Goal: Transaction & Acquisition: Purchase product/service

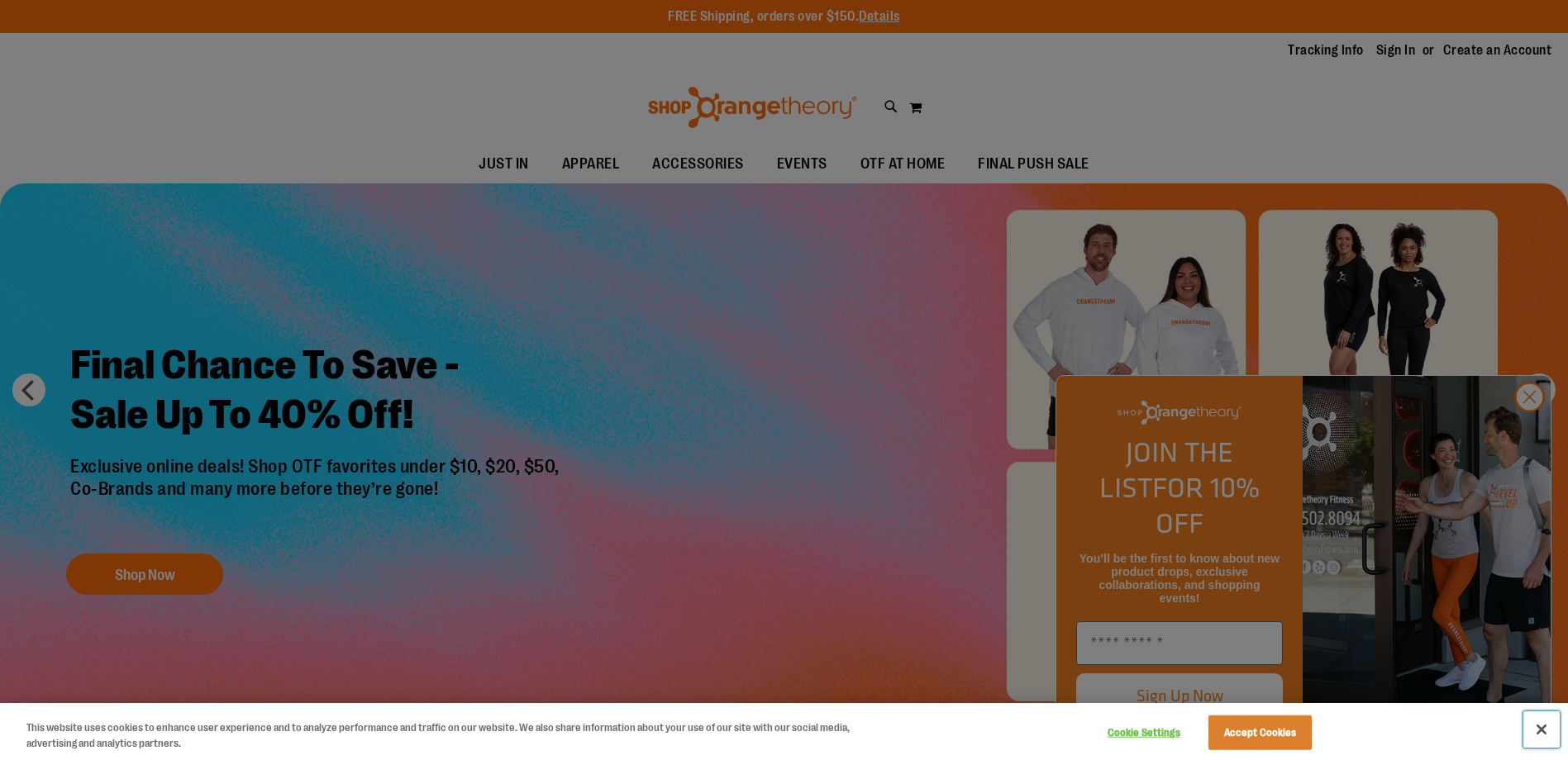
click at [1540, 730] on button "Close" at bounding box center [1541, 729] width 36 height 36
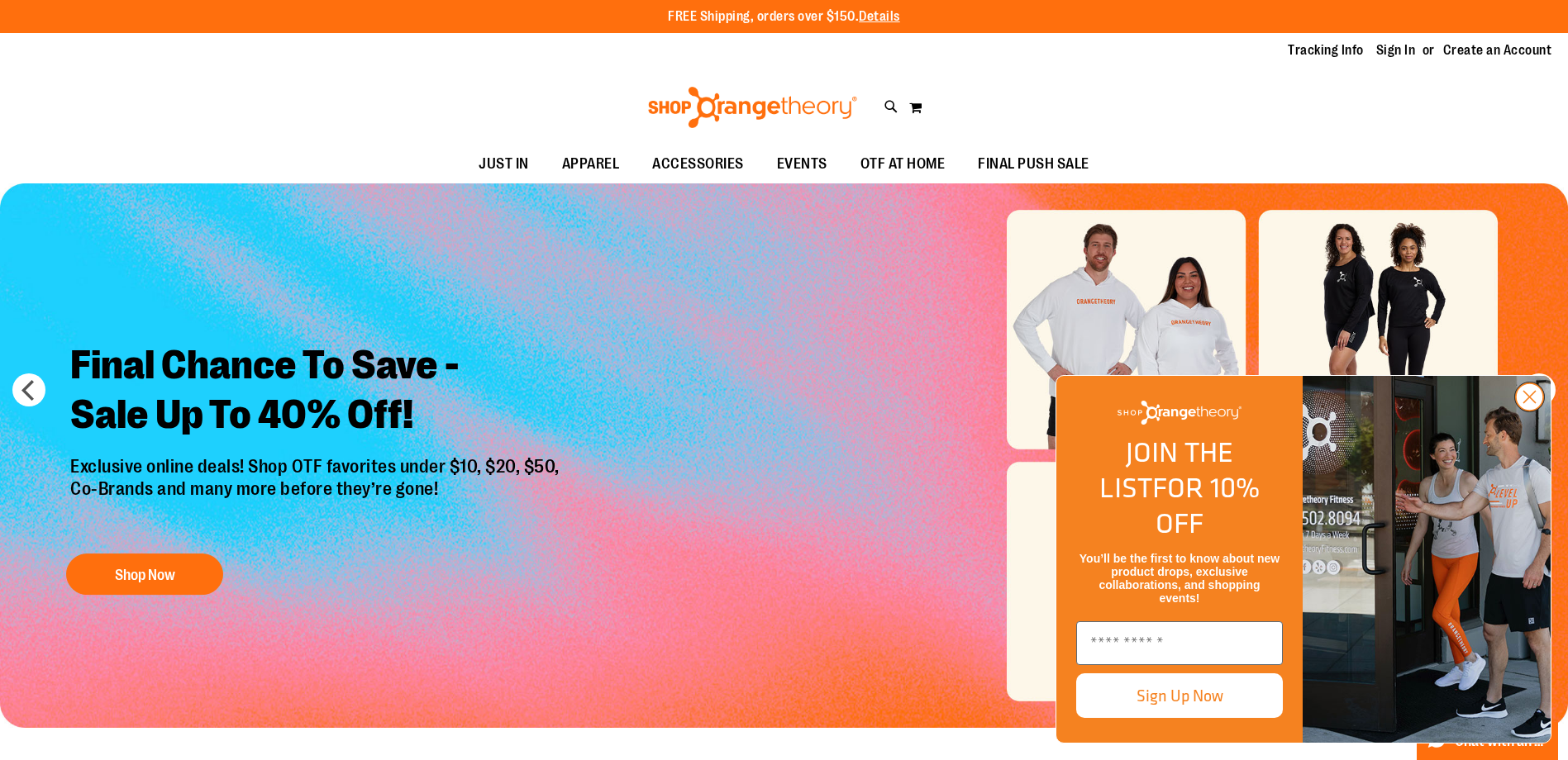
click at [1526, 403] on icon "Close dialog" at bounding box center [1530, 398] width 12 height 12
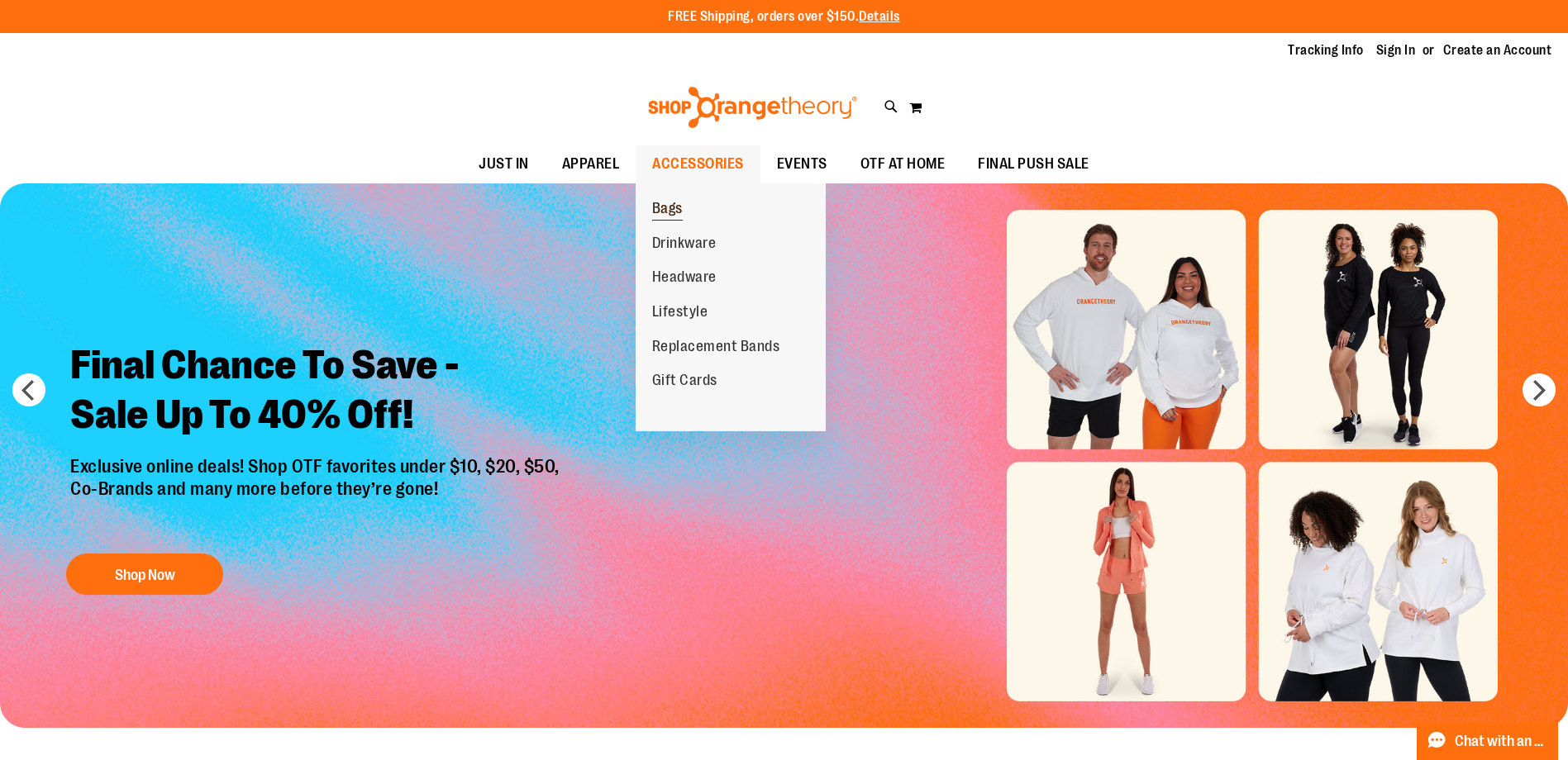
click at [677, 202] on span "Bags" at bounding box center [667, 210] width 31 height 21
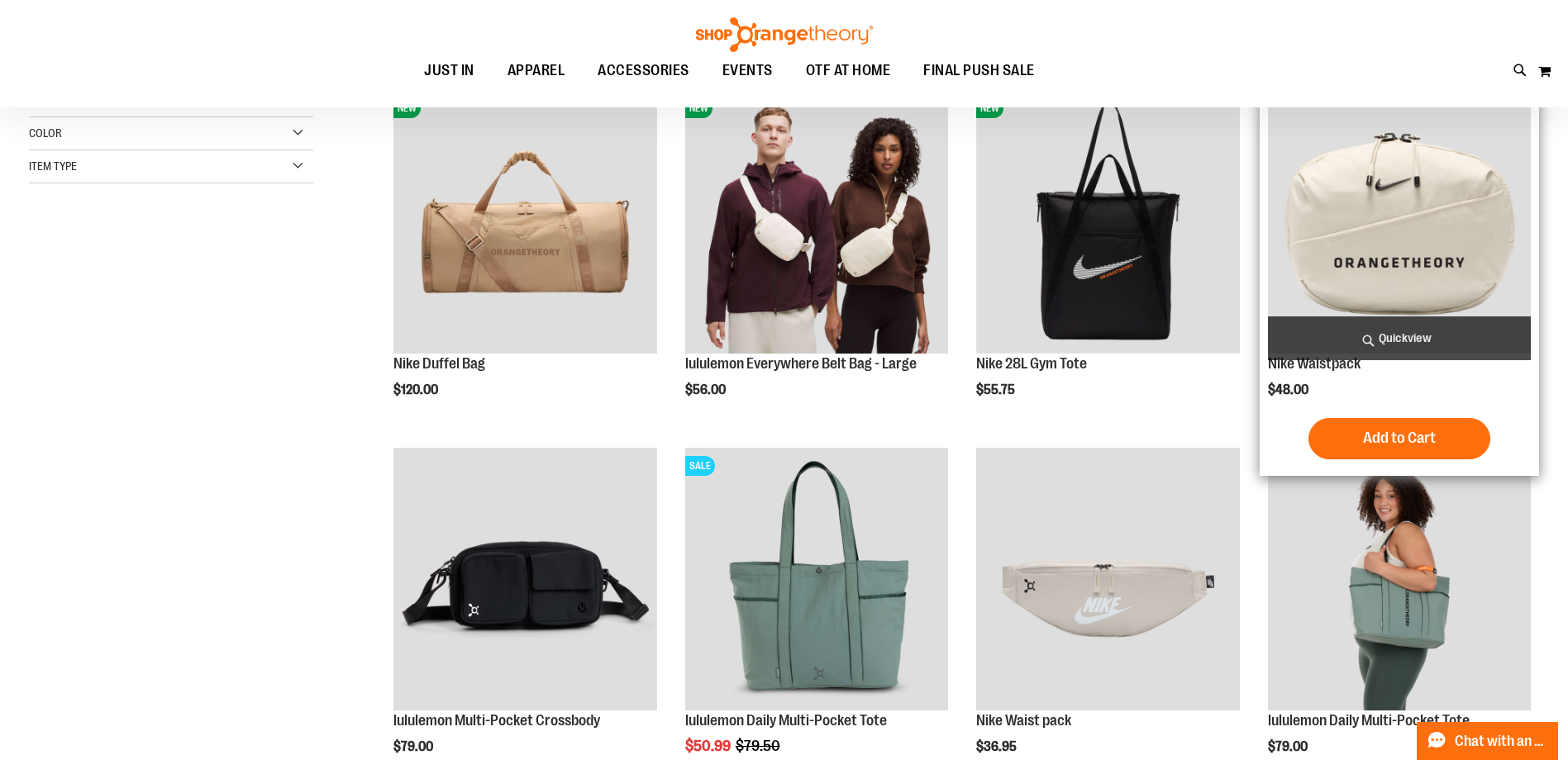
scroll to position [247, 0]
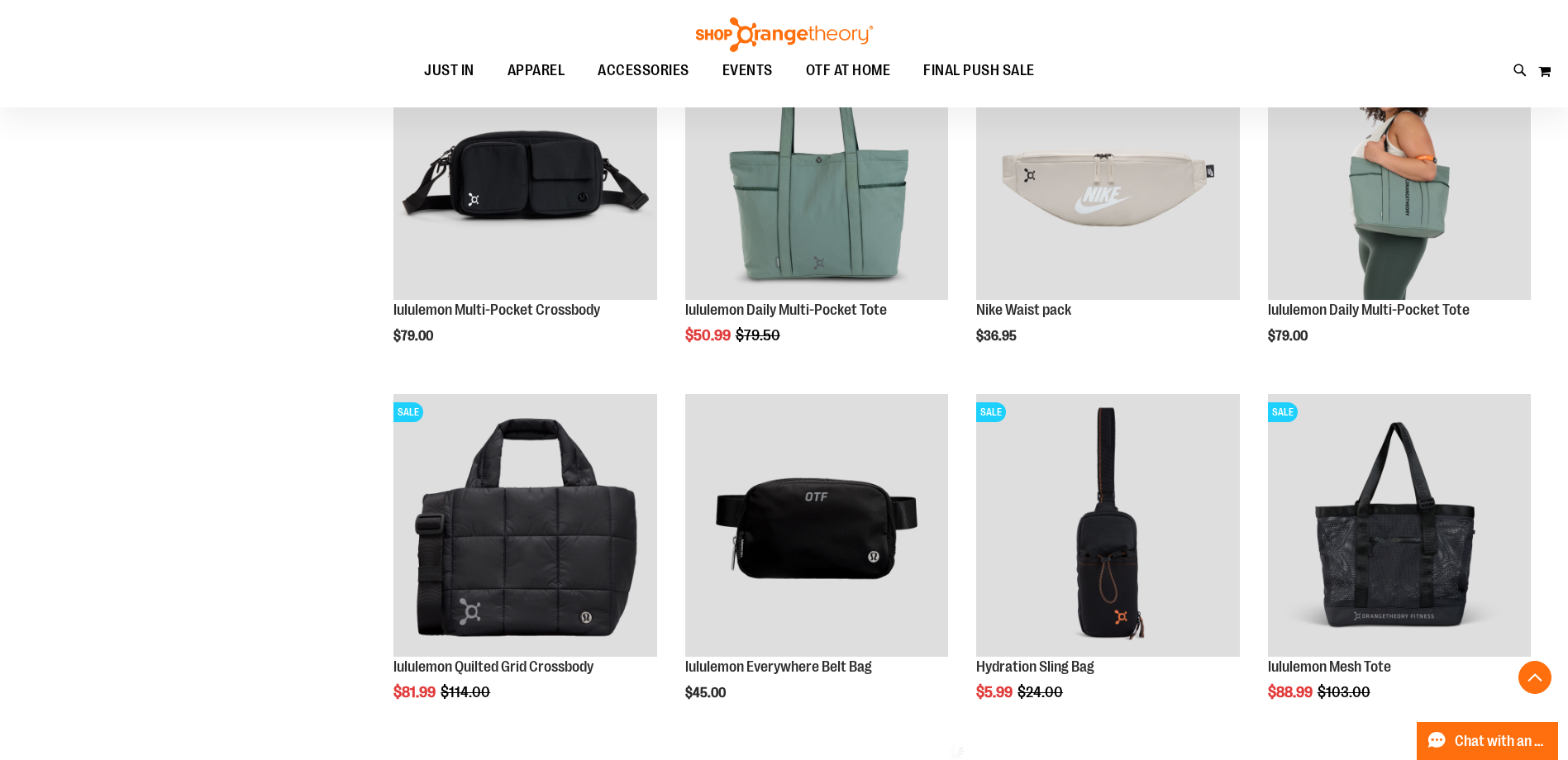
scroll to position [661, 0]
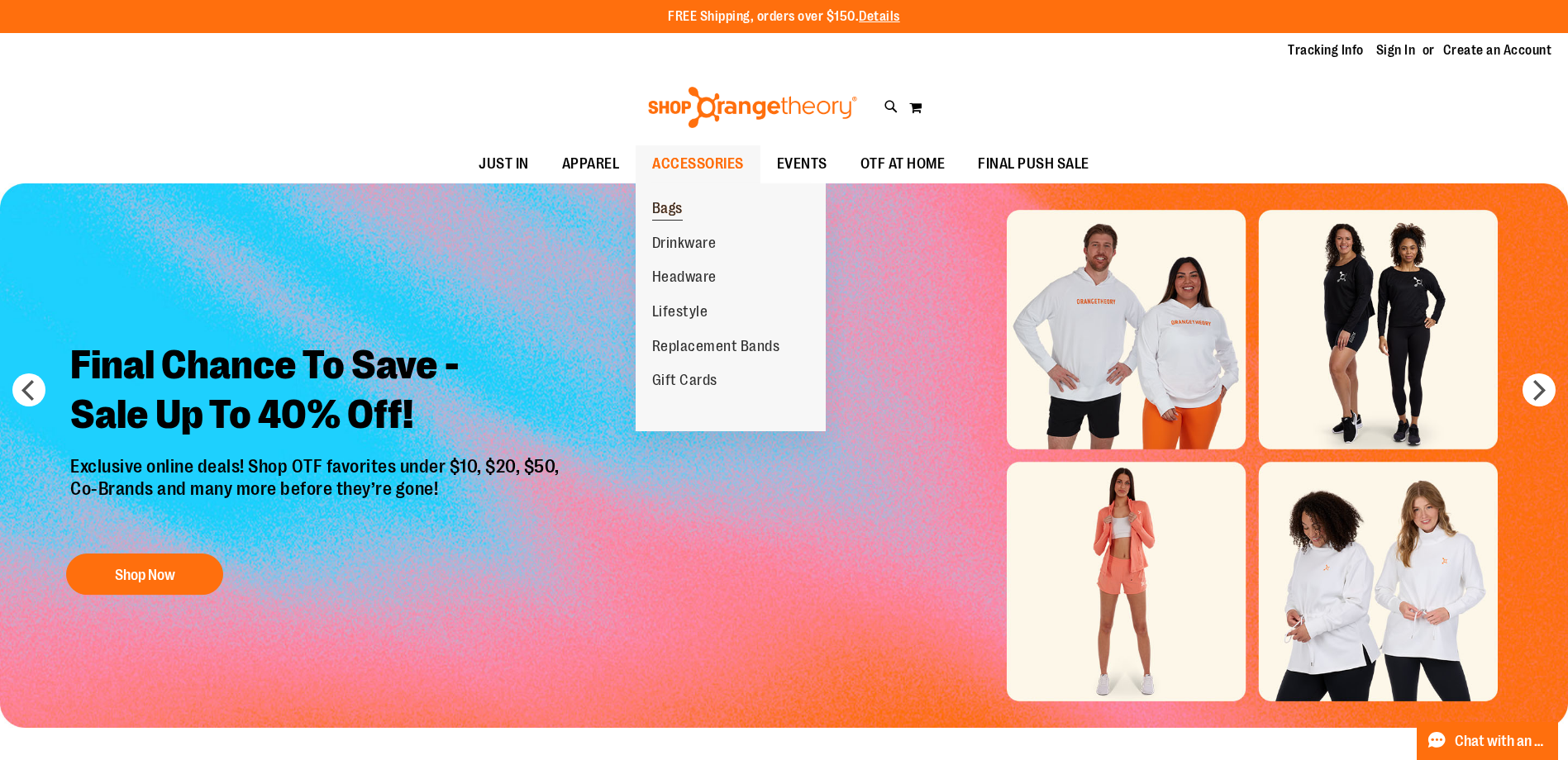
click at [699, 206] on link "Bags" at bounding box center [667, 209] width 64 height 35
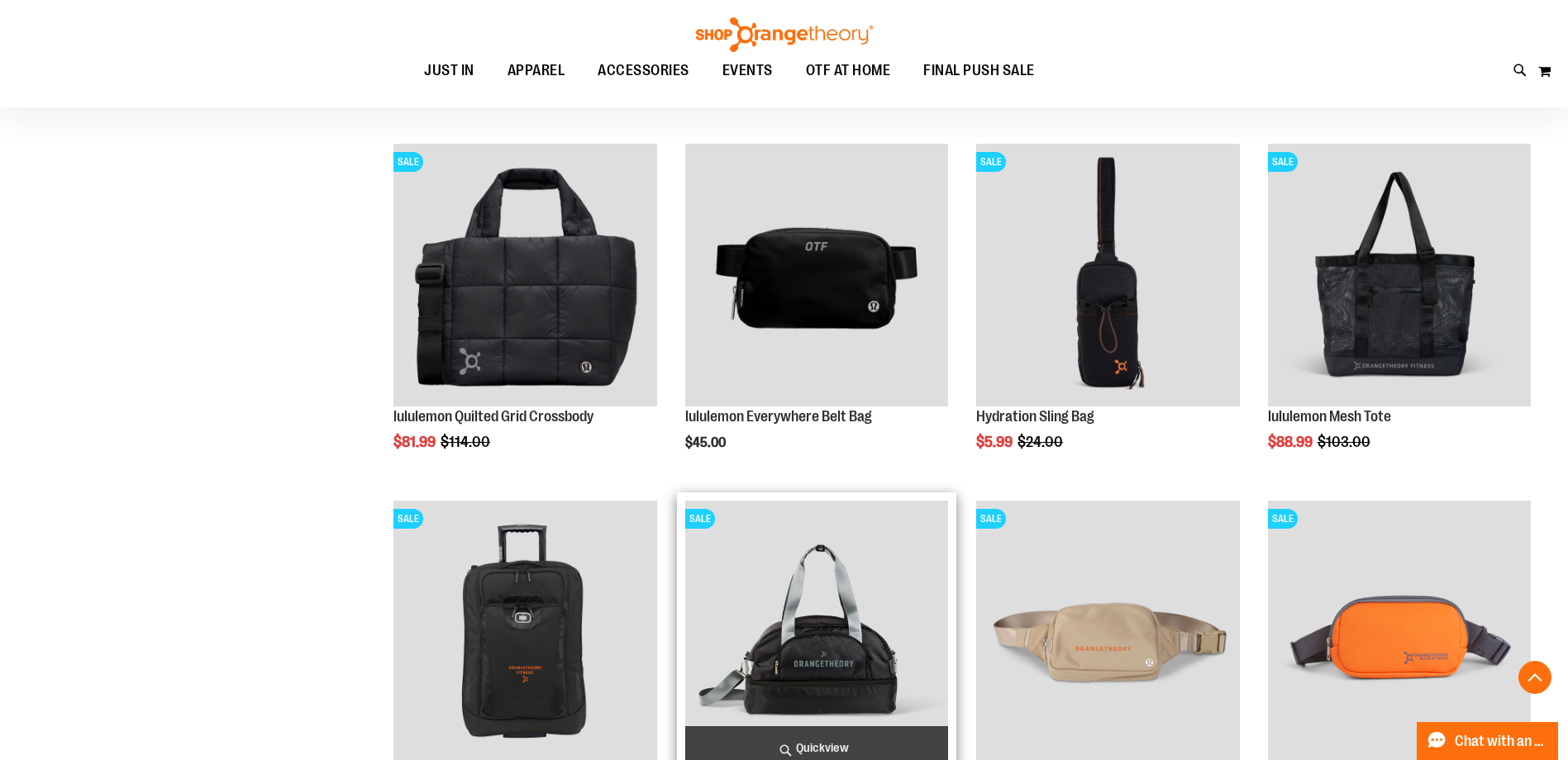
scroll to position [744, 0]
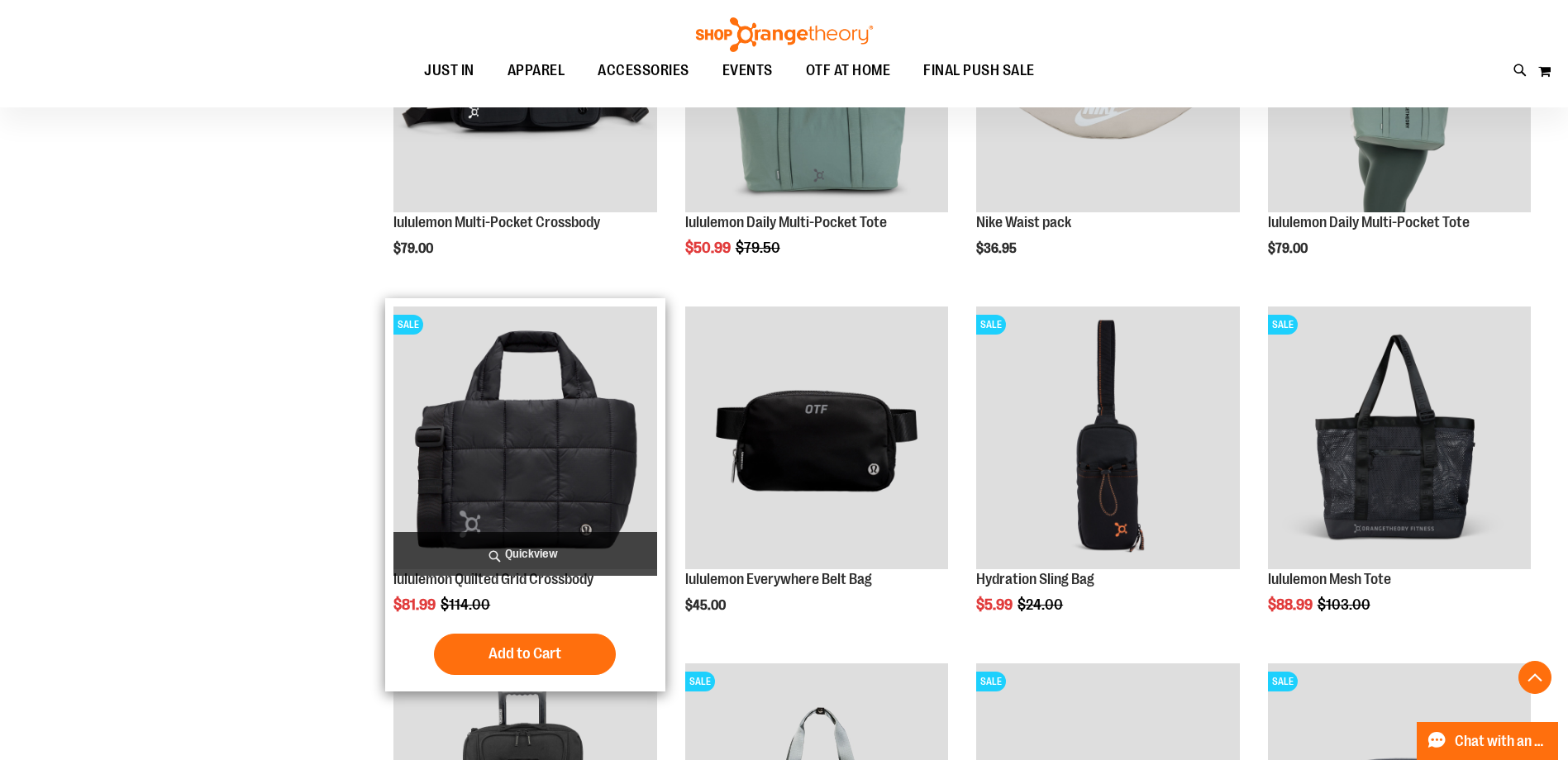
click at [543, 489] on img "product" at bounding box center [525, 438] width 263 height 263
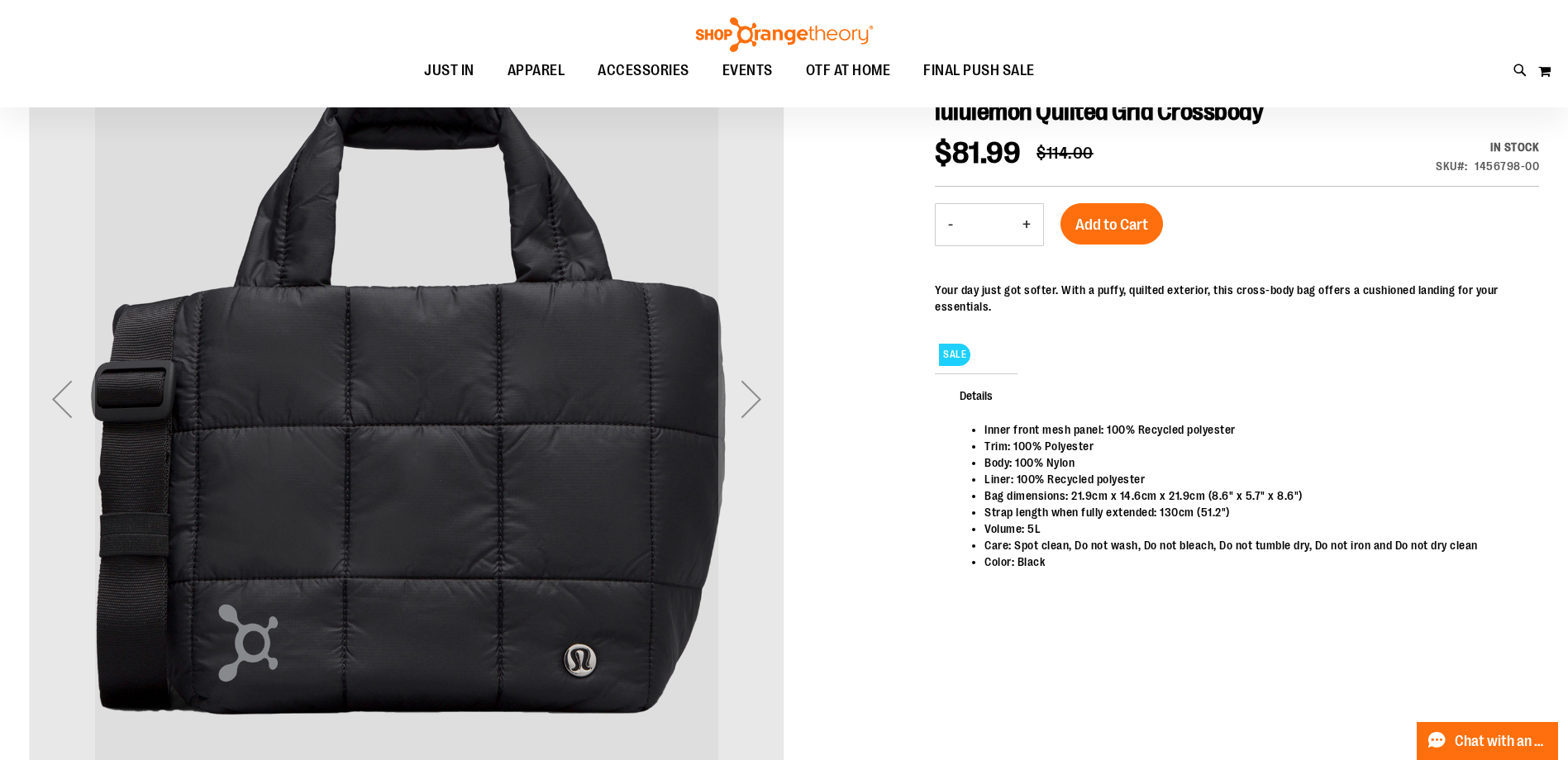
scroll to position [247, 0]
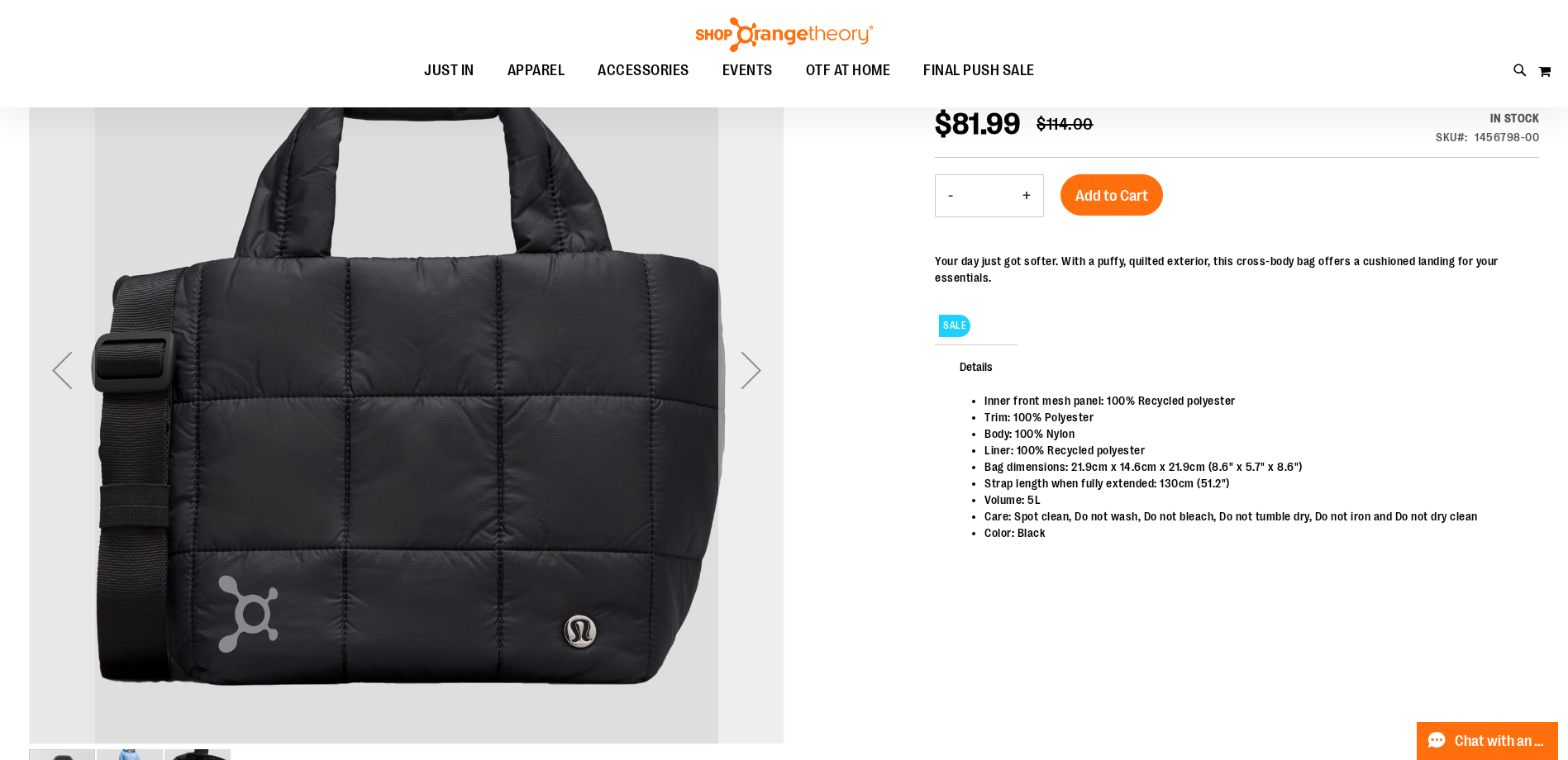
click at [746, 385] on div "Next" at bounding box center [751, 370] width 66 height 66
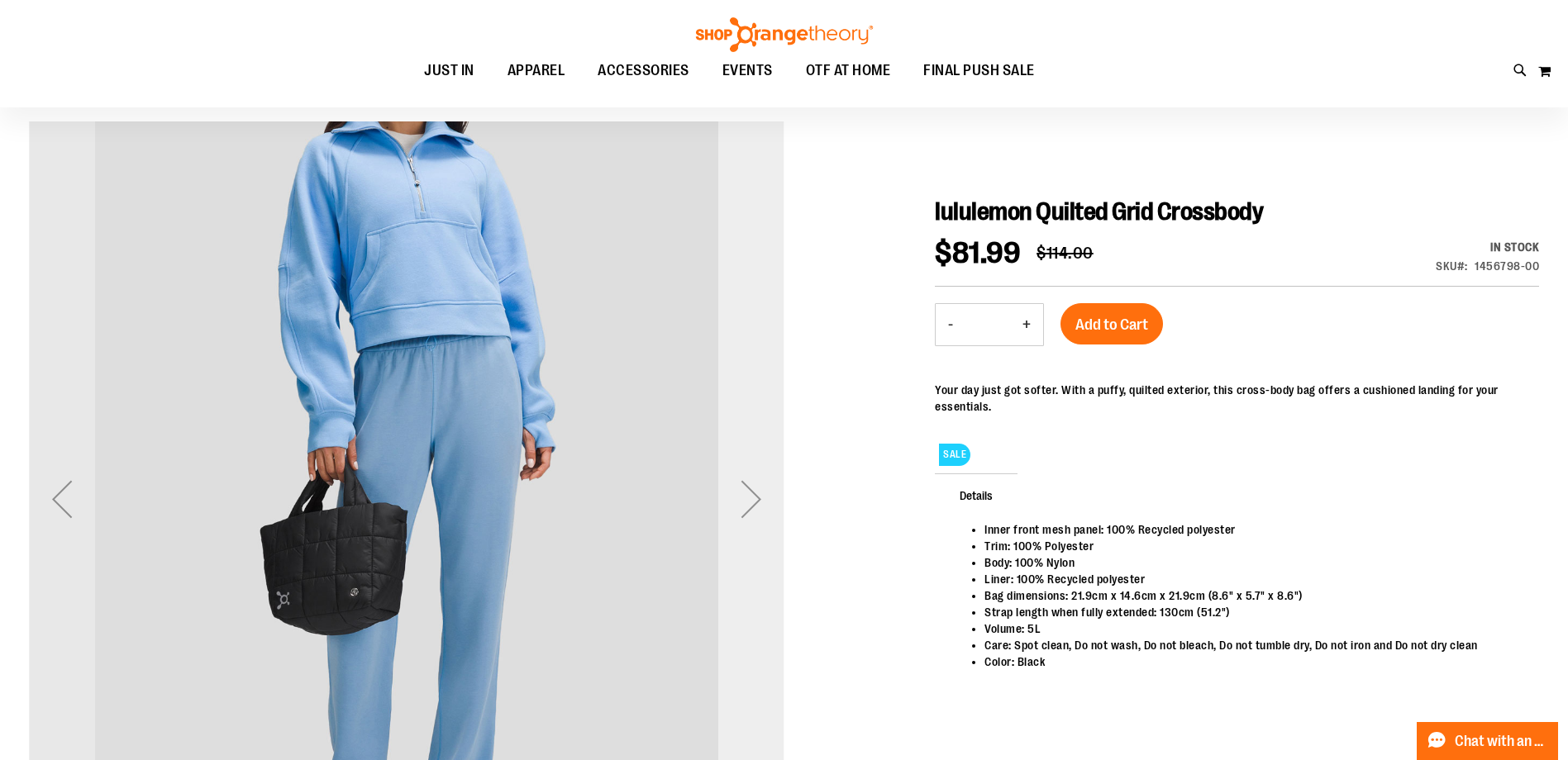
scroll to position [164, 0]
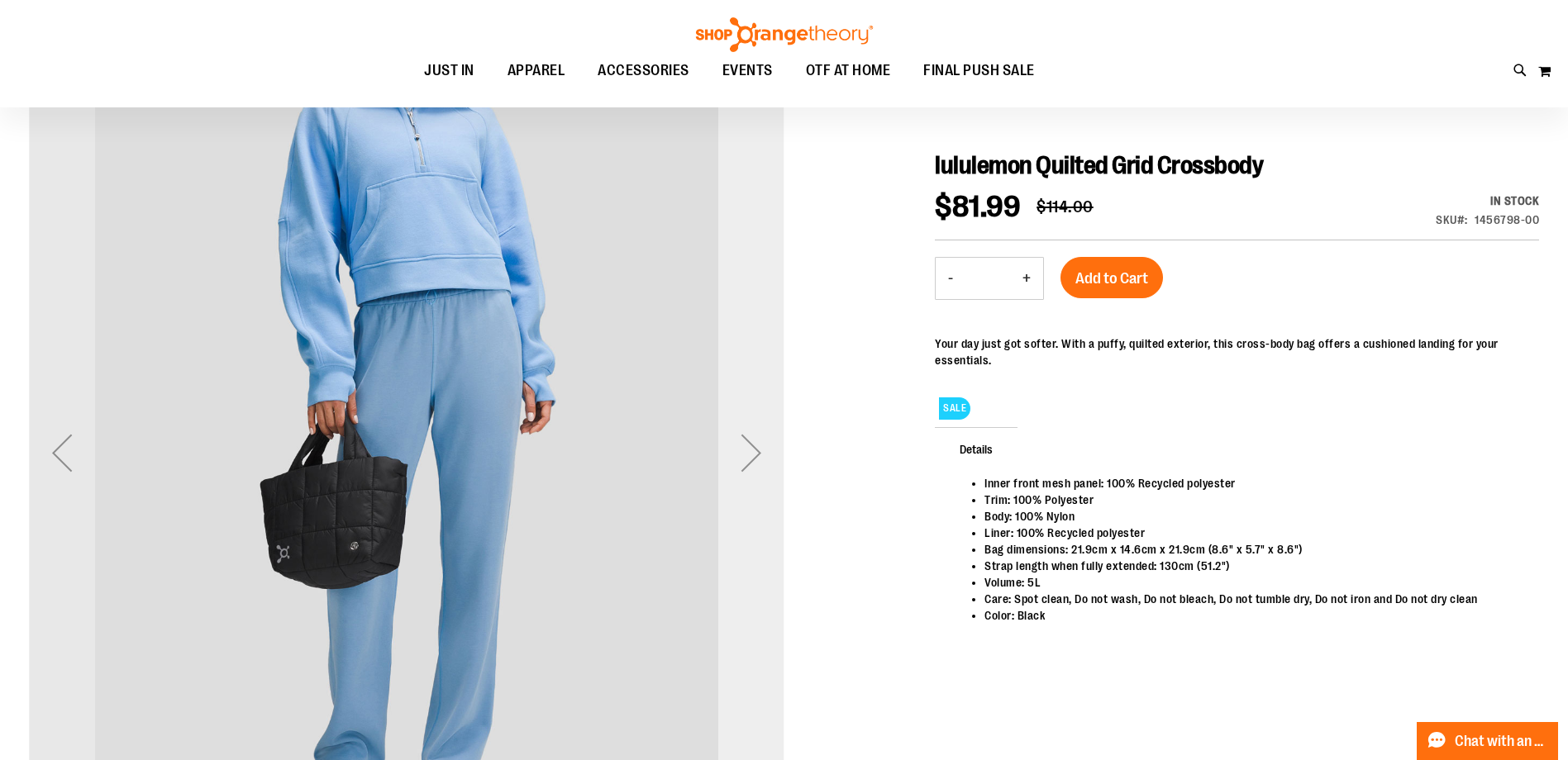
click at [745, 442] on div "Next" at bounding box center [751, 453] width 66 height 66
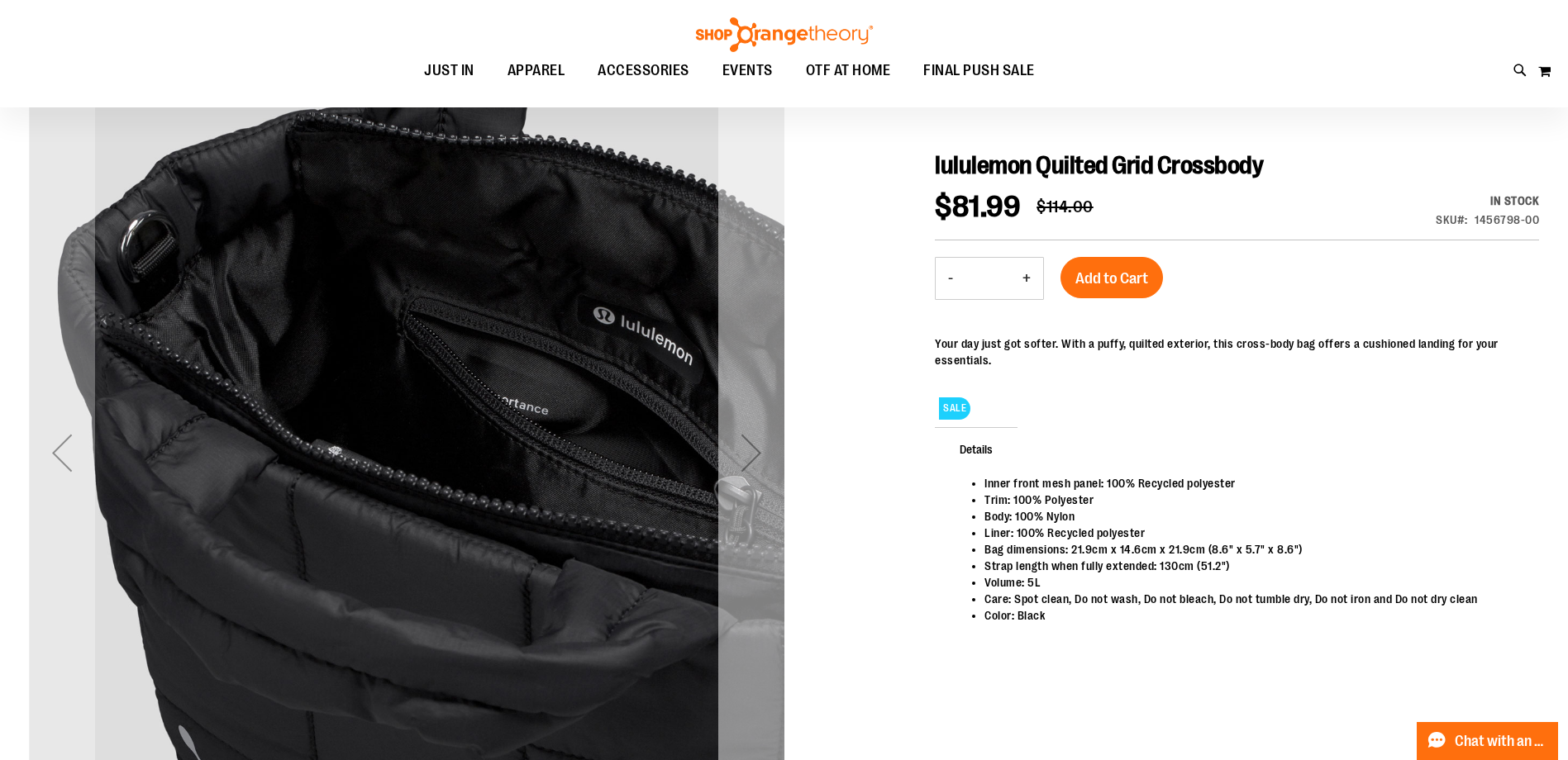
click at [745, 442] on div "Next" at bounding box center [751, 453] width 66 height 66
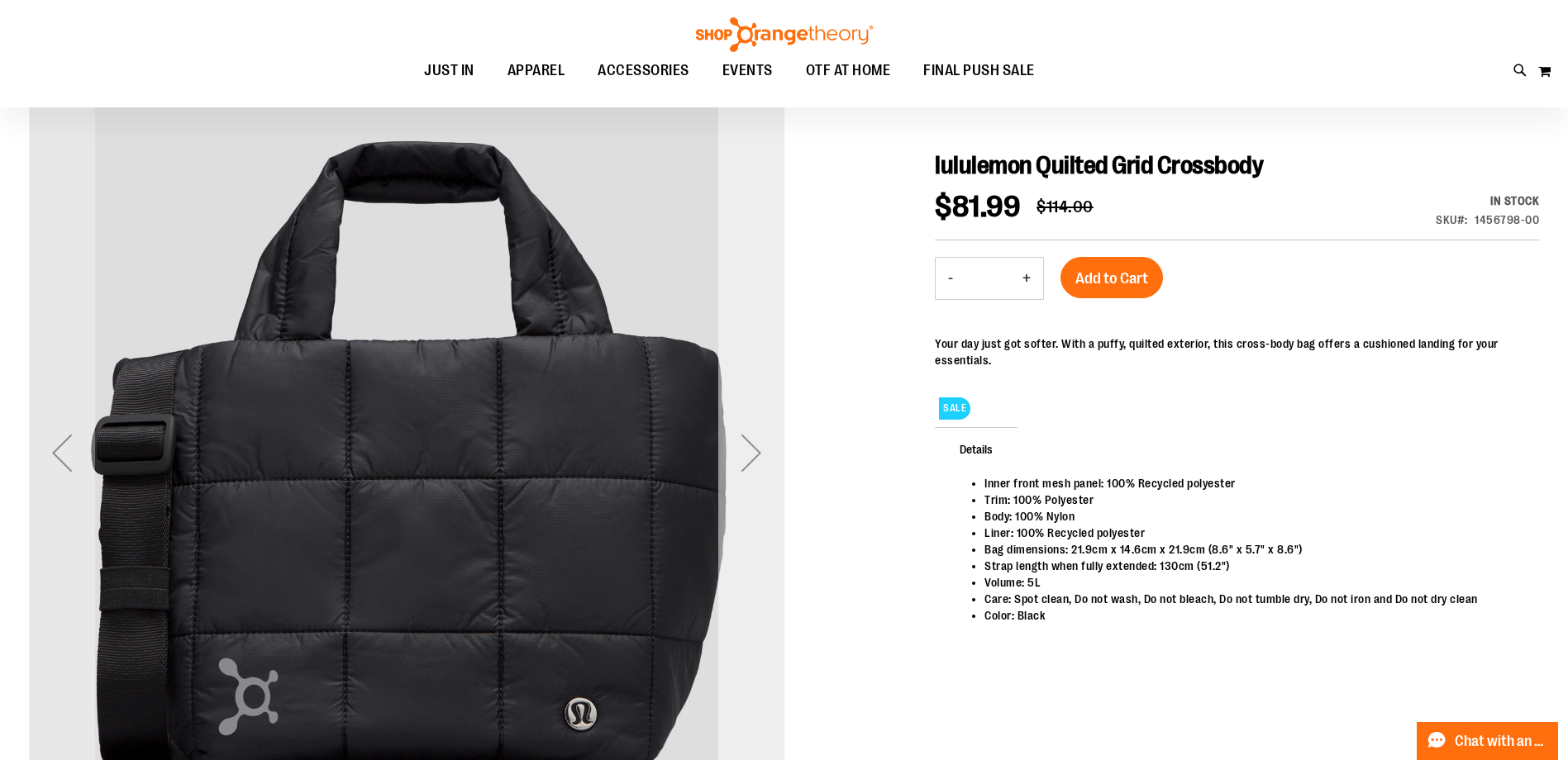
click at [745, 442] on div "Next" at bounding box center [751, 453] width 66 height 66
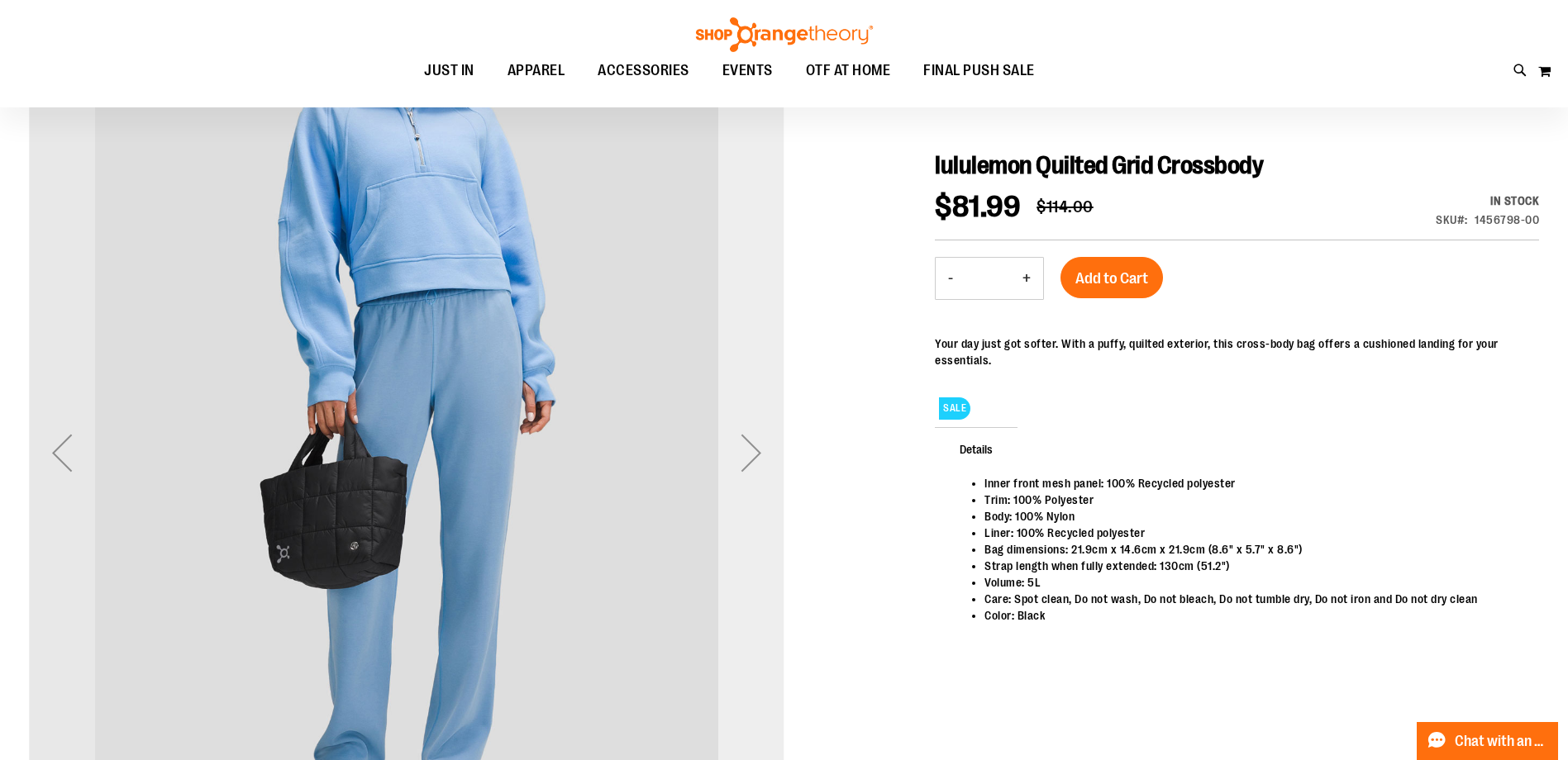
click at [745, 442] on div "Next" at bounding box center [751, 453] width 66 height 66
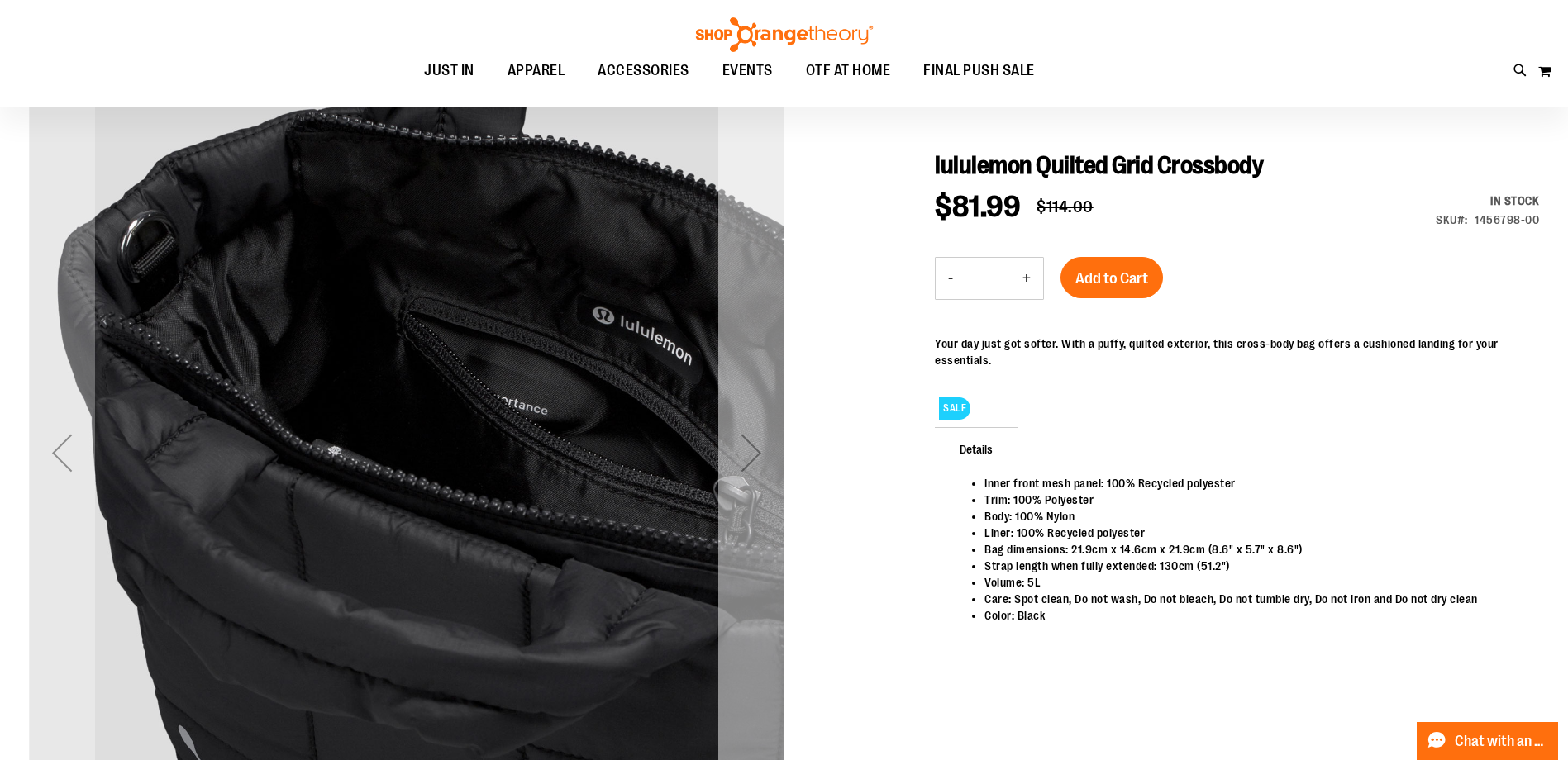
click at [745, 442] on div "Next" at bounding box center [751, 453] width 66 height 66
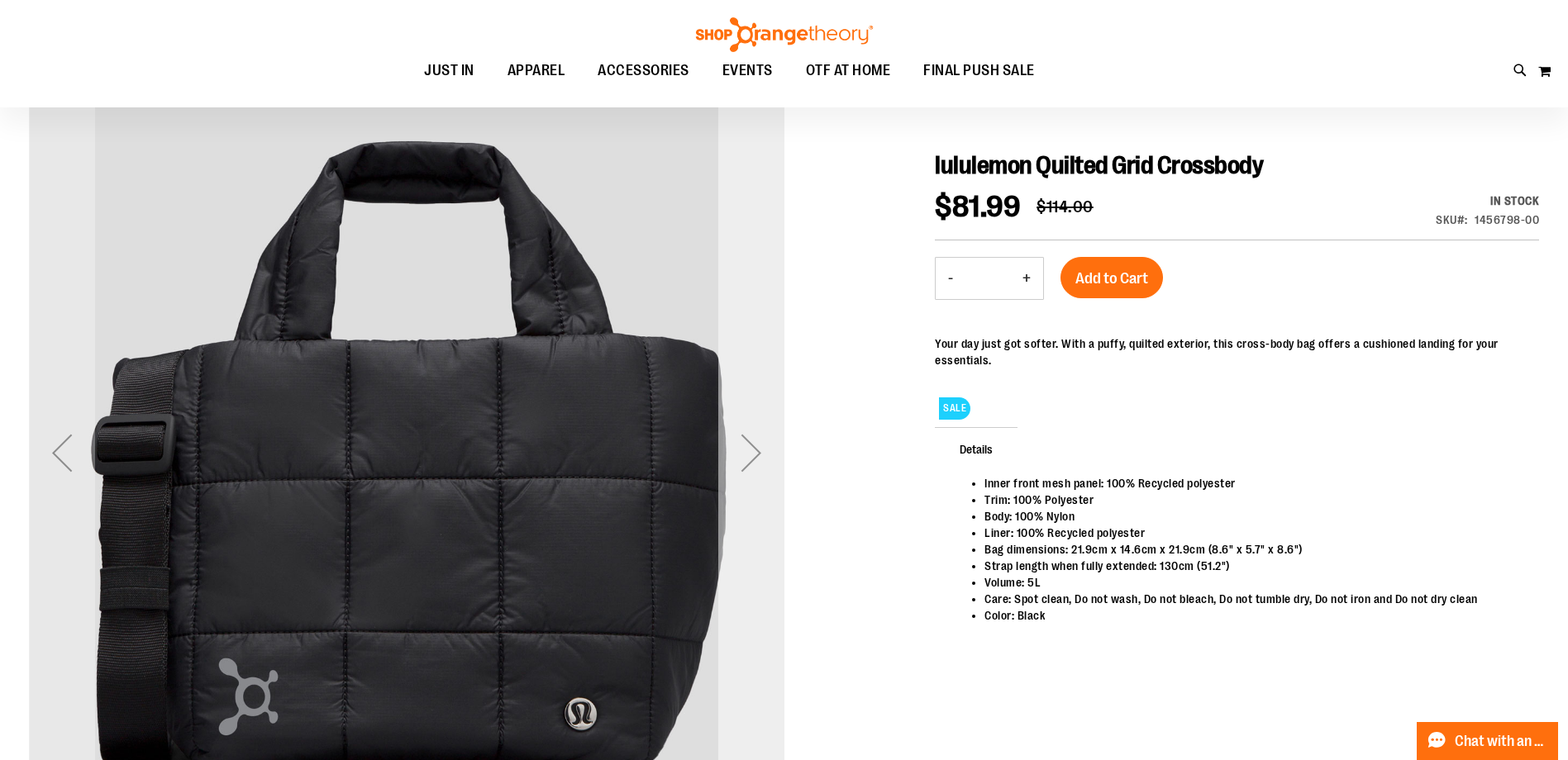
click at [745, 442] on div "Next" at bounding box center [751, 453] width 66 height 66
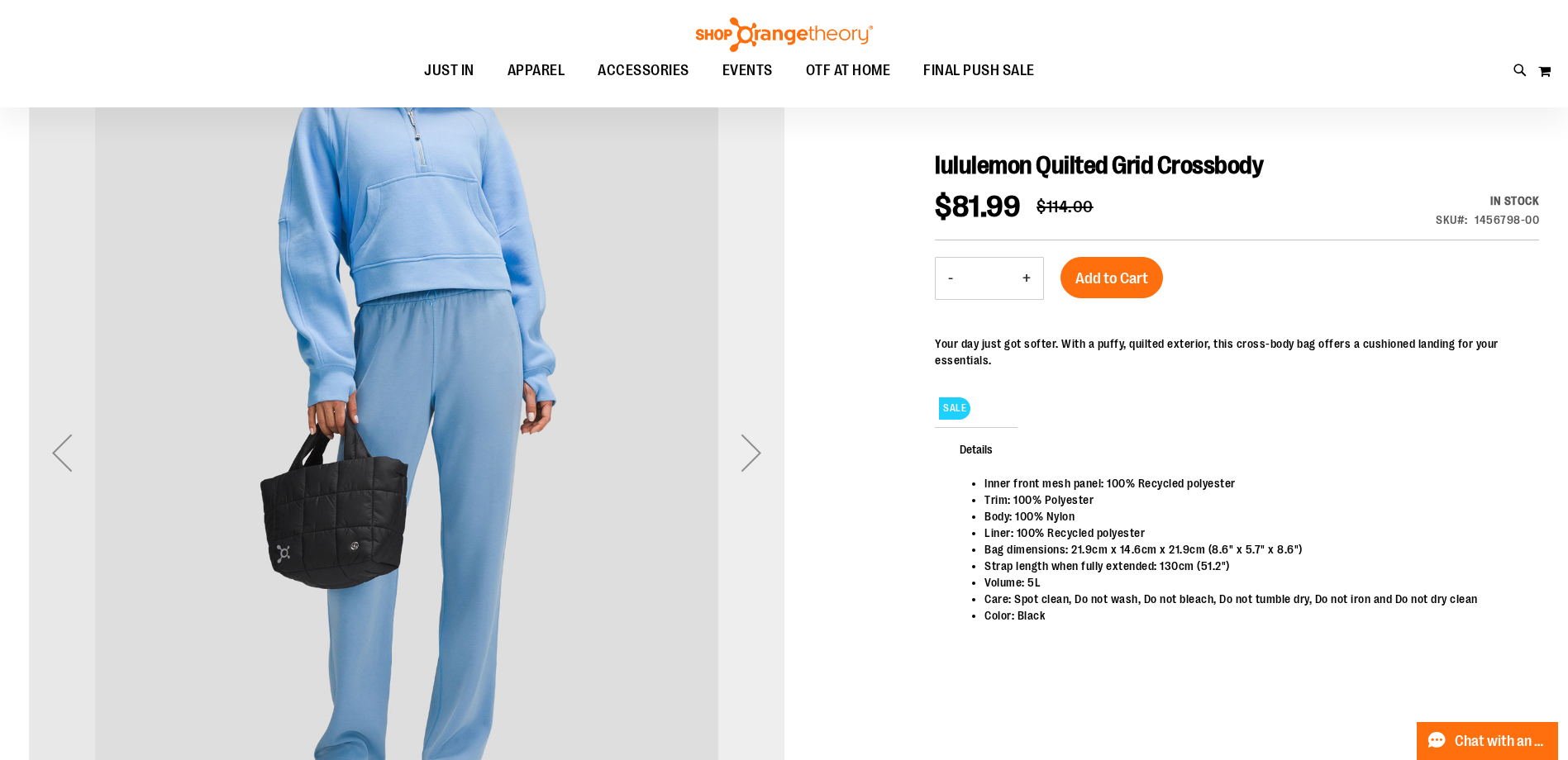
click at [745, 442] on div "Next" at bounding box center [751, 453] width 66 height 66
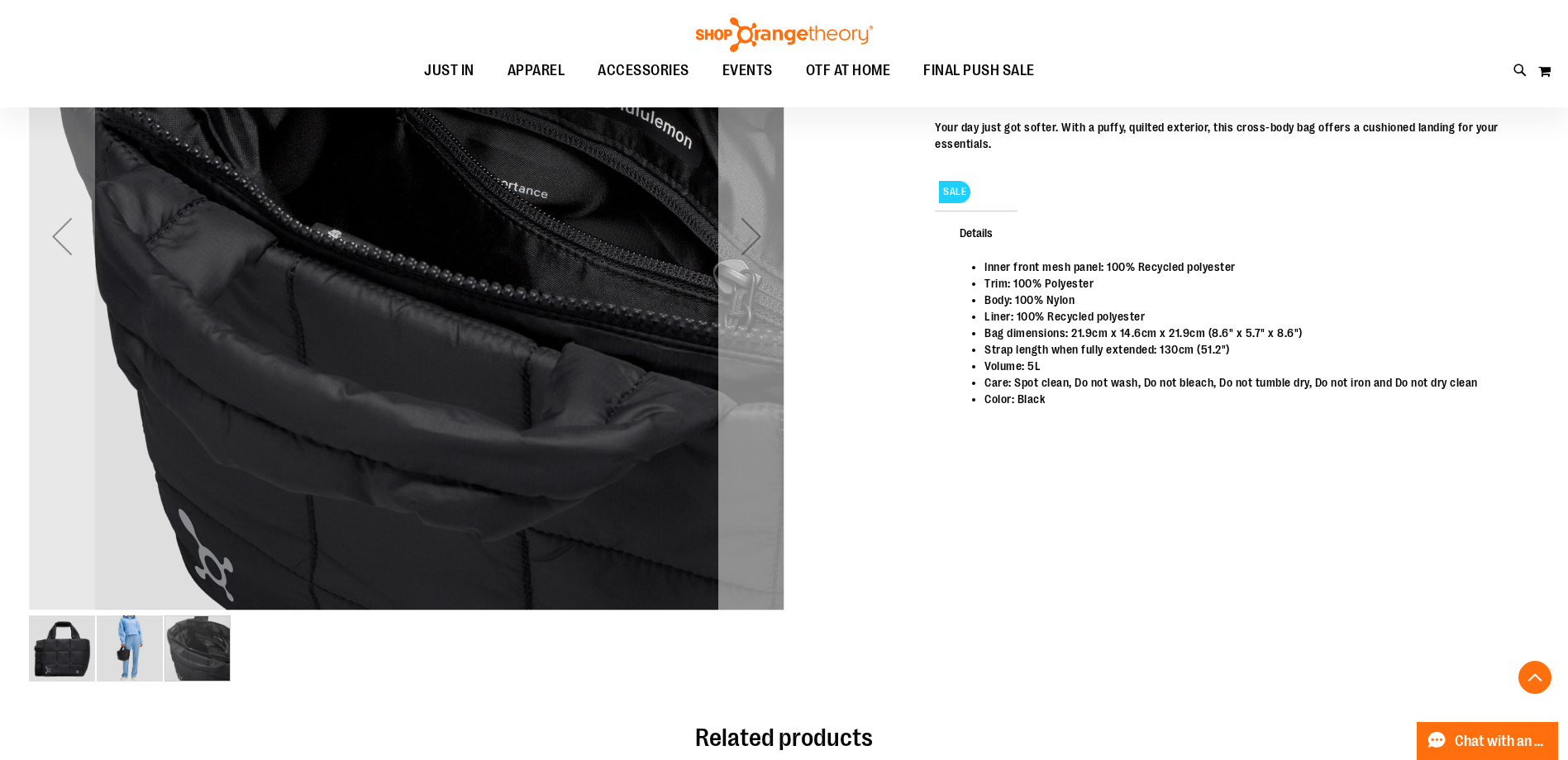
scroll to position [495, 0]
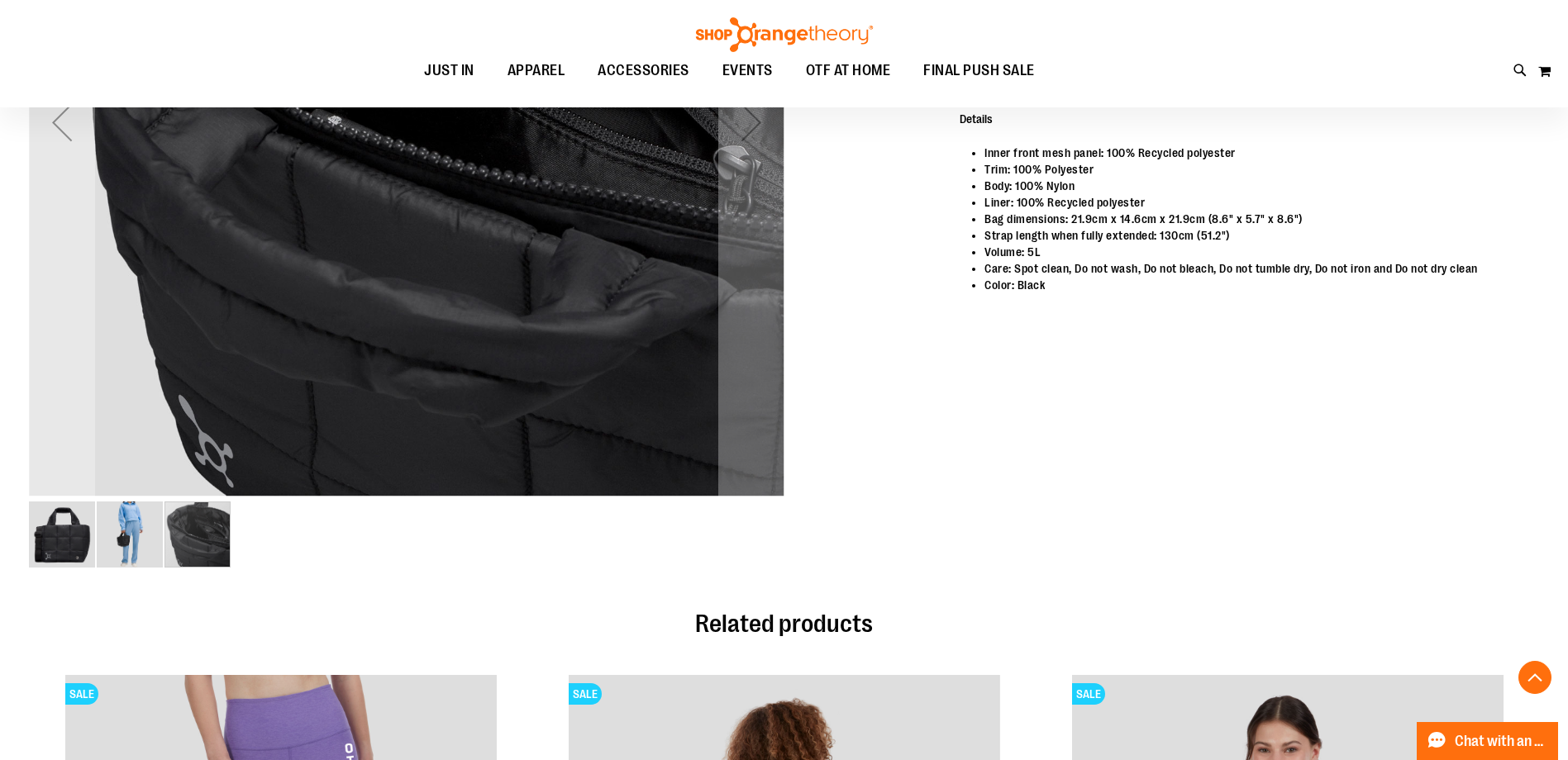
click at [133, 546] on img "image 2 of 3" at bounding box center [130, 535] width 66 height 66
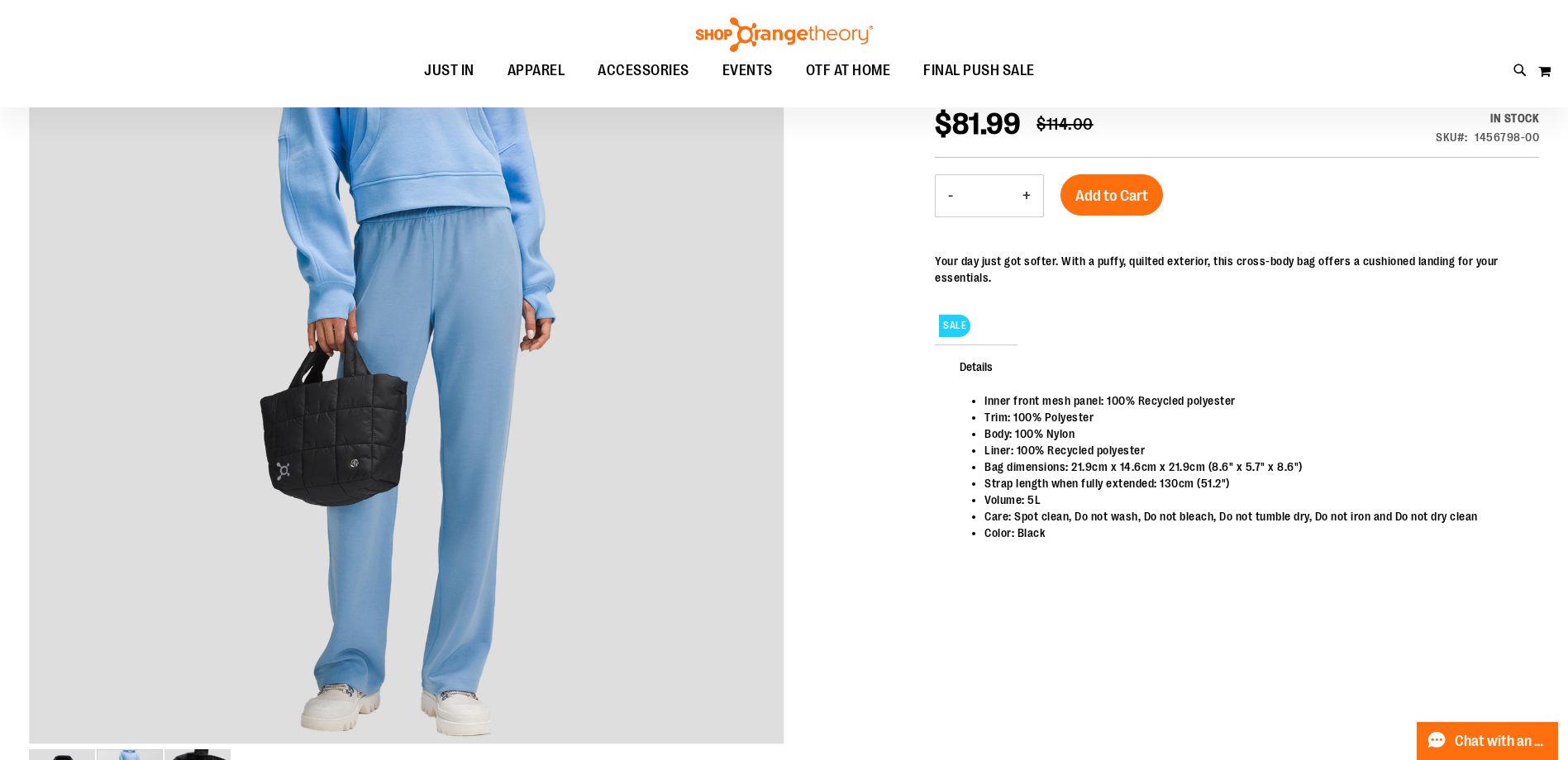
scroll to position [0, 0]
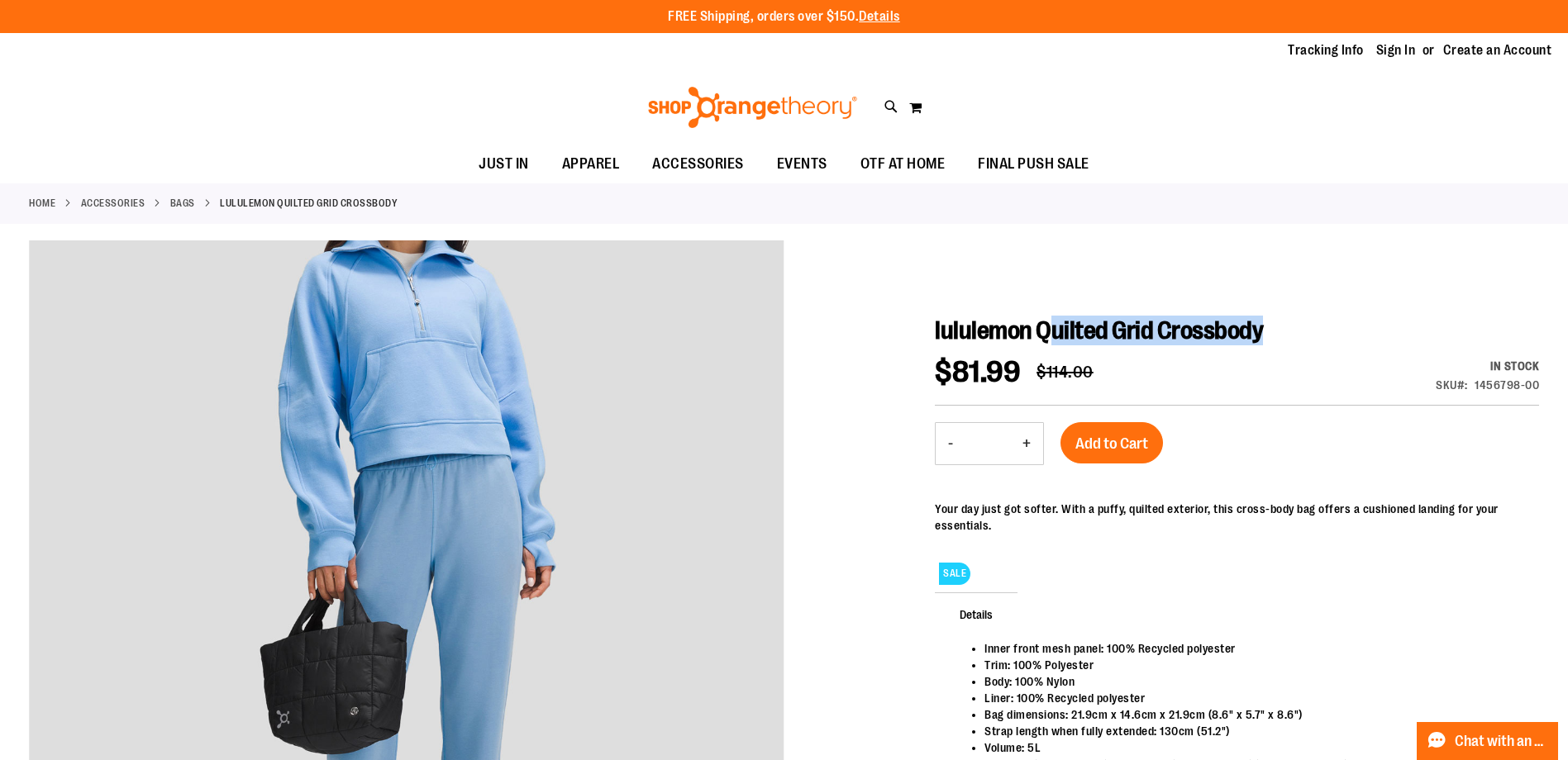
drag, startPoint x: 1045, startPoint y: 330, endPoint x: 1279, endPoint y: 332, distance: 234.0
click at [1279, 332] on h1 "lululemon Quilted Grid Crossbody" at bounding box center [1237, 331] width 604 height 30
drag, startPoint x: 1038, startPoint y: 332, endPoint x: 1284, endPoint y: 337, distance: 246.1
click at [1284, 337] on h1 "lululemon Quilted Grid Crossbody" at bounding box center [1237, 331] width 604 height 30
drag, startPoint x: 1284, startPoint y: 337, endPoint x: 1233, endPoint y: 333, distance: 51.2
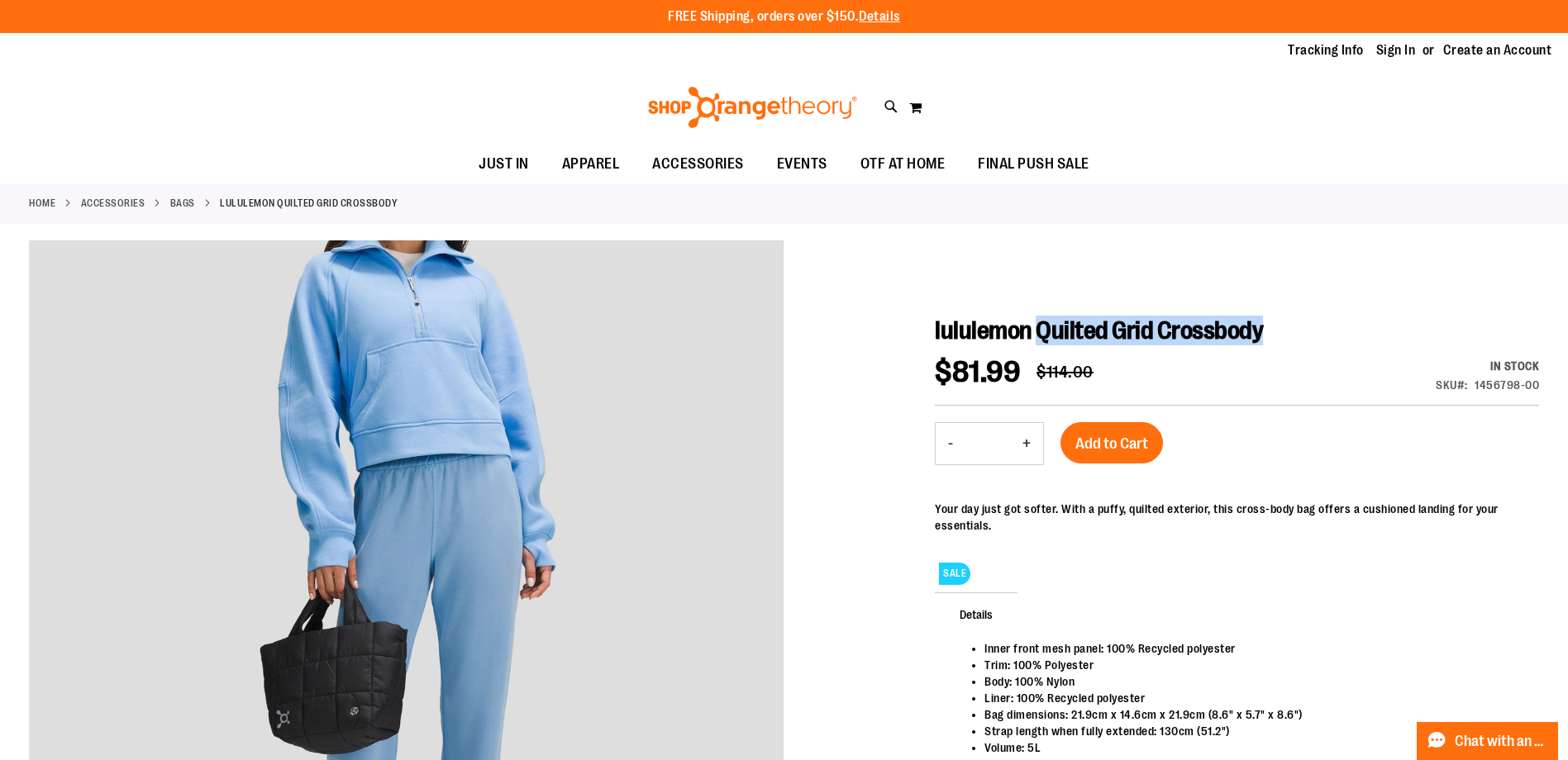
copy span "Quilted Grid Crossbody"
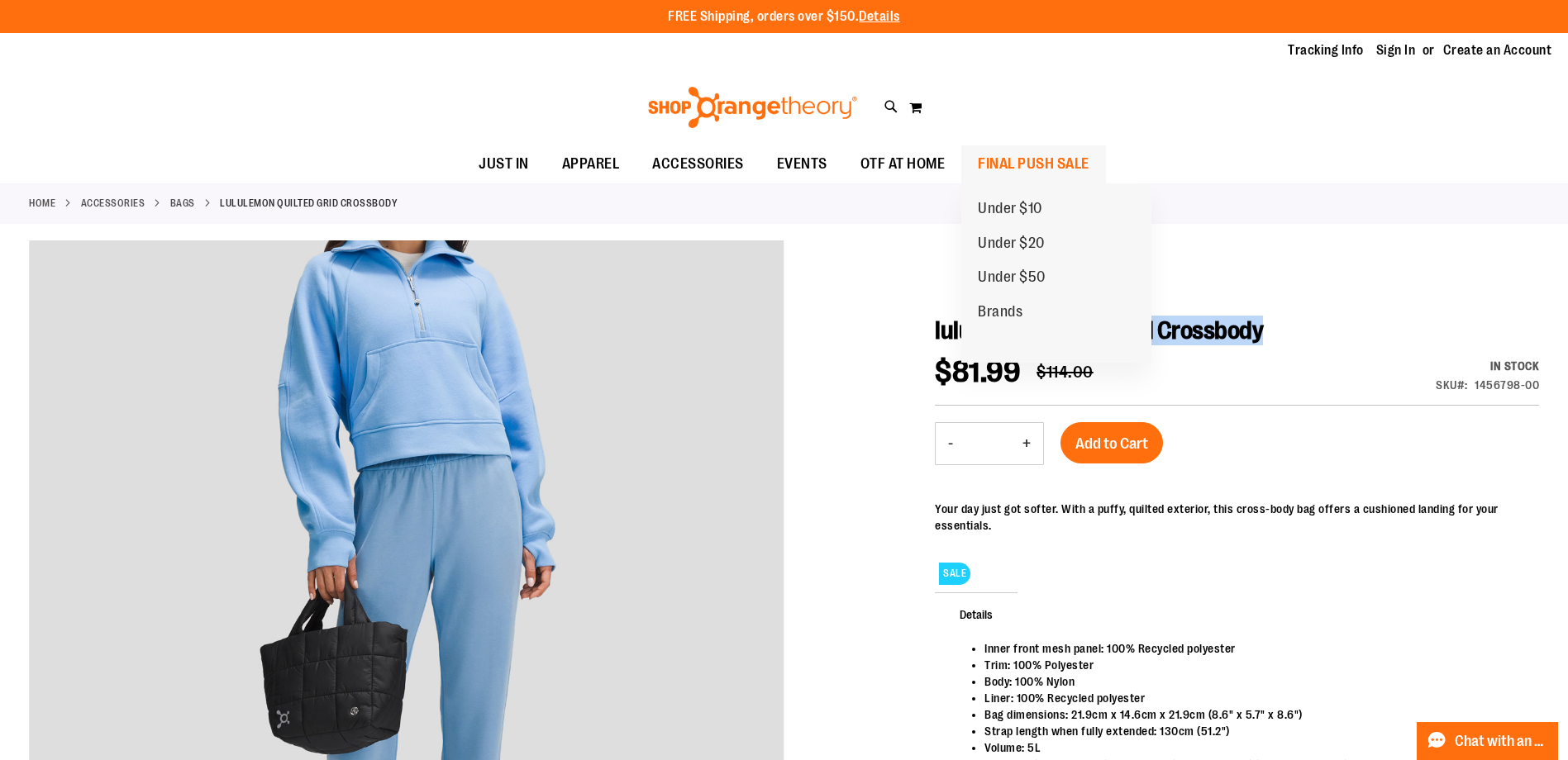
click at [1027, 166] on span "FINAL PUSH SALE" at bounding box center [1033, 163] width 112 height 37
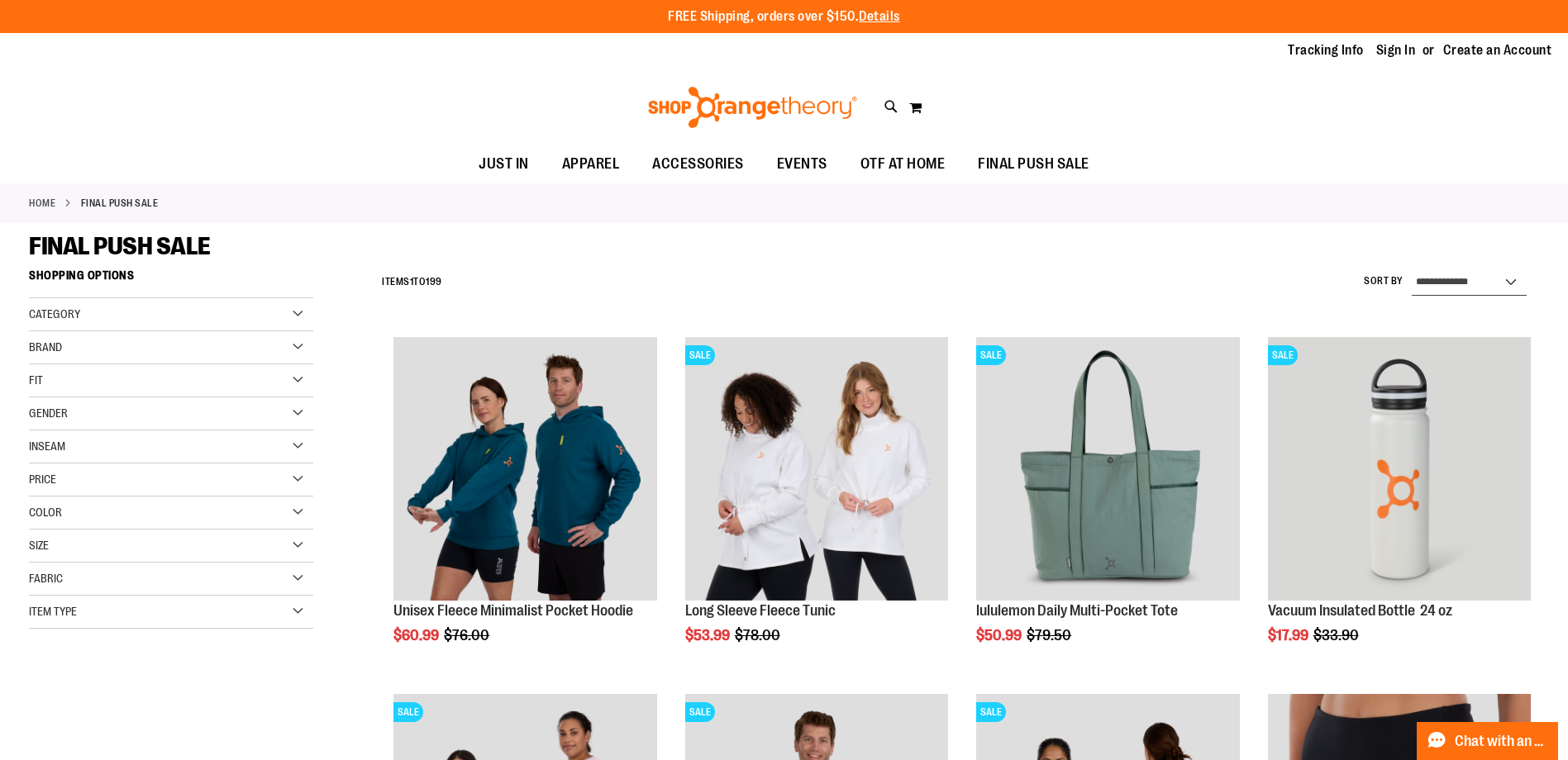
click at [1448, 283] on select "**********" at bounding box center [1469, 283] width 115 height 27
select select "*********"
click at [1412, 269] on select "**********" at bounding box center [1469, 283] width 115 height 27
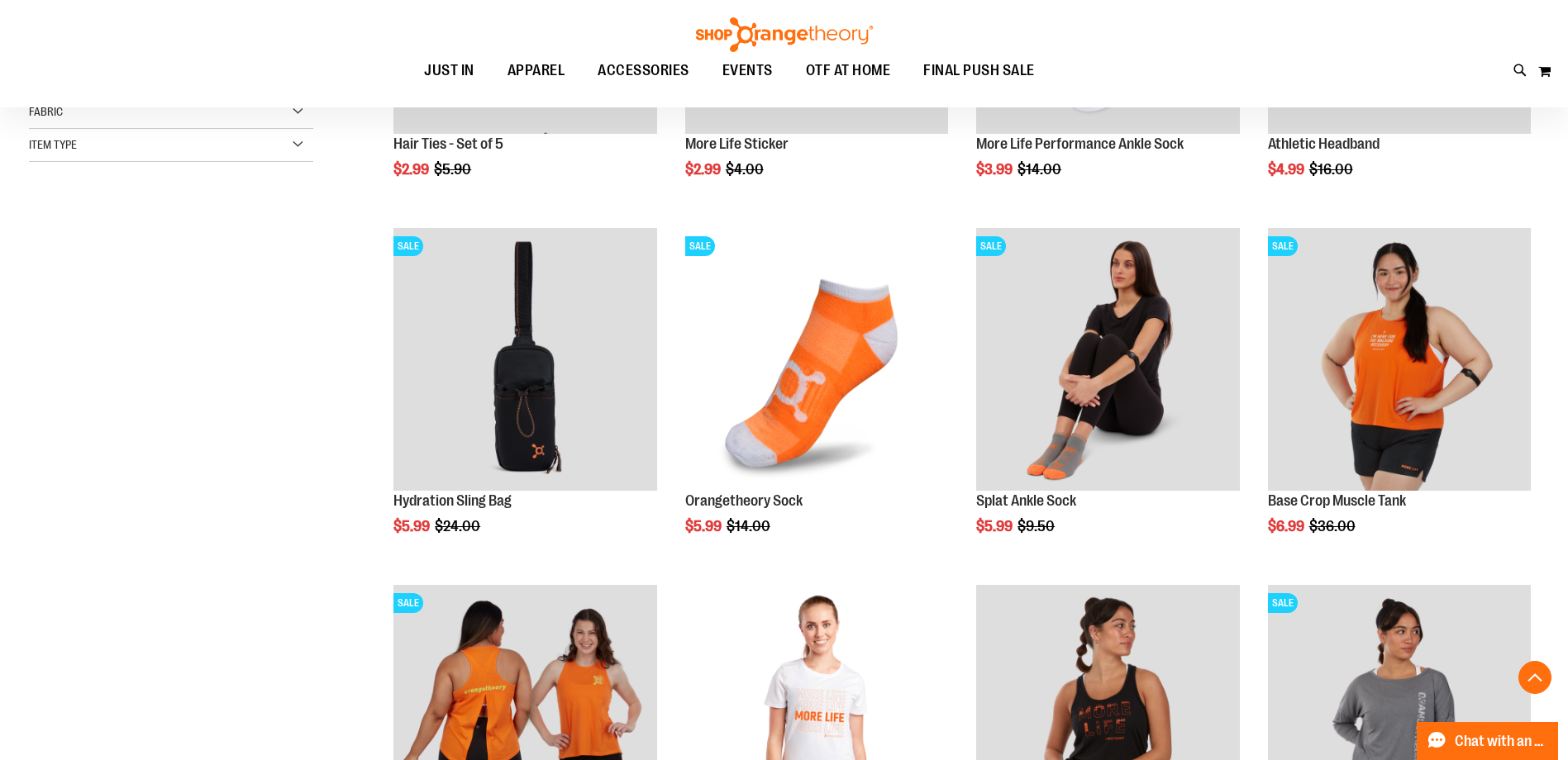
scroll to position [509, 0]
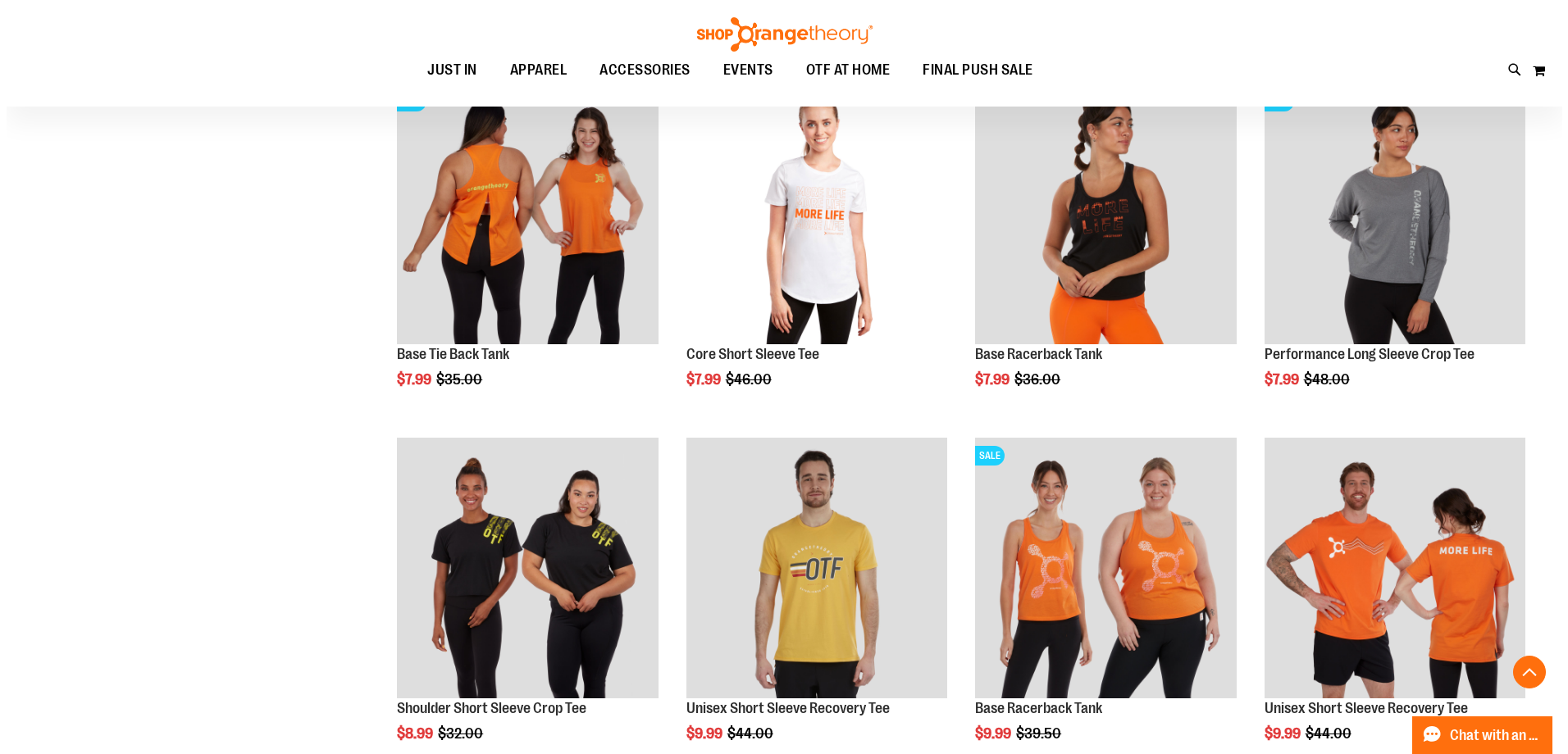
scroll to position [1242, 0]
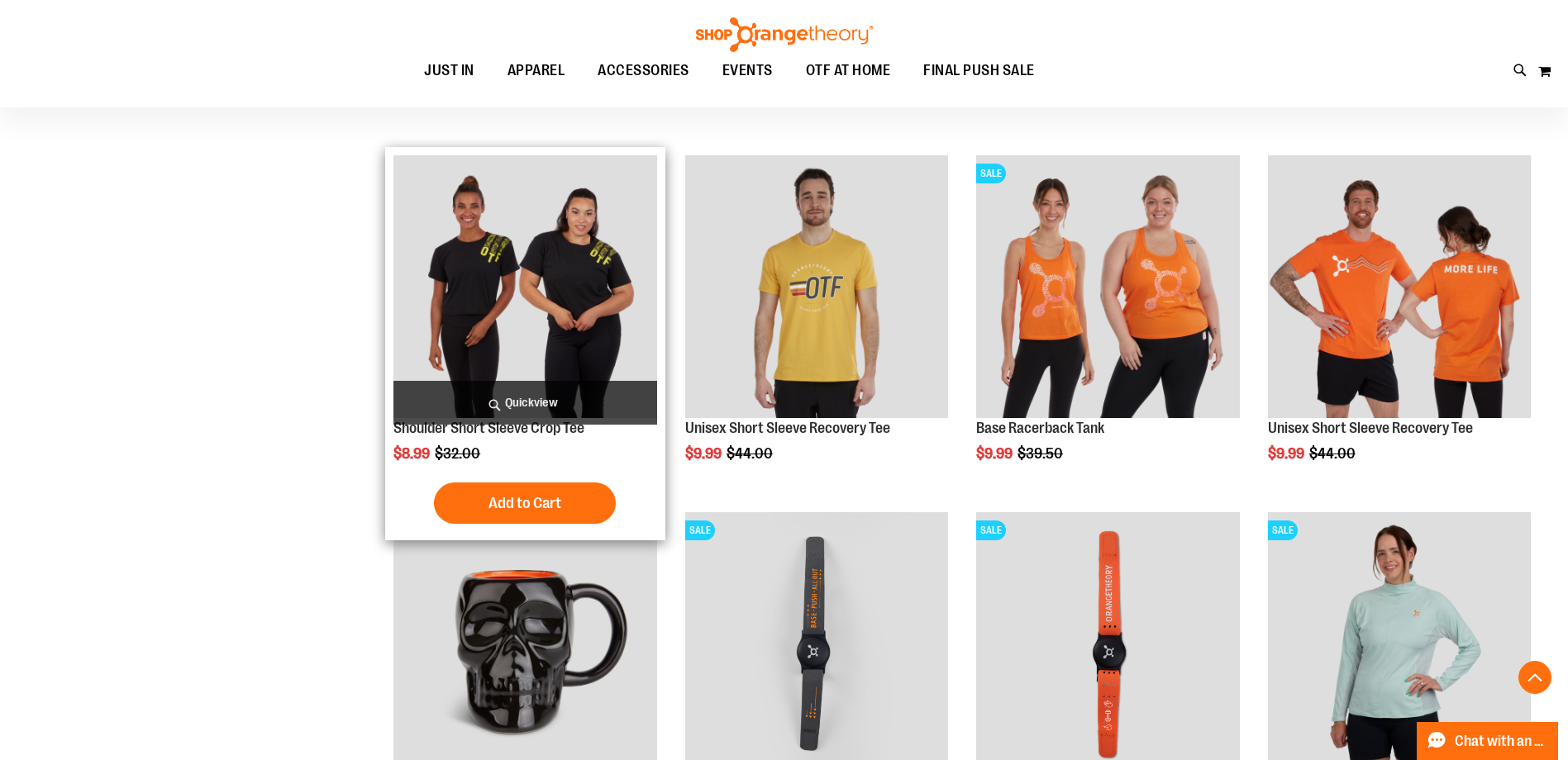
click at [515, 409] on span "Quickview" at bounding box center [525, 403] width 263 height 44
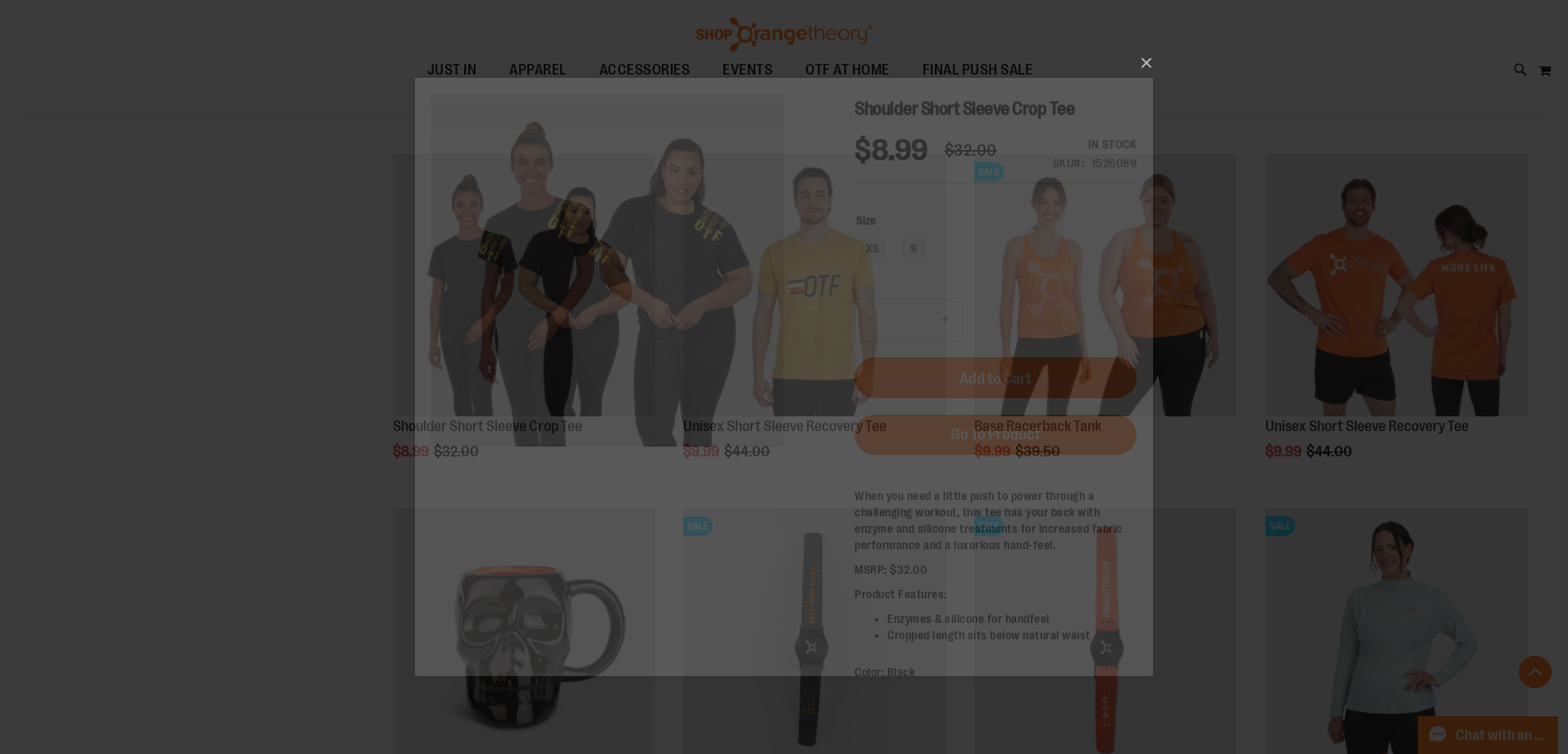
scroll to position [0, 0]
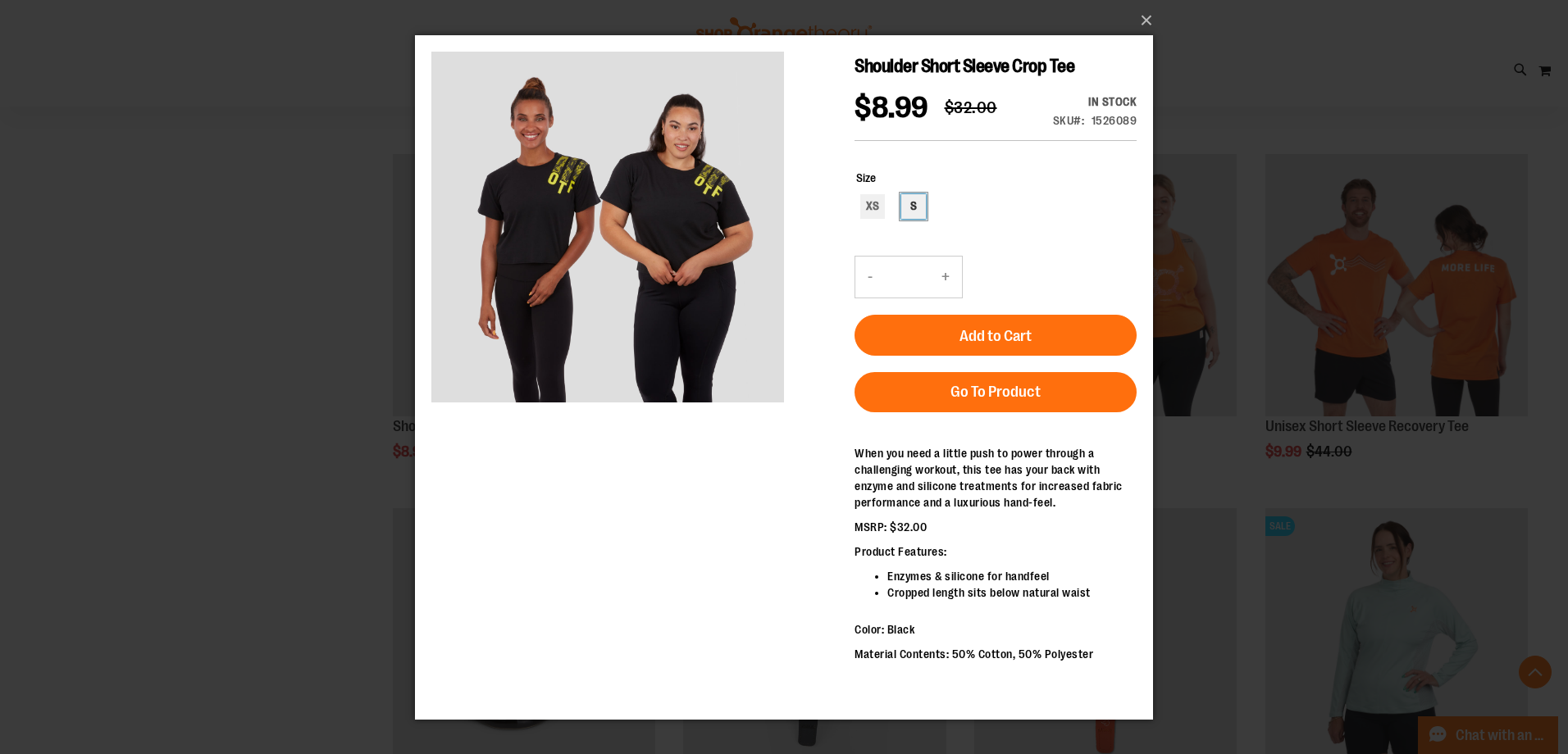
click at [918, 208] on div "S" at bounding box center [914, 206] width 25 height 25
type input "***"
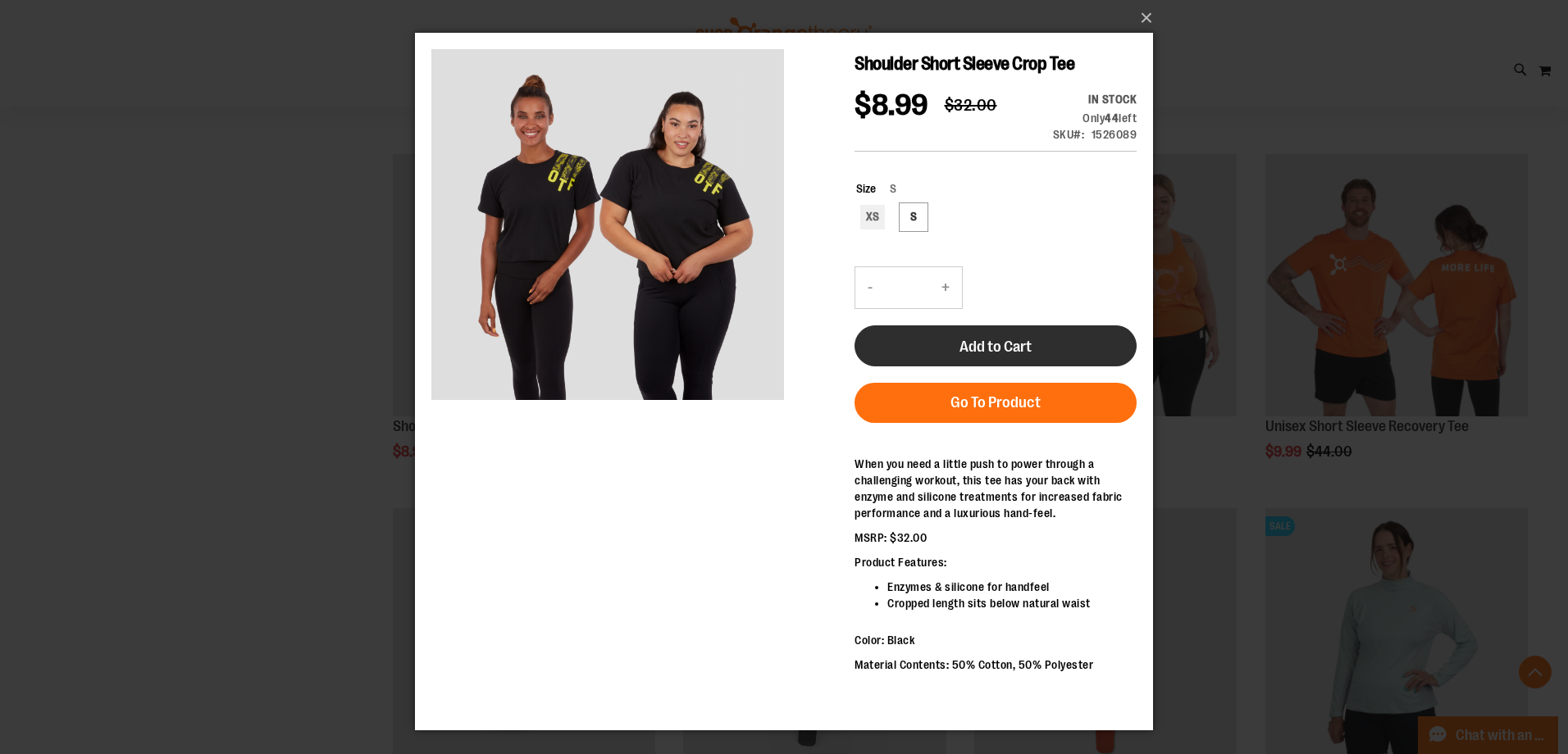
click at [991, 335] on button "Add to Cart" at bounding box center [995, 346] width 282 height 41
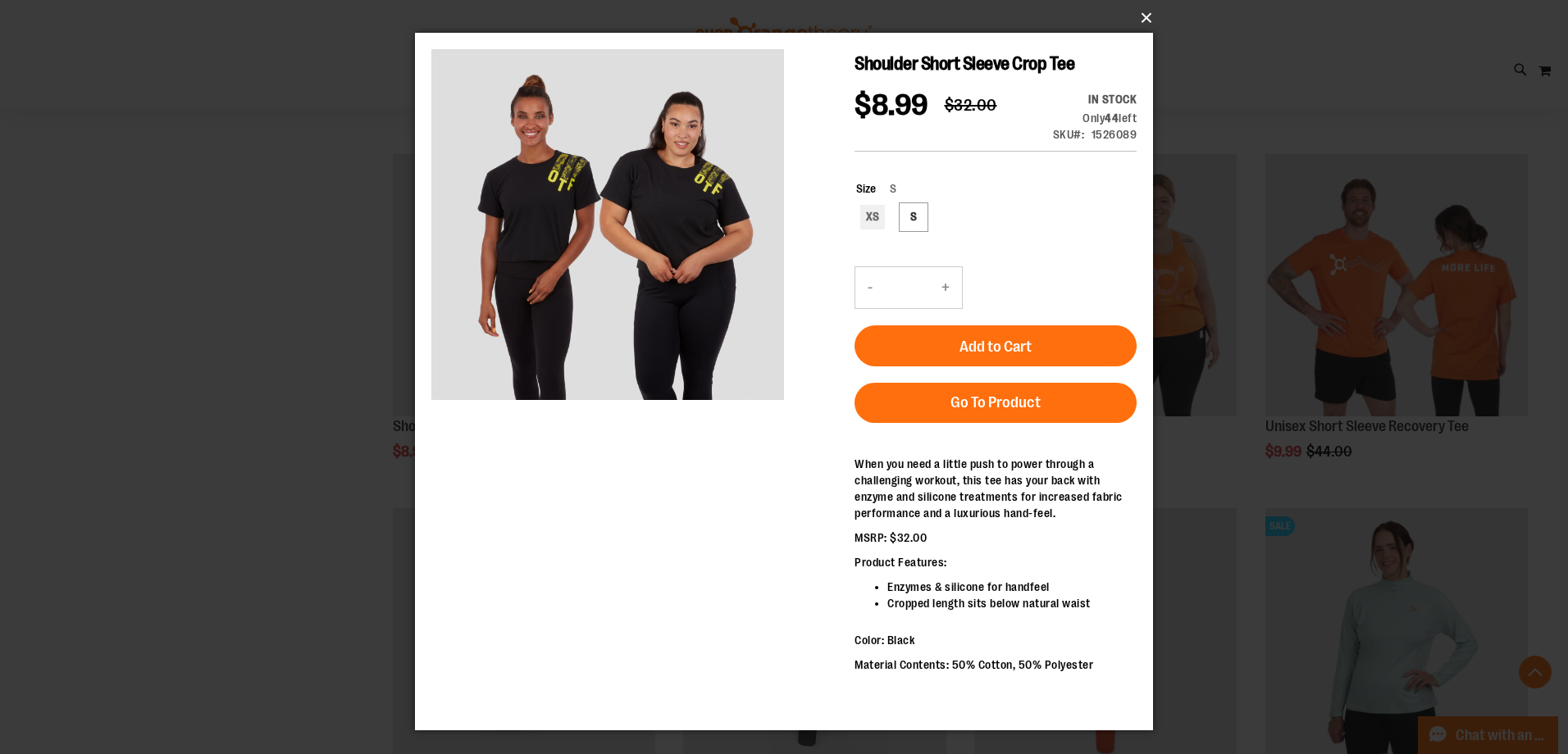
click at [1142, 18] on button "×" at bounding box center [788, 18] width 738 height 36
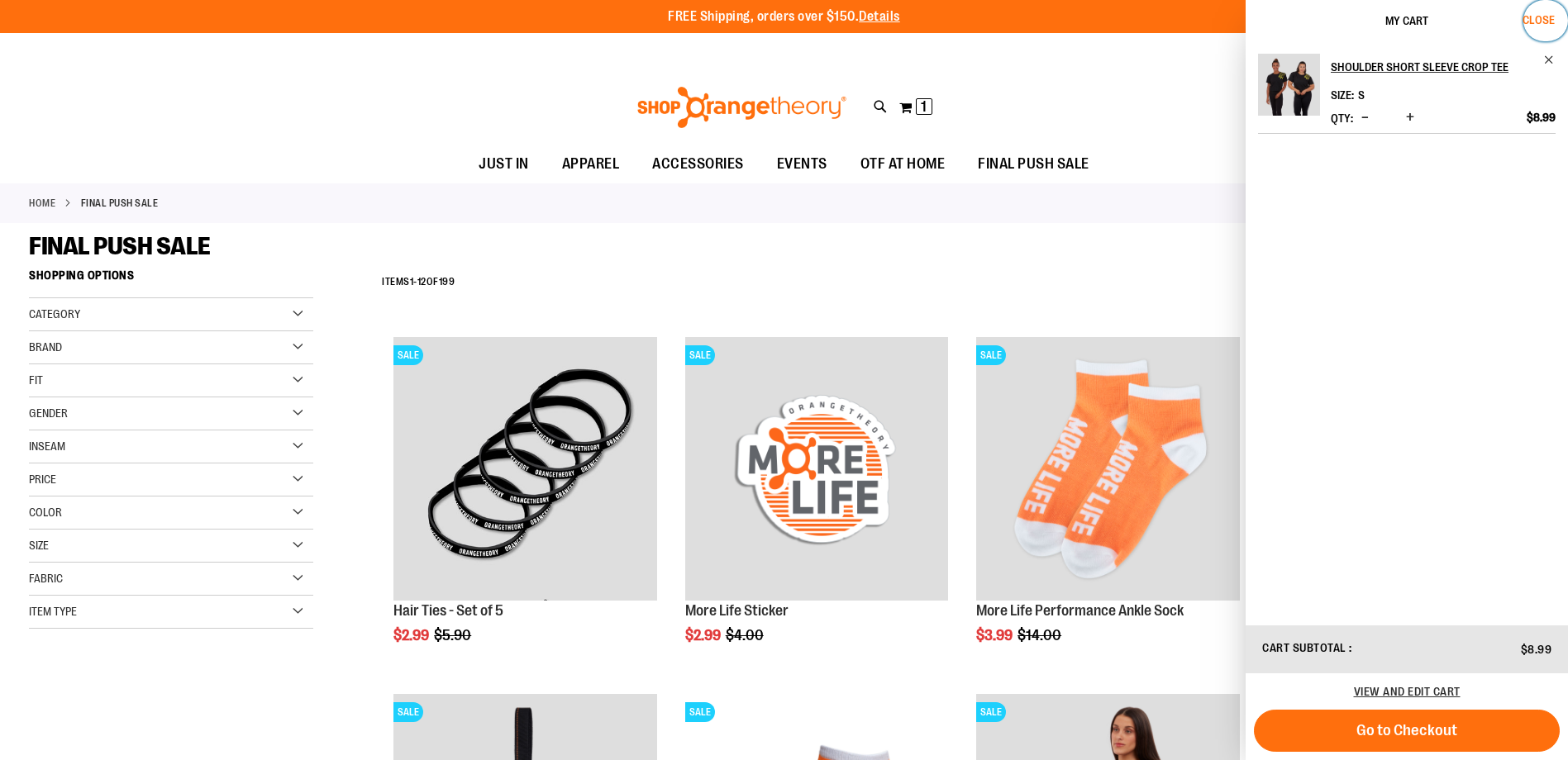
click at [1527, 18] on span "Close" at bounding box center [1538, 20] width 32 height 13
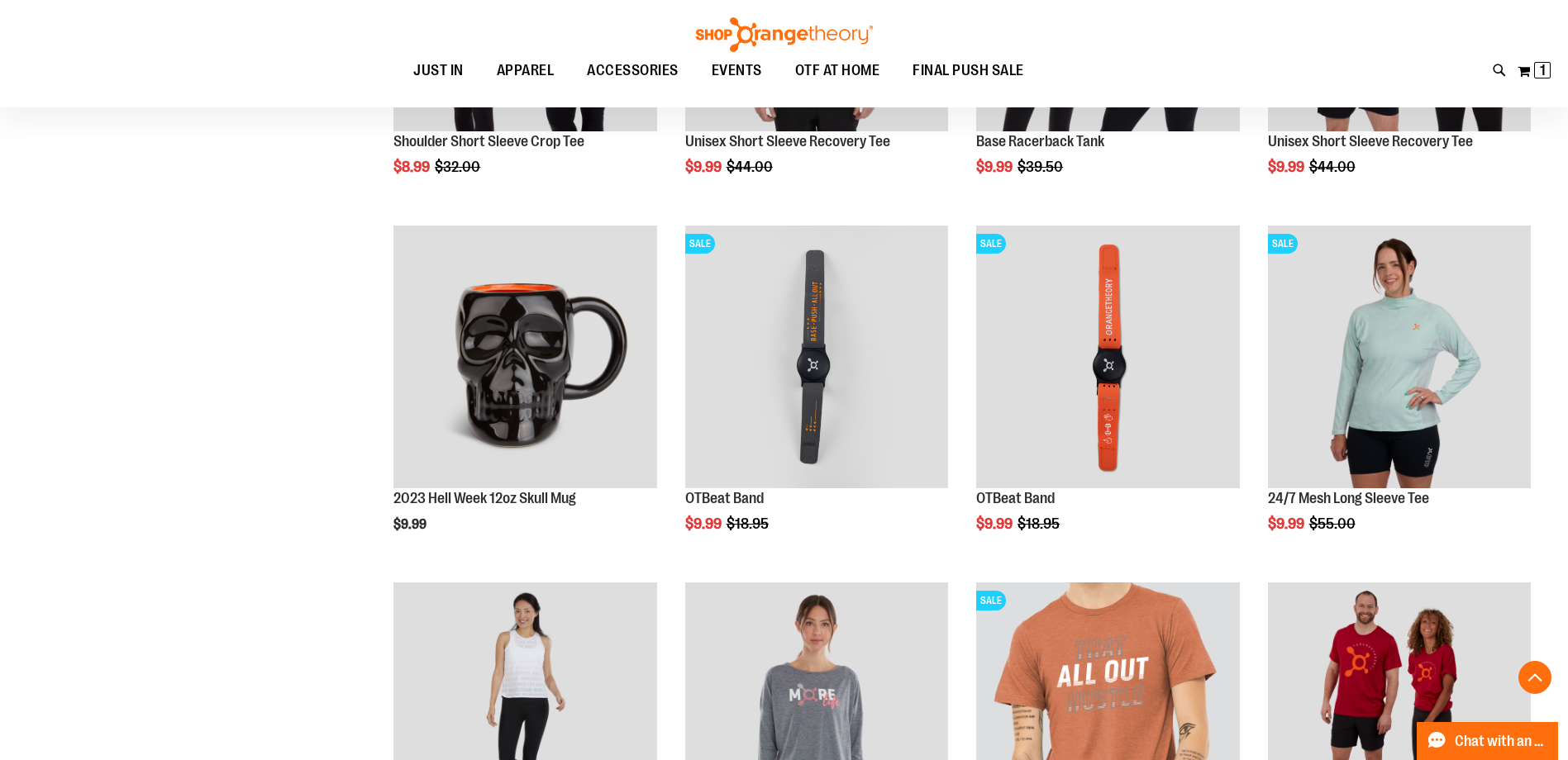
scroll to position [1569, 0]
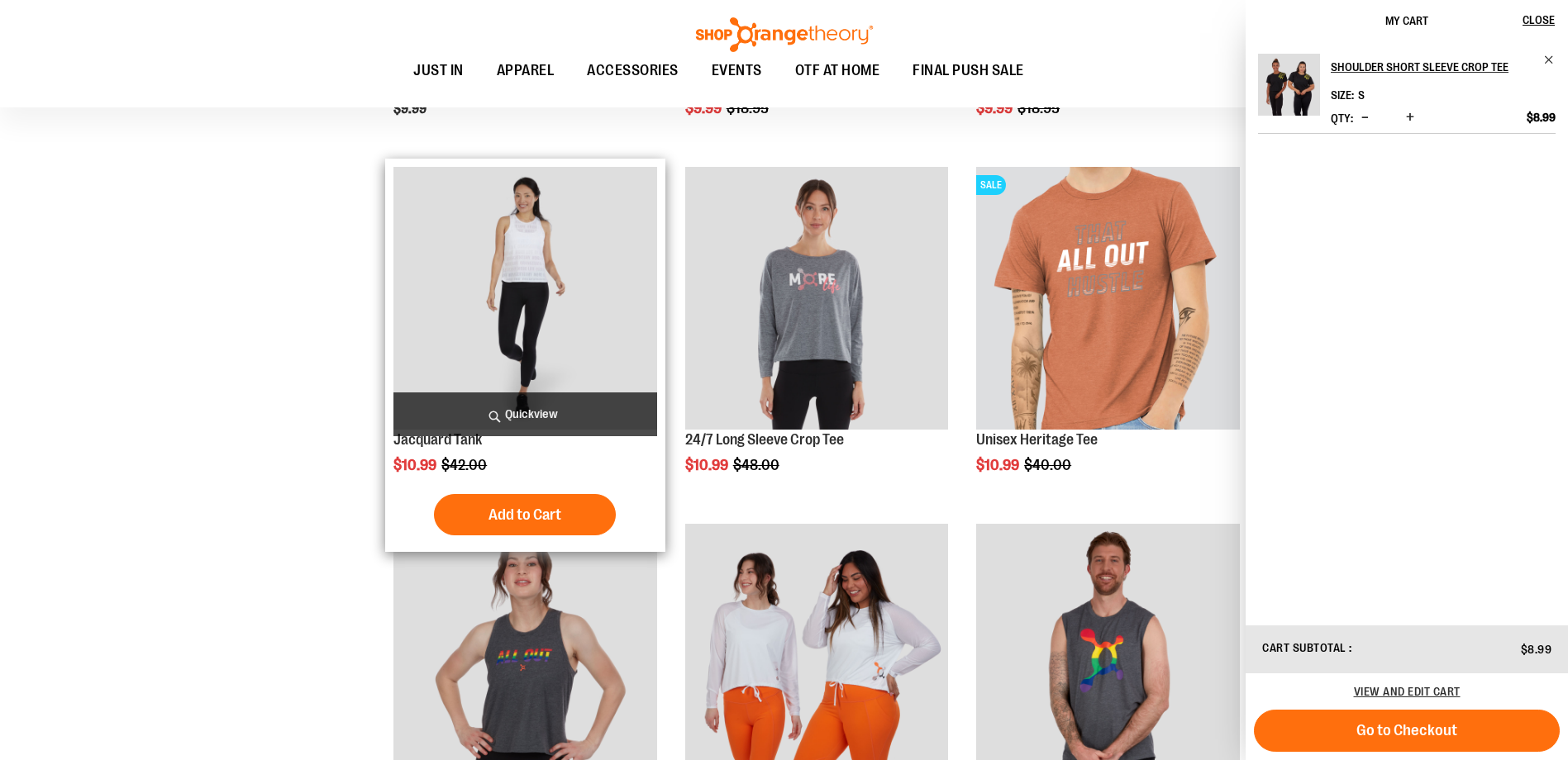
scroll to position [1982, 0]
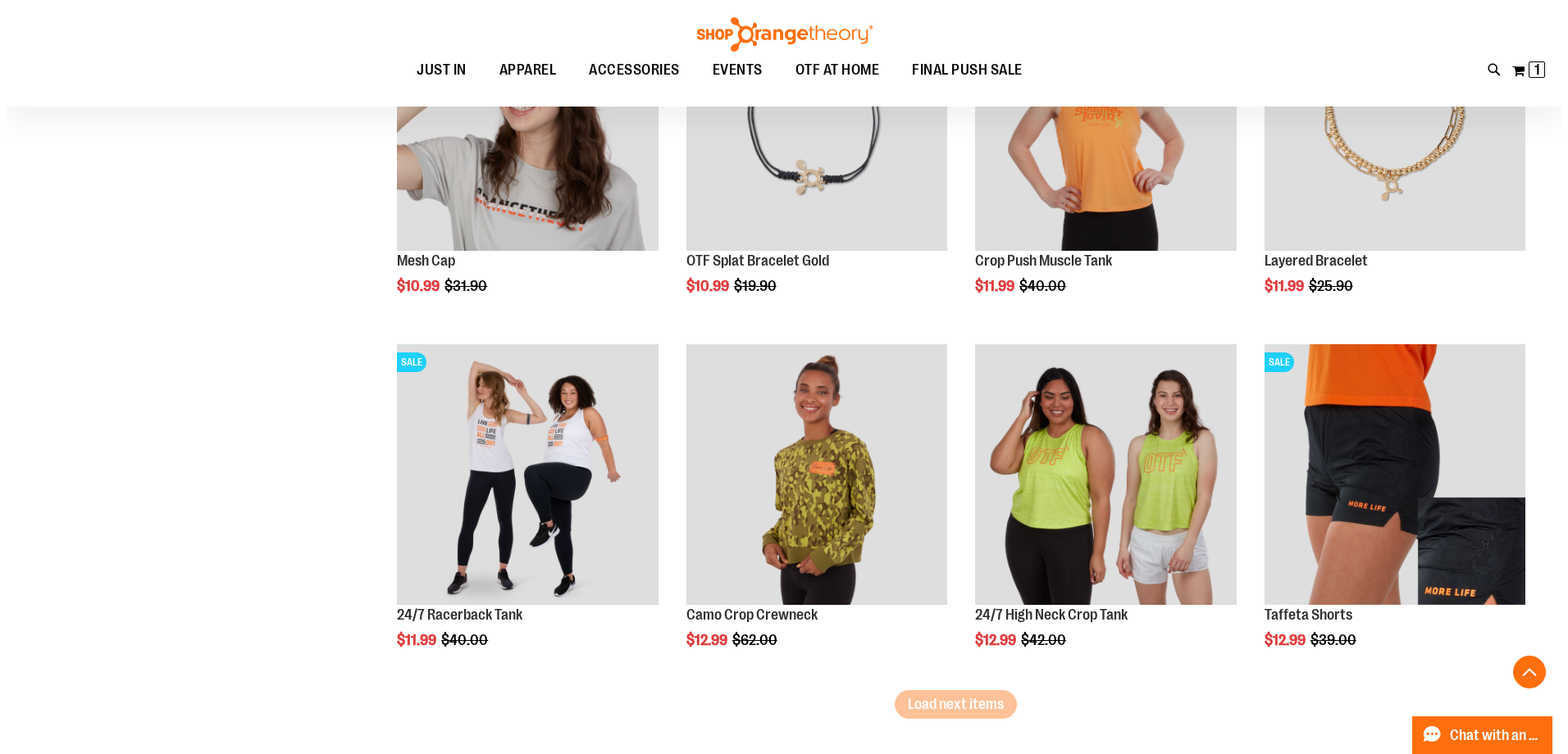
scroll to position [2868, 0]
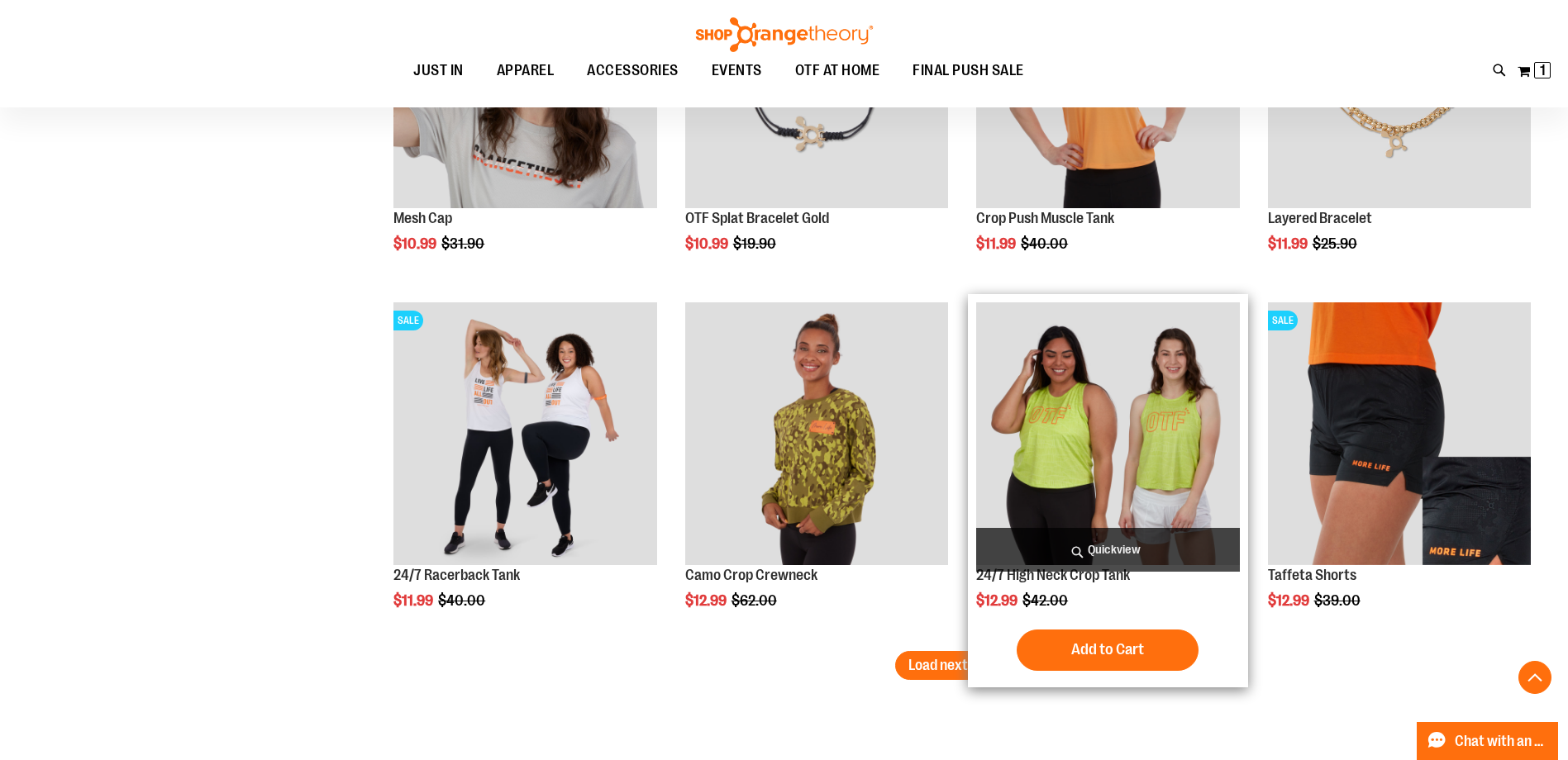
click at [1145, 538] on span "Quickview" at bounding box center [1107, 549] width 263 height 44
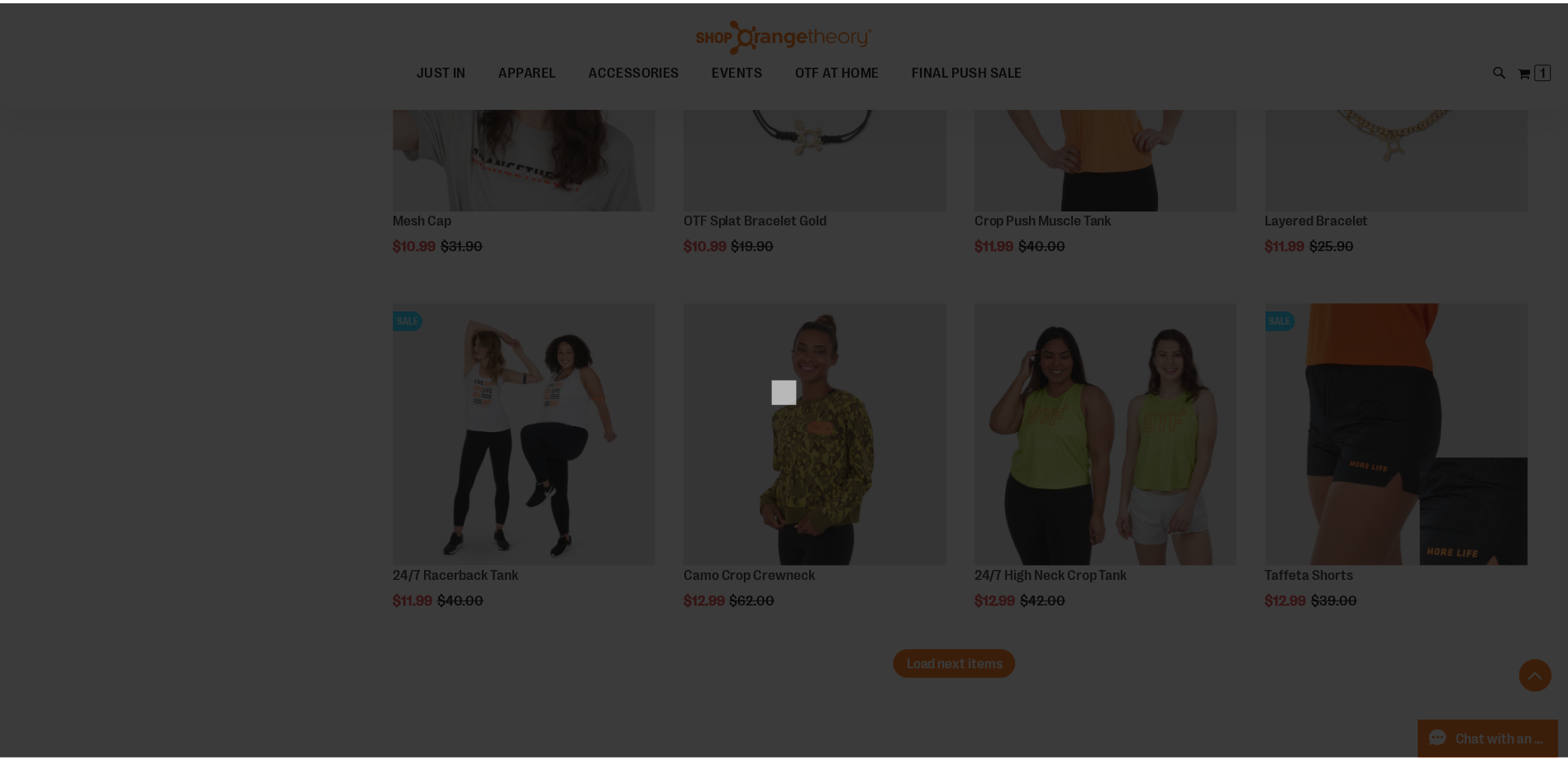
scroll to position [0, 0]
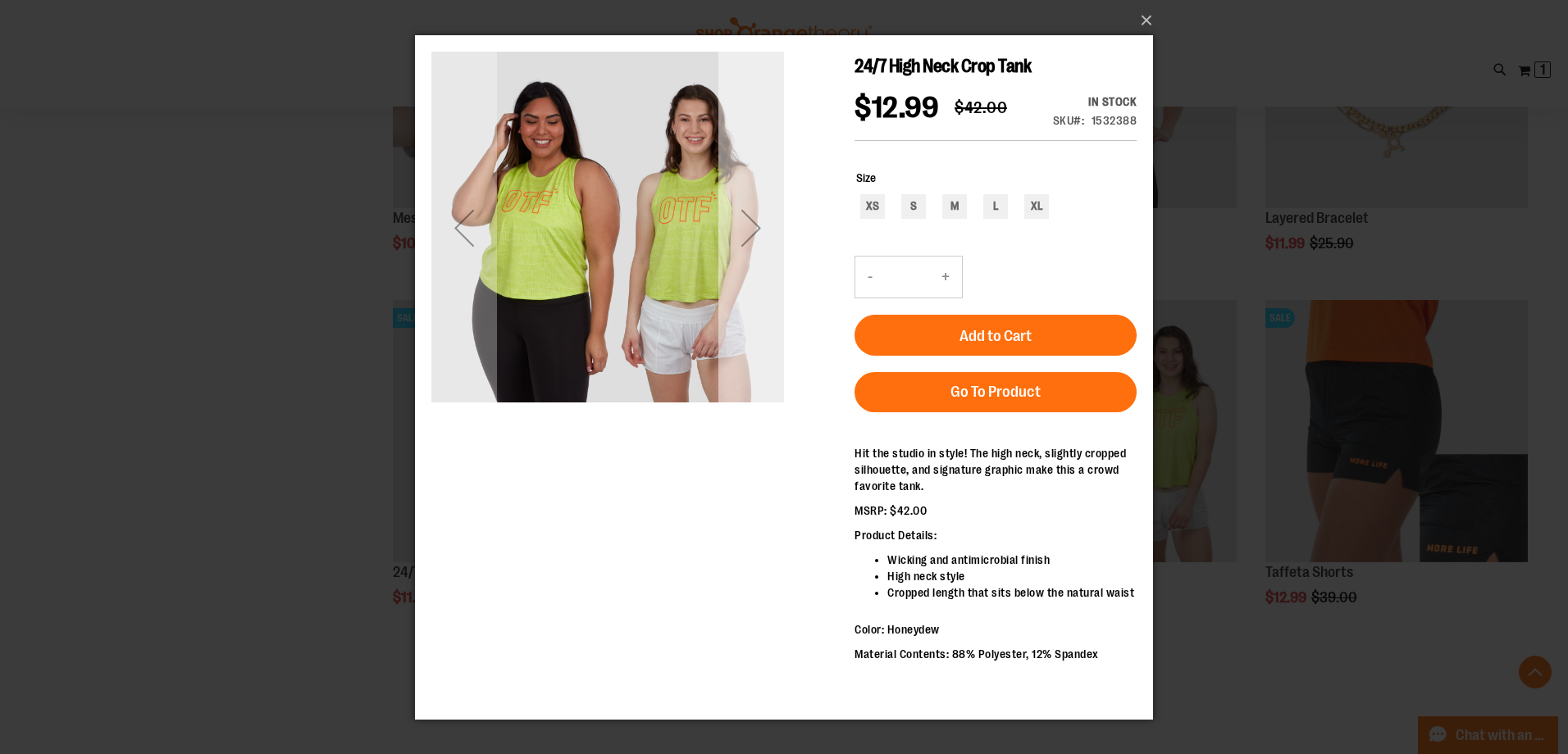
click at [740, 230] on div "Next" at bounding box center [751, 227] width 66 height 66
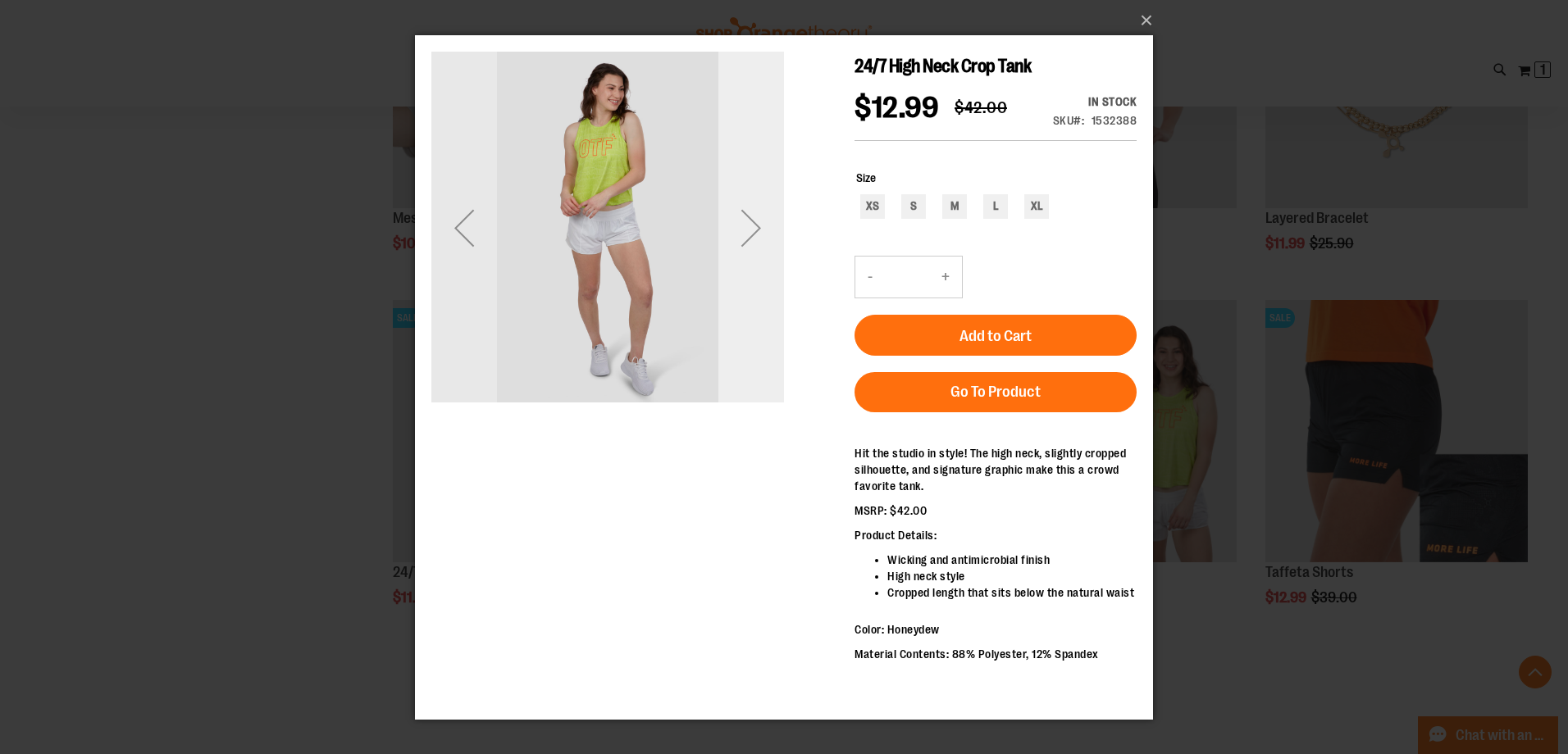
click at [740, 230] on div "Next" at bounding box center [751, 227] width 66 height 66
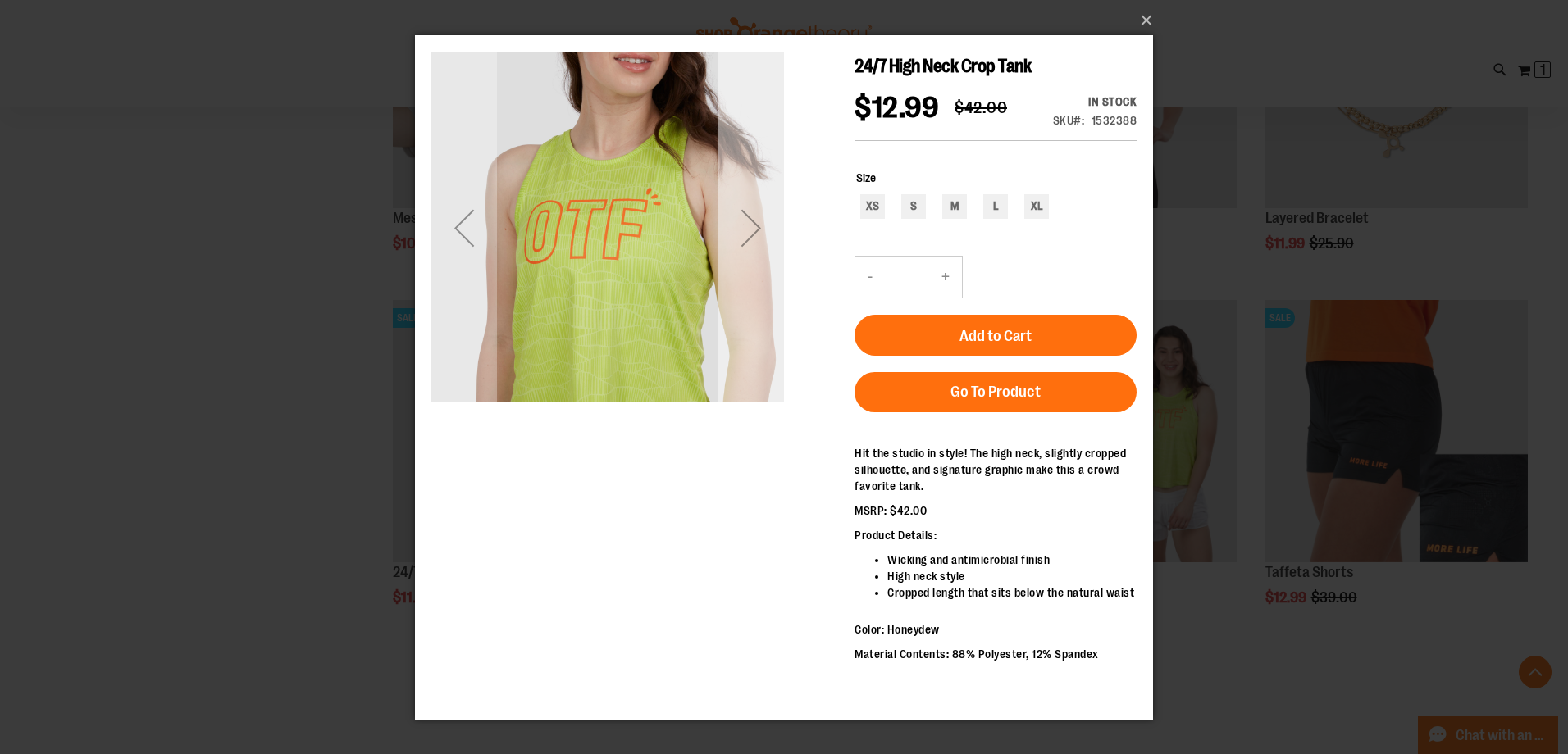
click at [740, 231] on div "Next" at bounding box center [751, 227] width 66 height 66
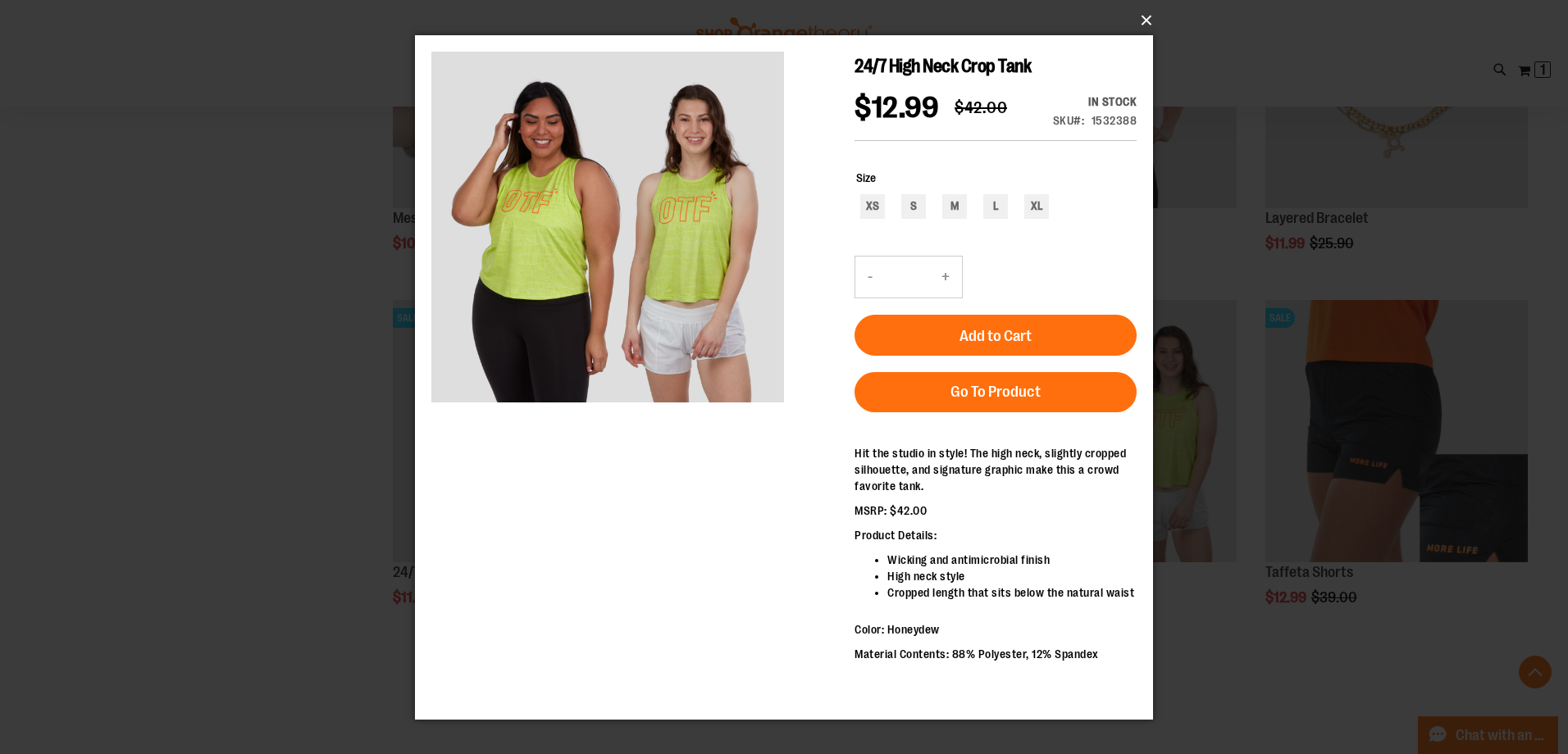
click at [1144, 16] on button "×" at bounding box center [788, 21] width 738 height 36
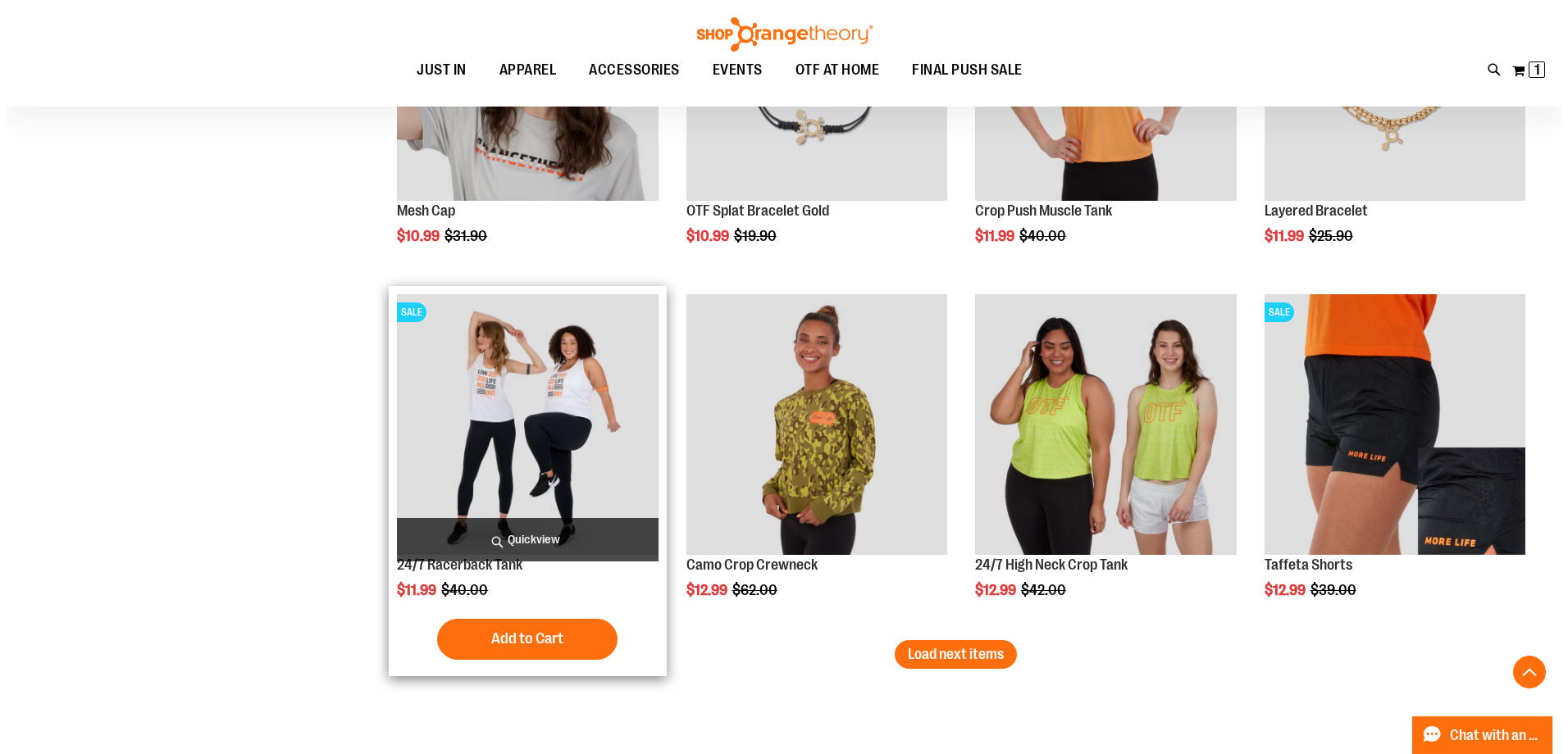
scroll to position [2868, 0]
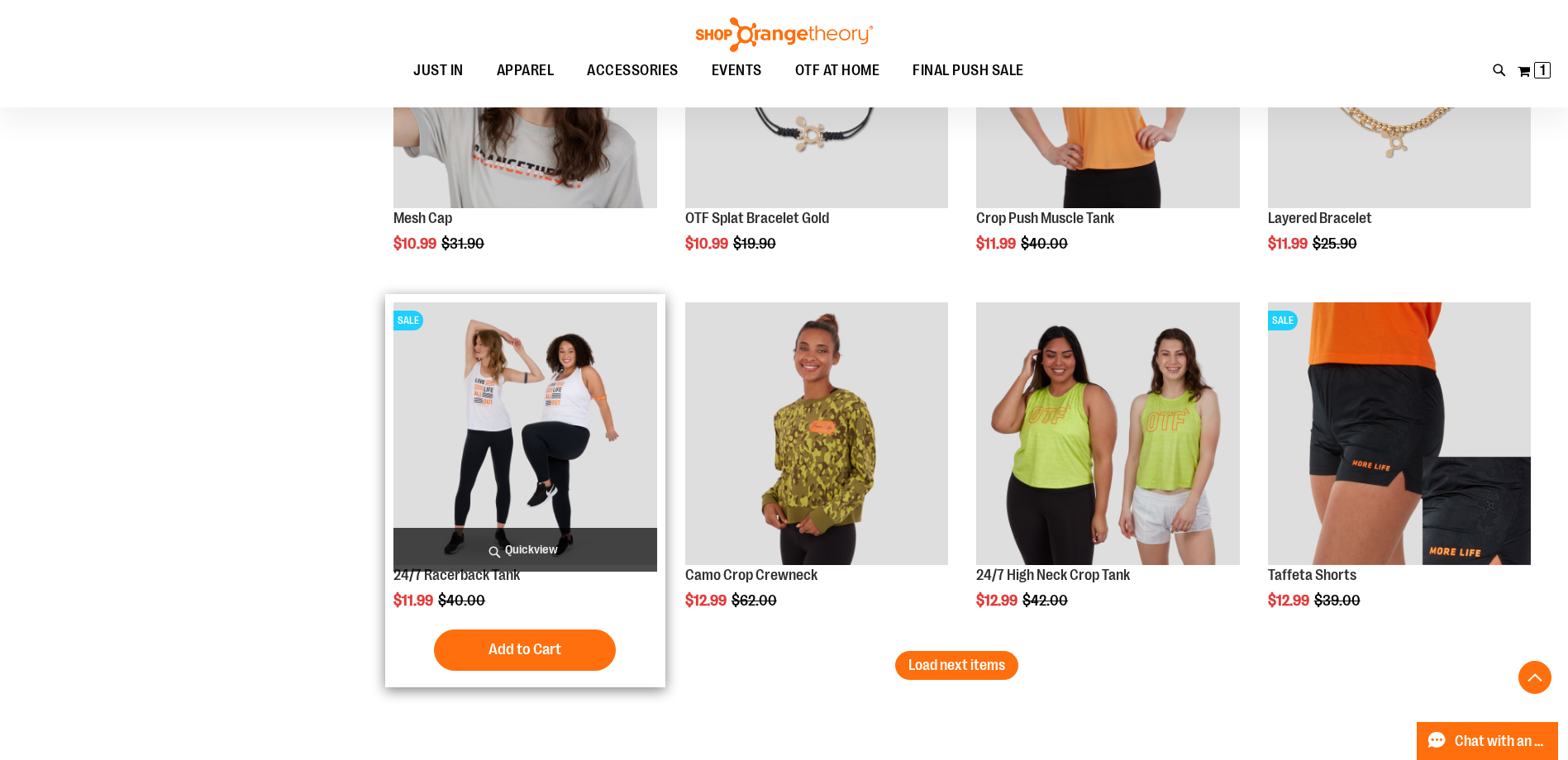
click at [565, 548] on span "Quickview" at bounding box center [525, 549] width 263 height 44
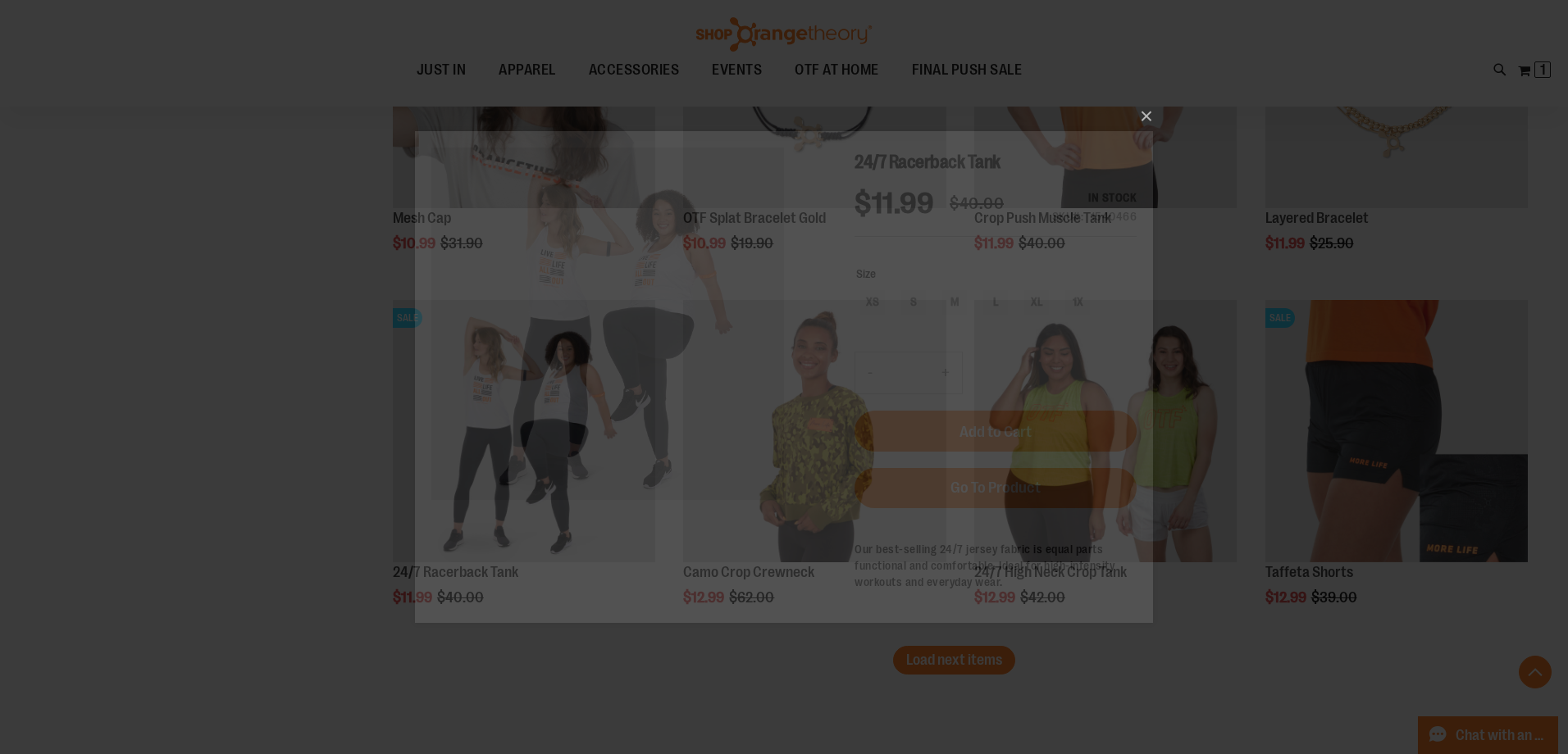
scroll to position [0, 0]
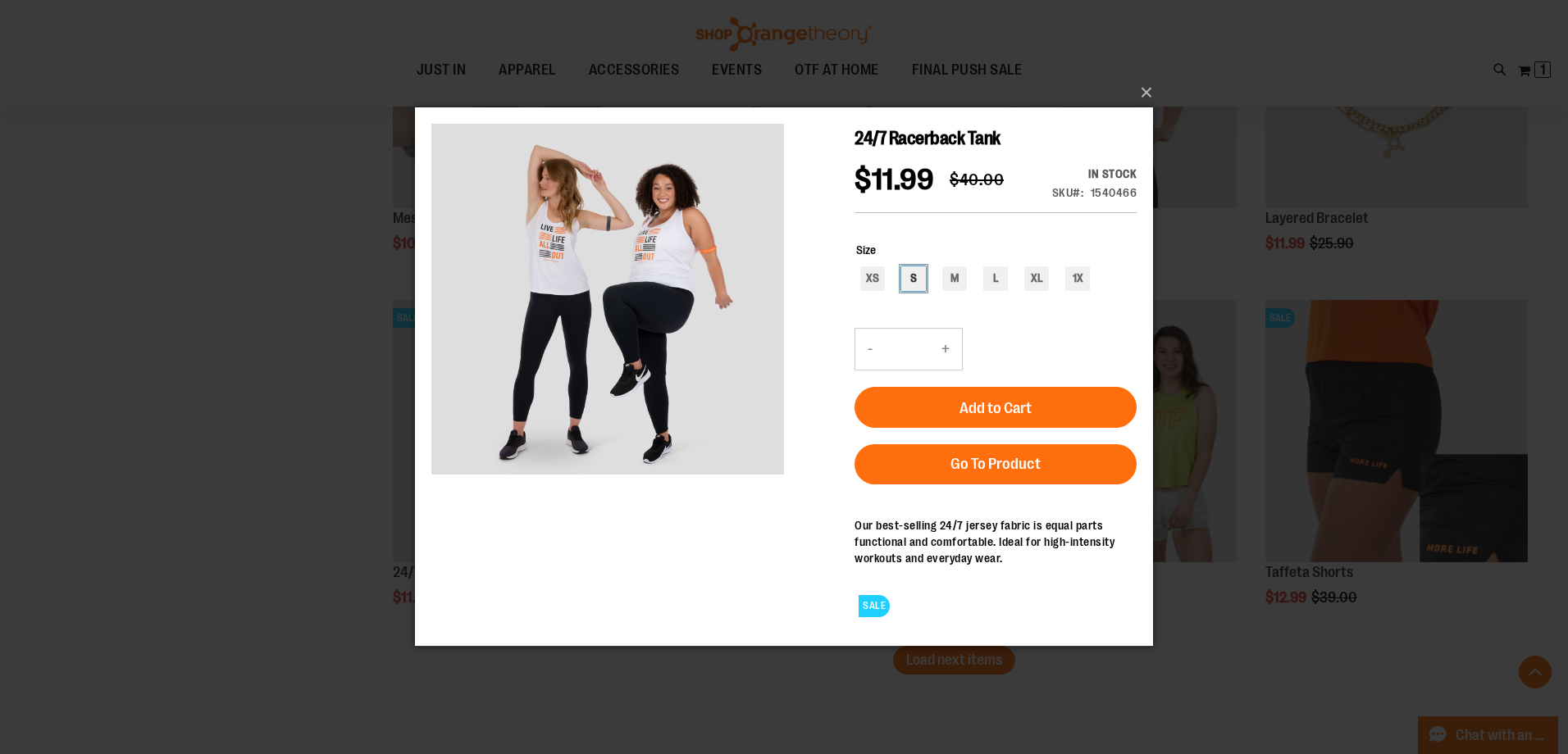
click at [912, 271] on div "S" at bounding box center [914, 279] width 25 height 25
type input "***"
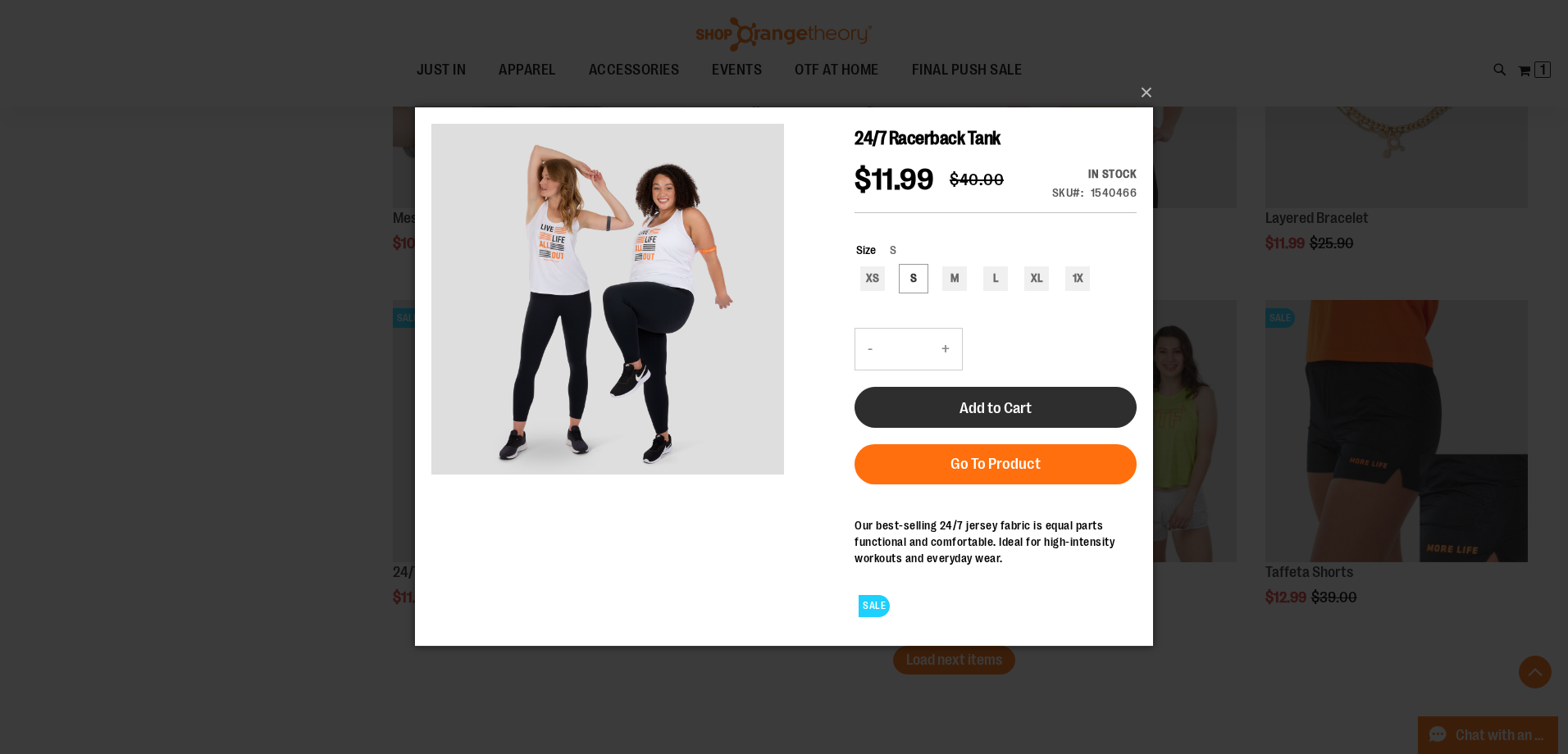
click at [994, 401] on span "Add to Cart" at bounding box center [995, 408] width 72 height 18
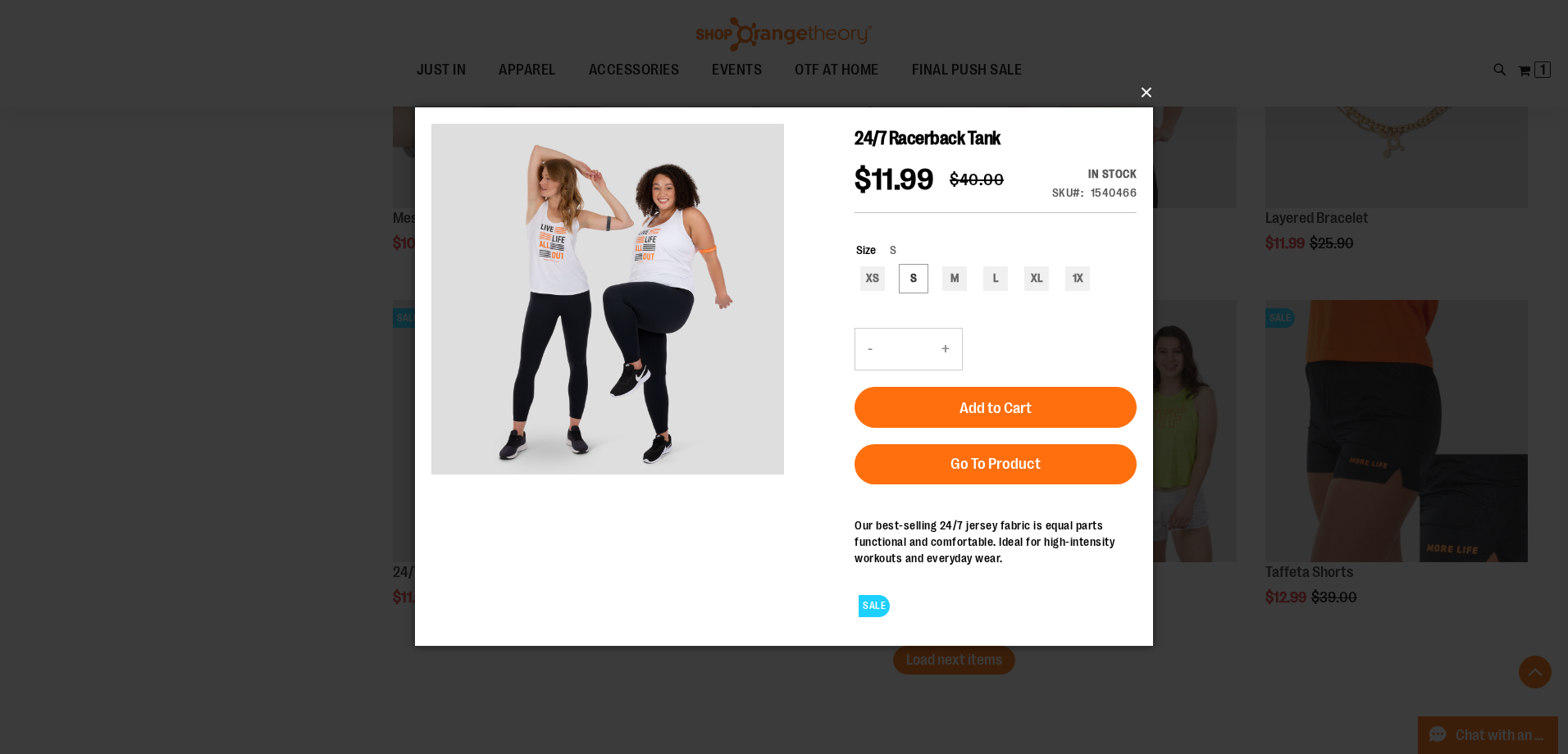
click at [1148, 85] on button "×" at bounding box center [788, 93] width 738 height 36
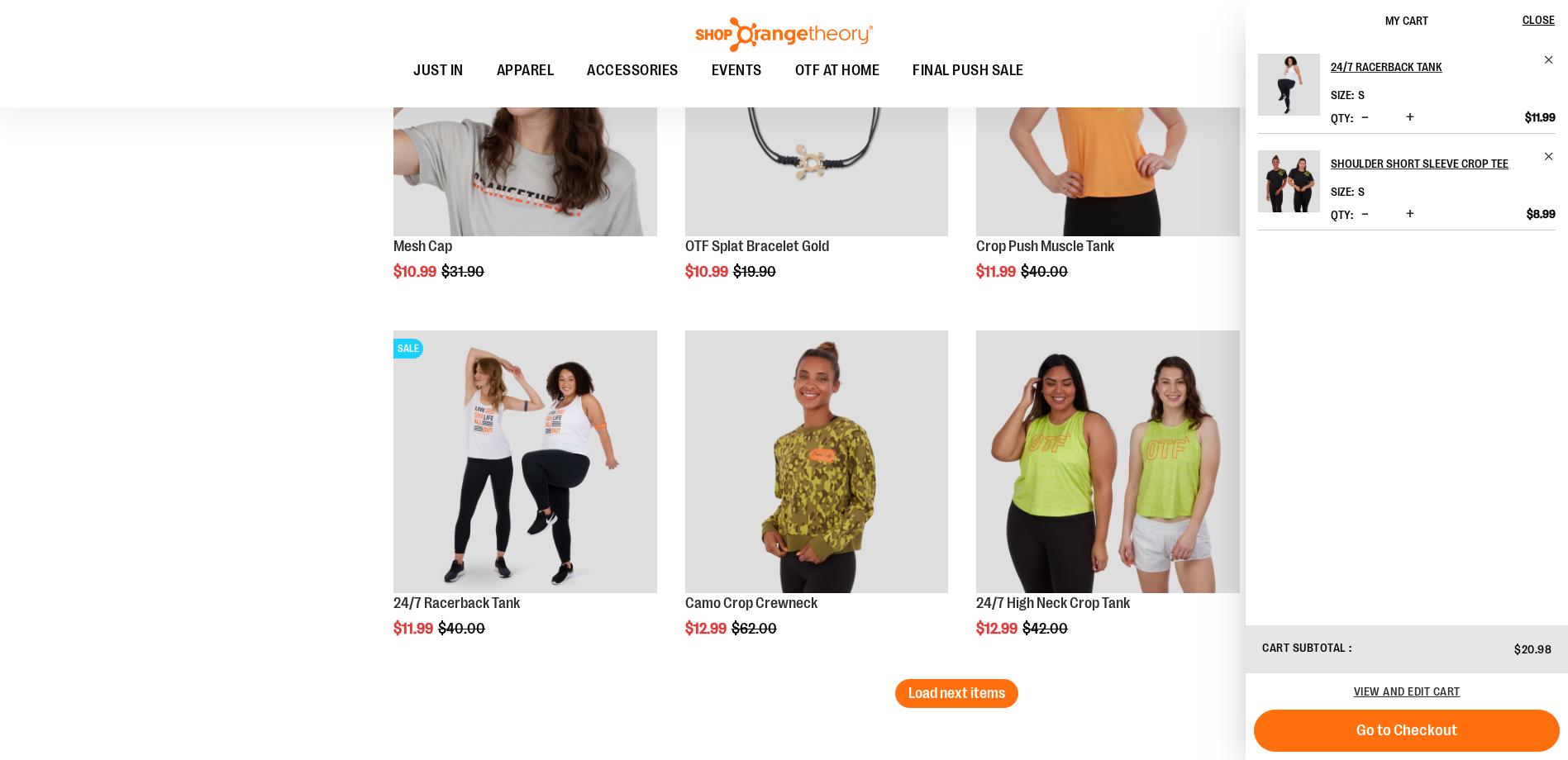
scroll to position [2835, 0]
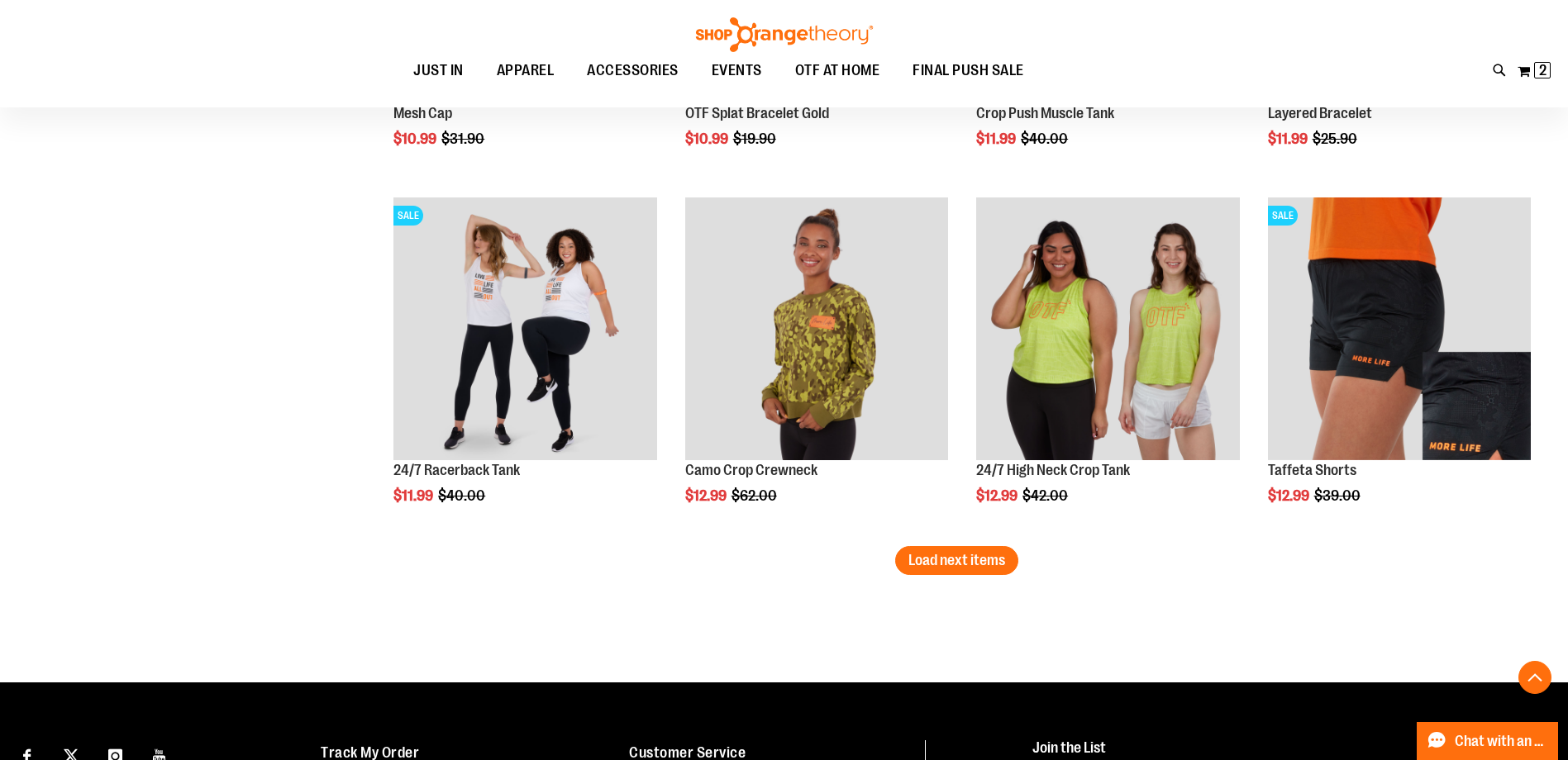
scroll to position [3001, 0]
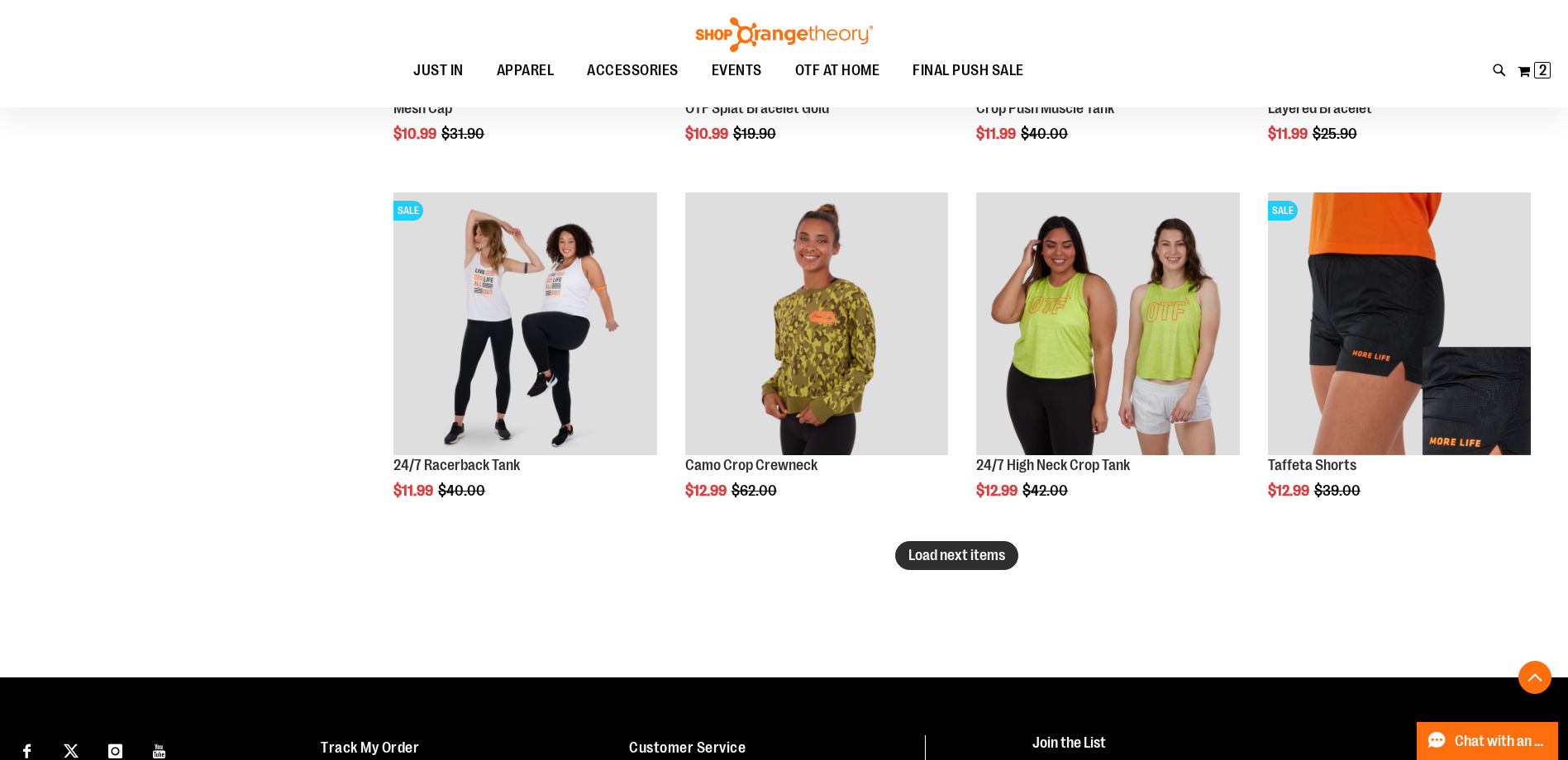
click at [929, 556] on span "Load next items" at bounding box center [957, 555] width 97 height 17
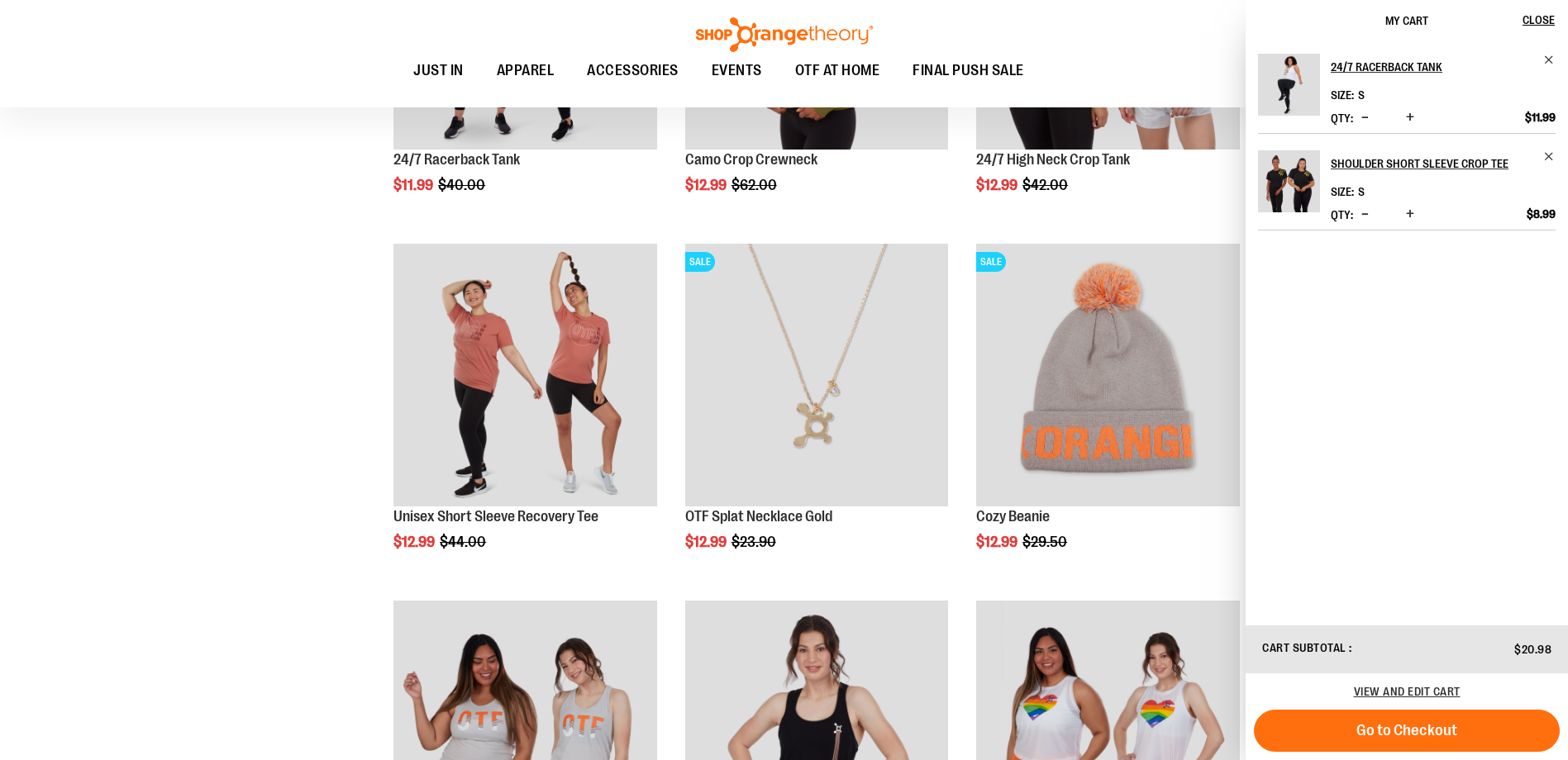
scroll to position [3332, 0]
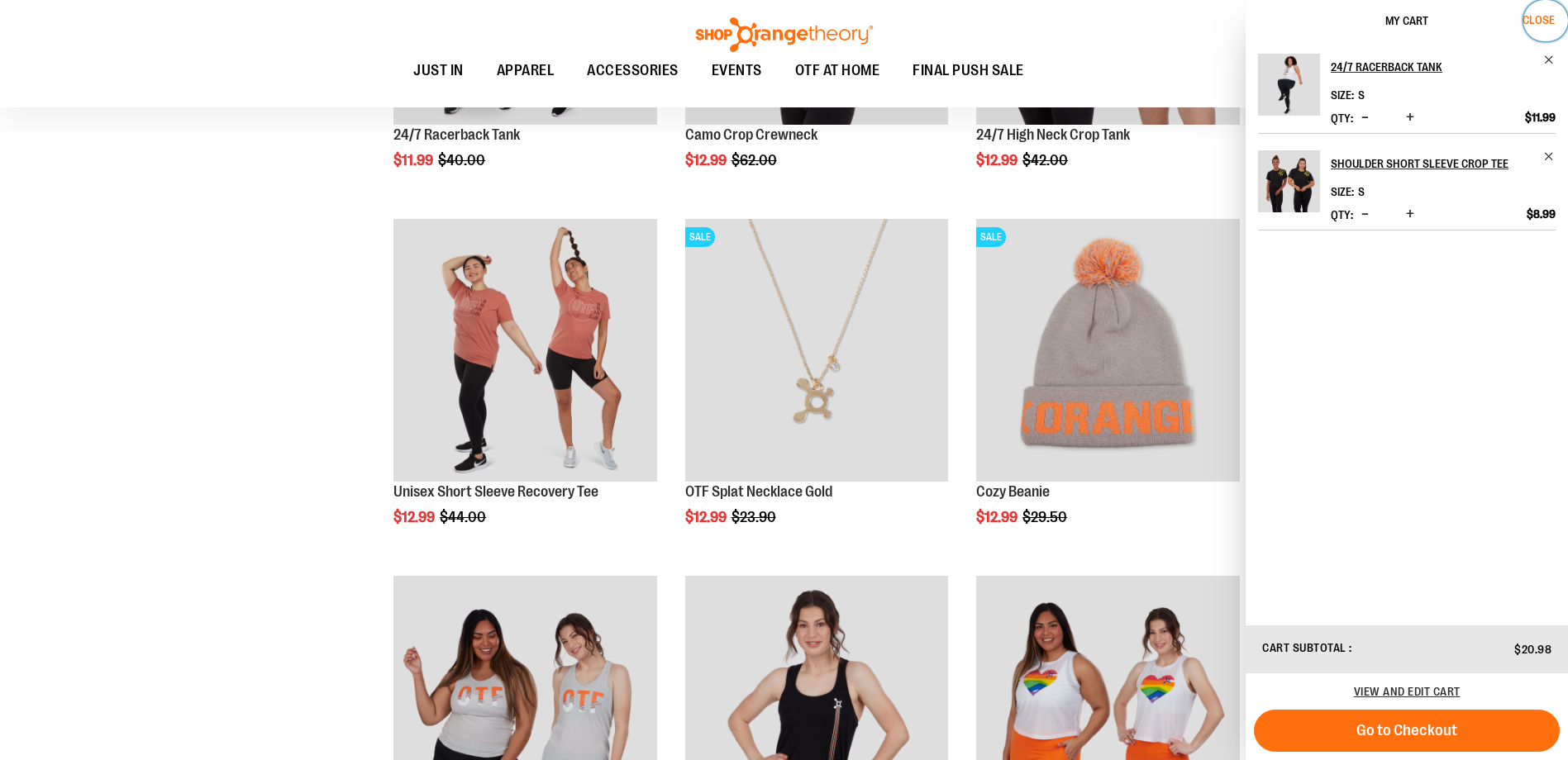
click at [1542, 19] on span "Close" at bounding box center [1538, 20] width 32 height 13
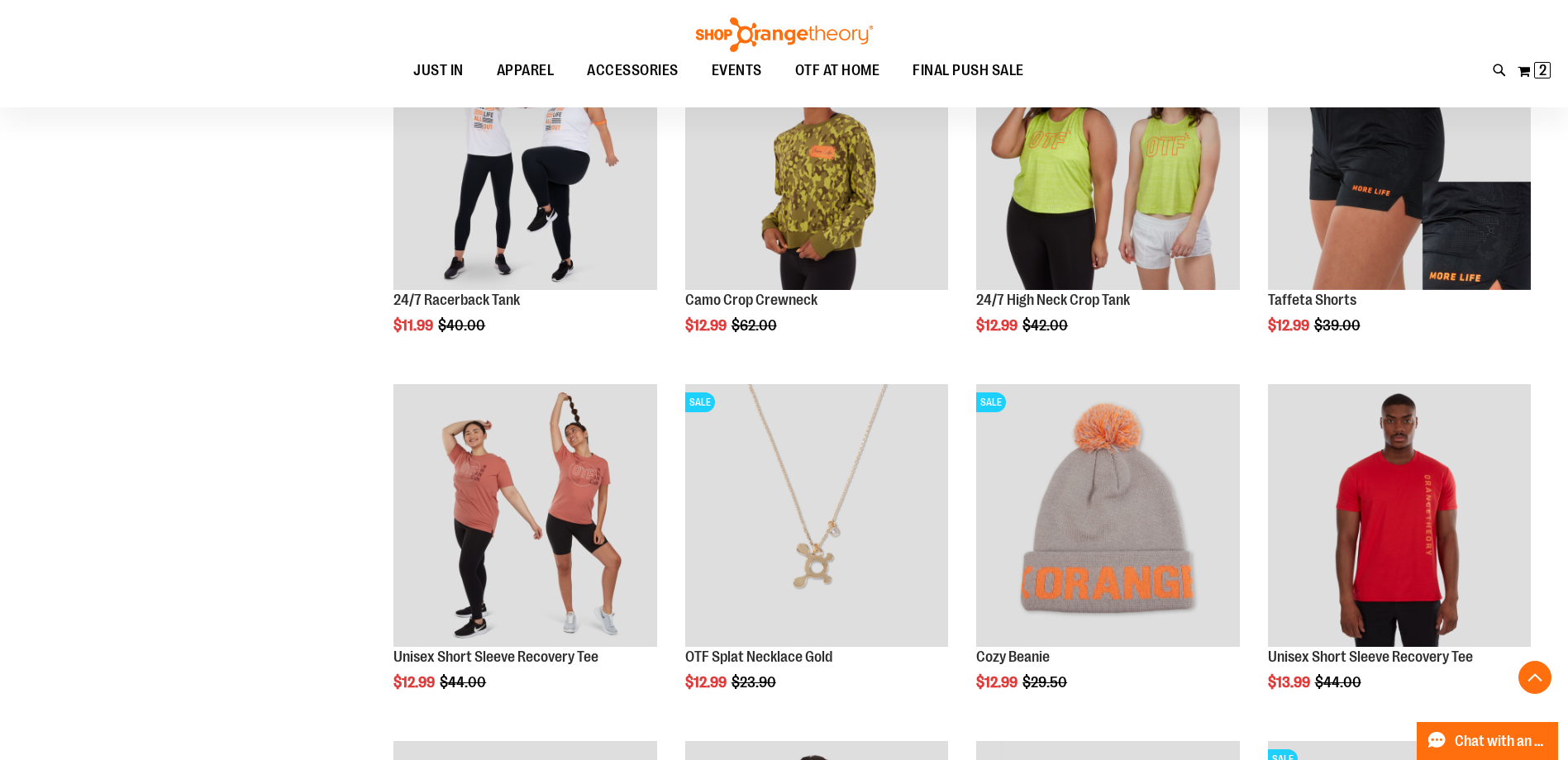
scroll to position [2835, 0]
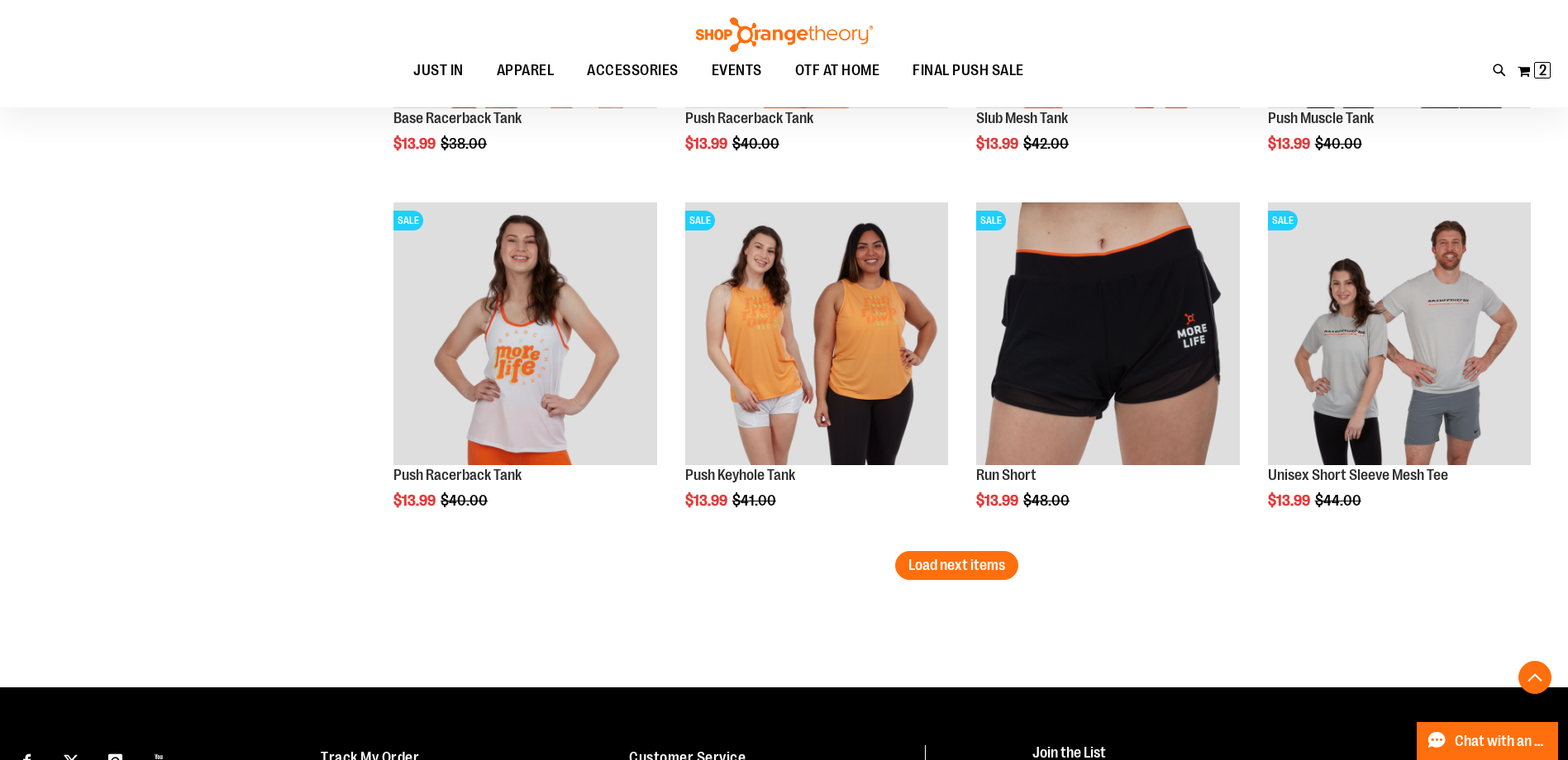
scroll to position [4157, 0]
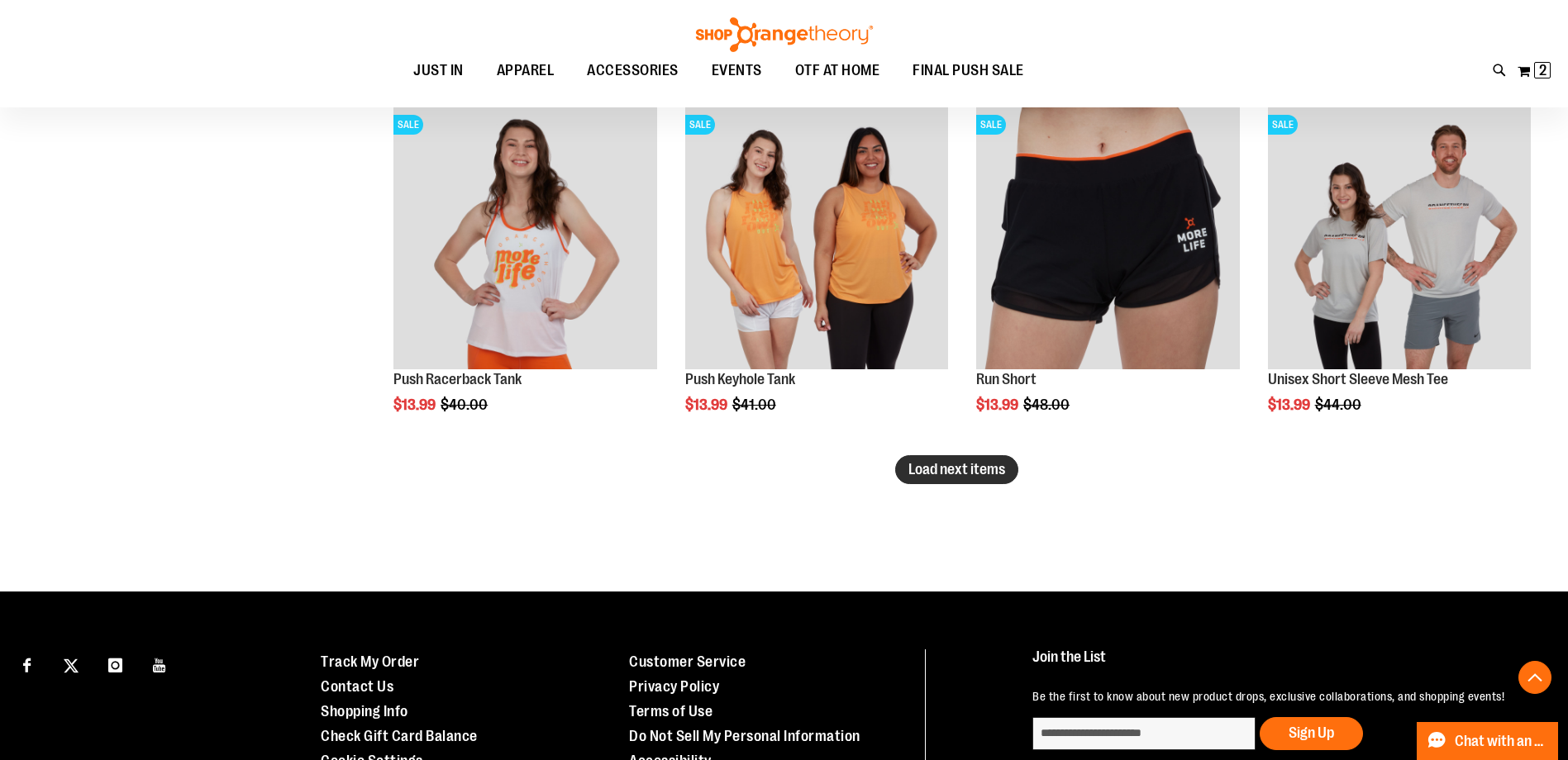
click at [1001, 471] on span "Load next items" at bounding box center [957, 469] width 97 height 17
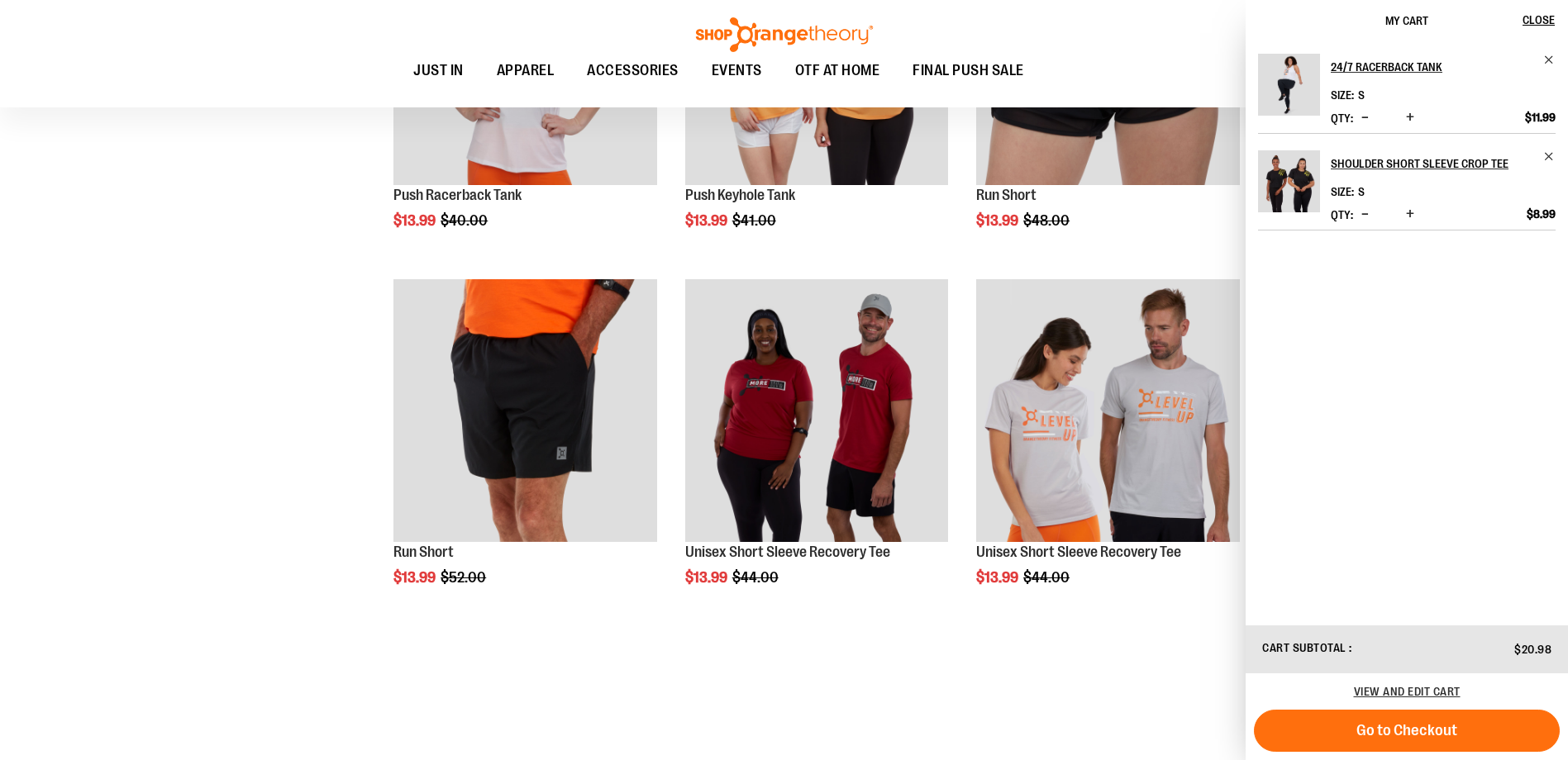
scroll to position [4406, 0]
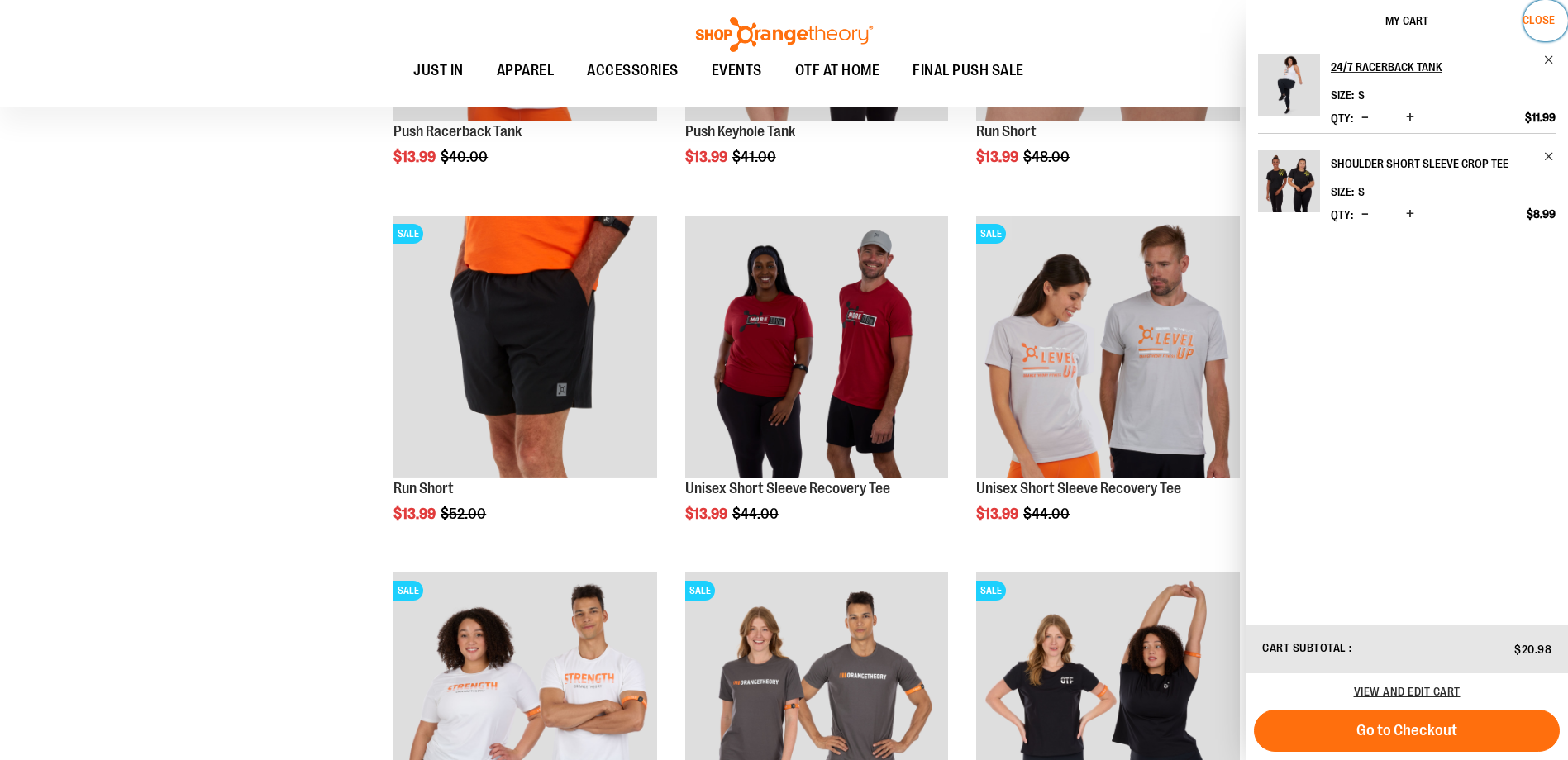
click at [1552, 17] on span "Close" at bounding box center [1538, 20] width 32 height 13
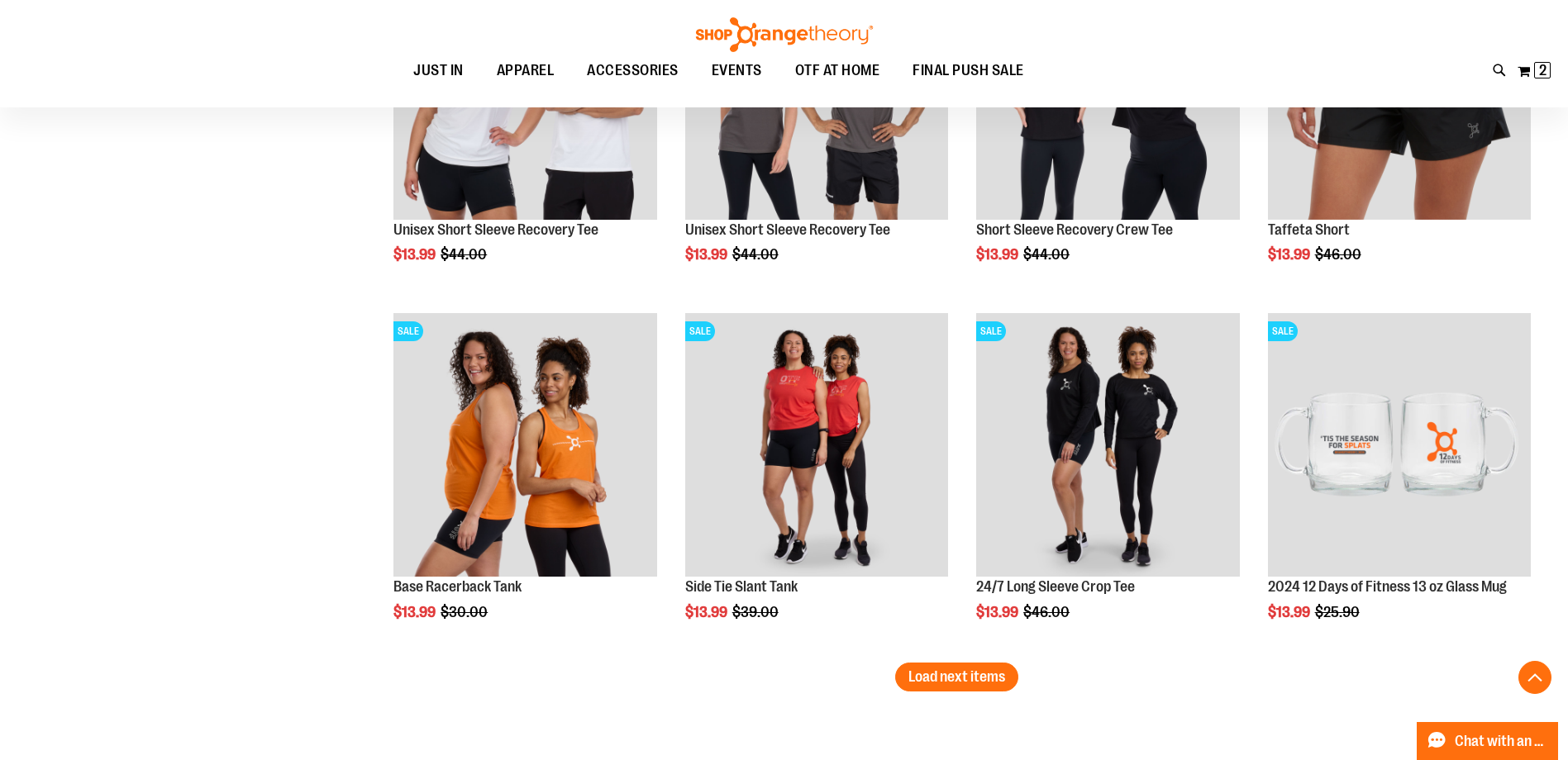
scroll to position [5066, 0]
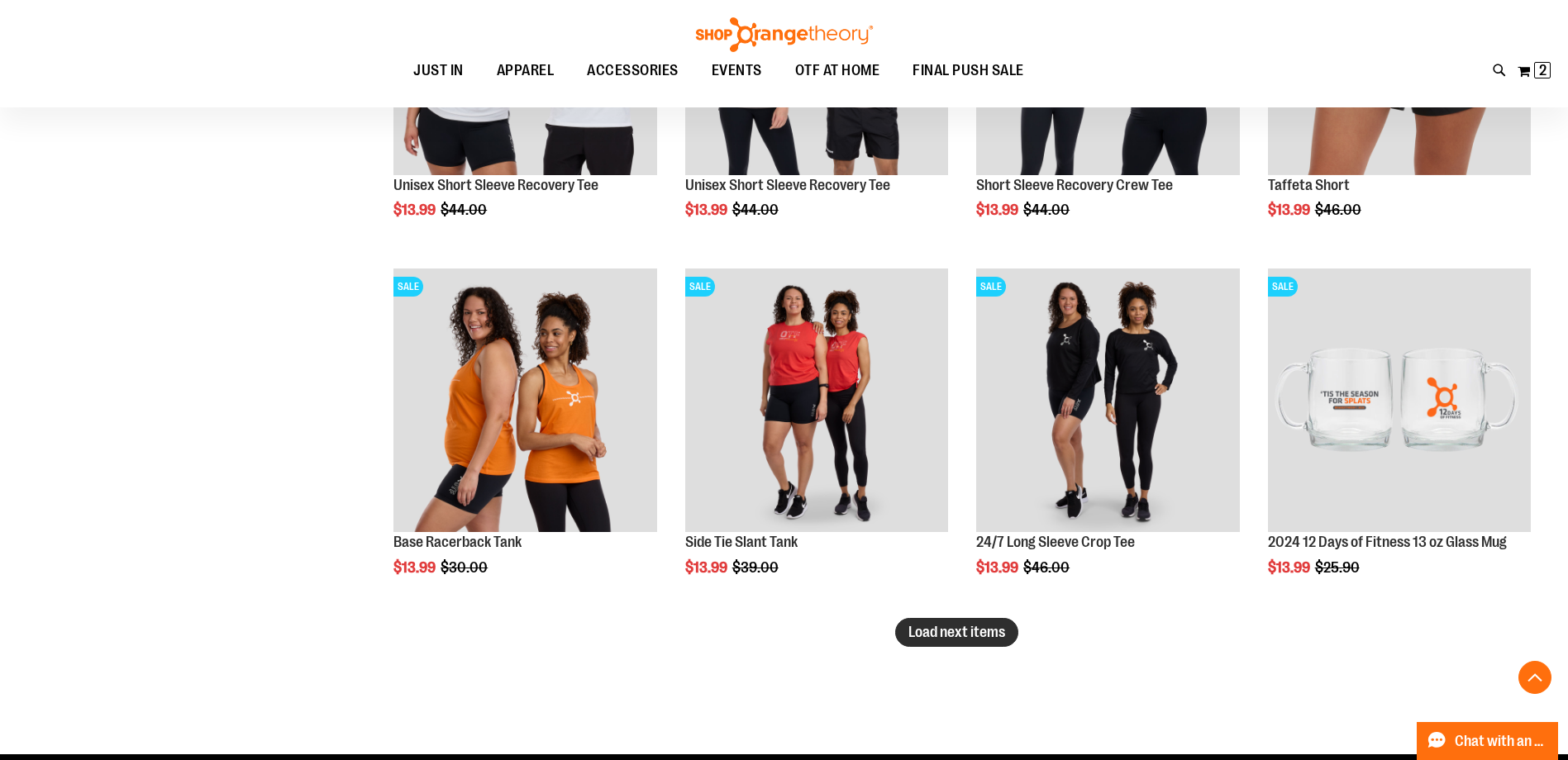
click at [1012, 638] on button "Load next items" at bounding box center [957, 632] width 124 height 29
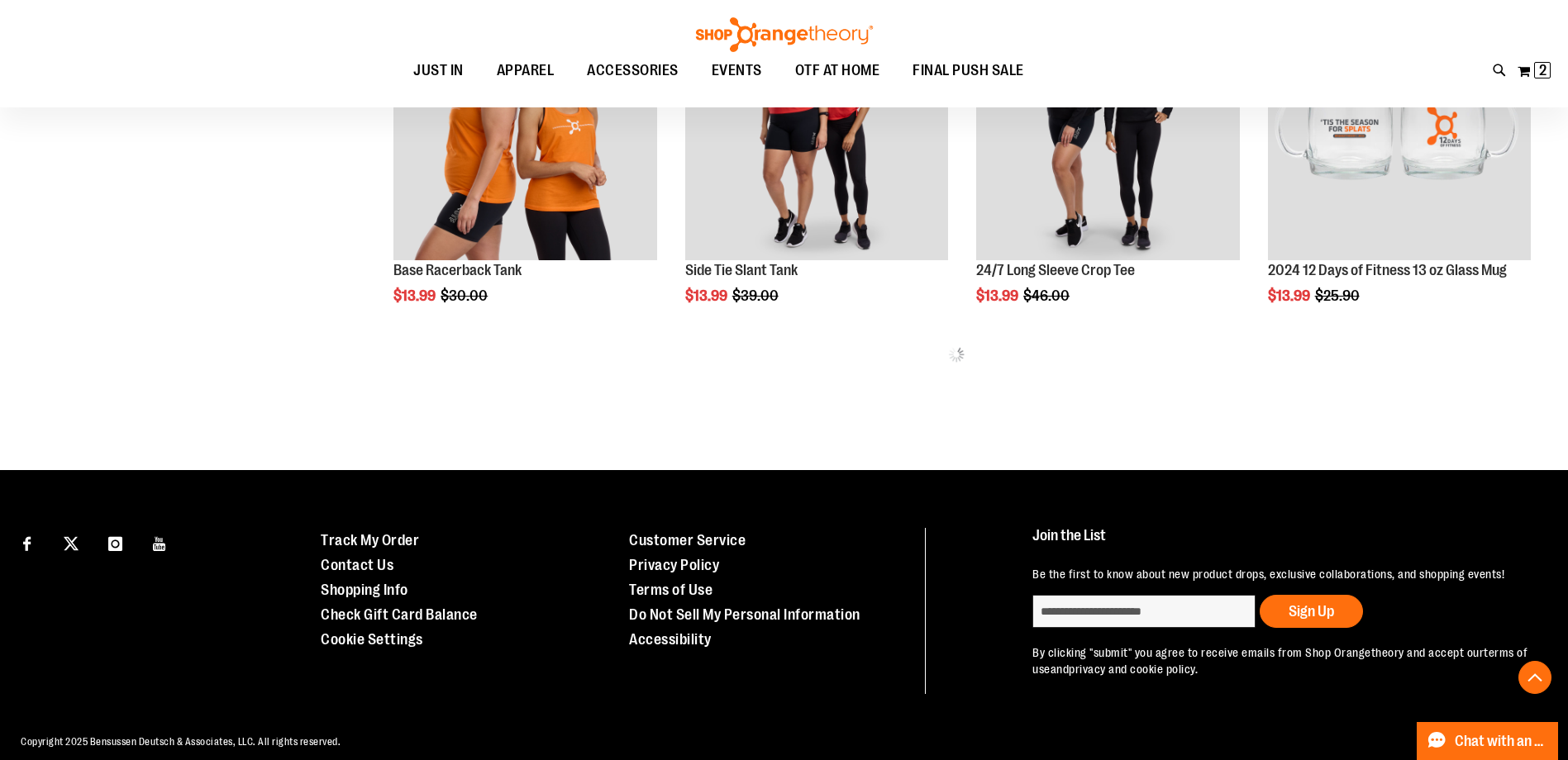
scroll to position [5372, 0]
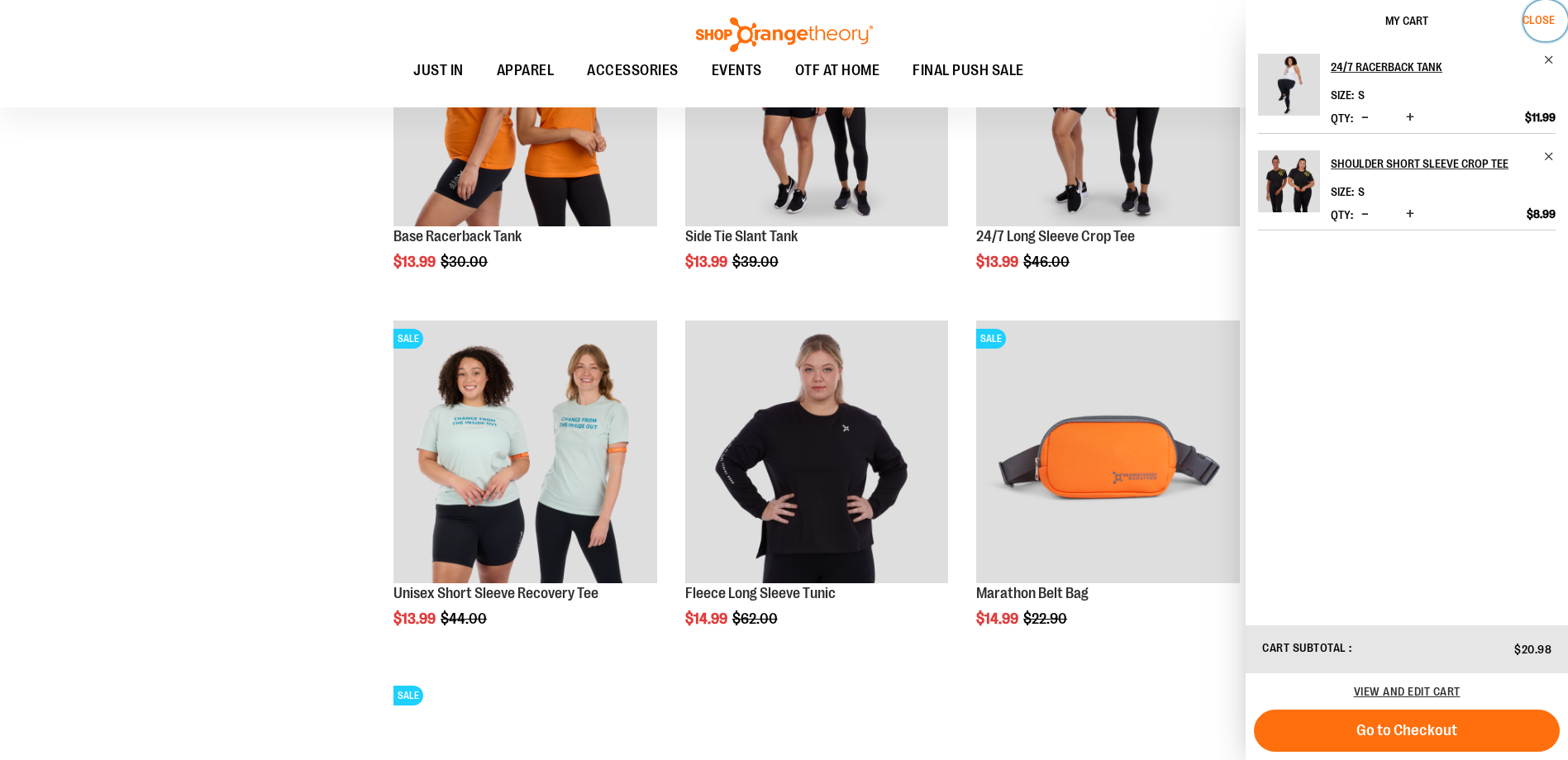
click at [1539, 16] on span "Close" at bounding box center [1538, 20] width 32 height 13
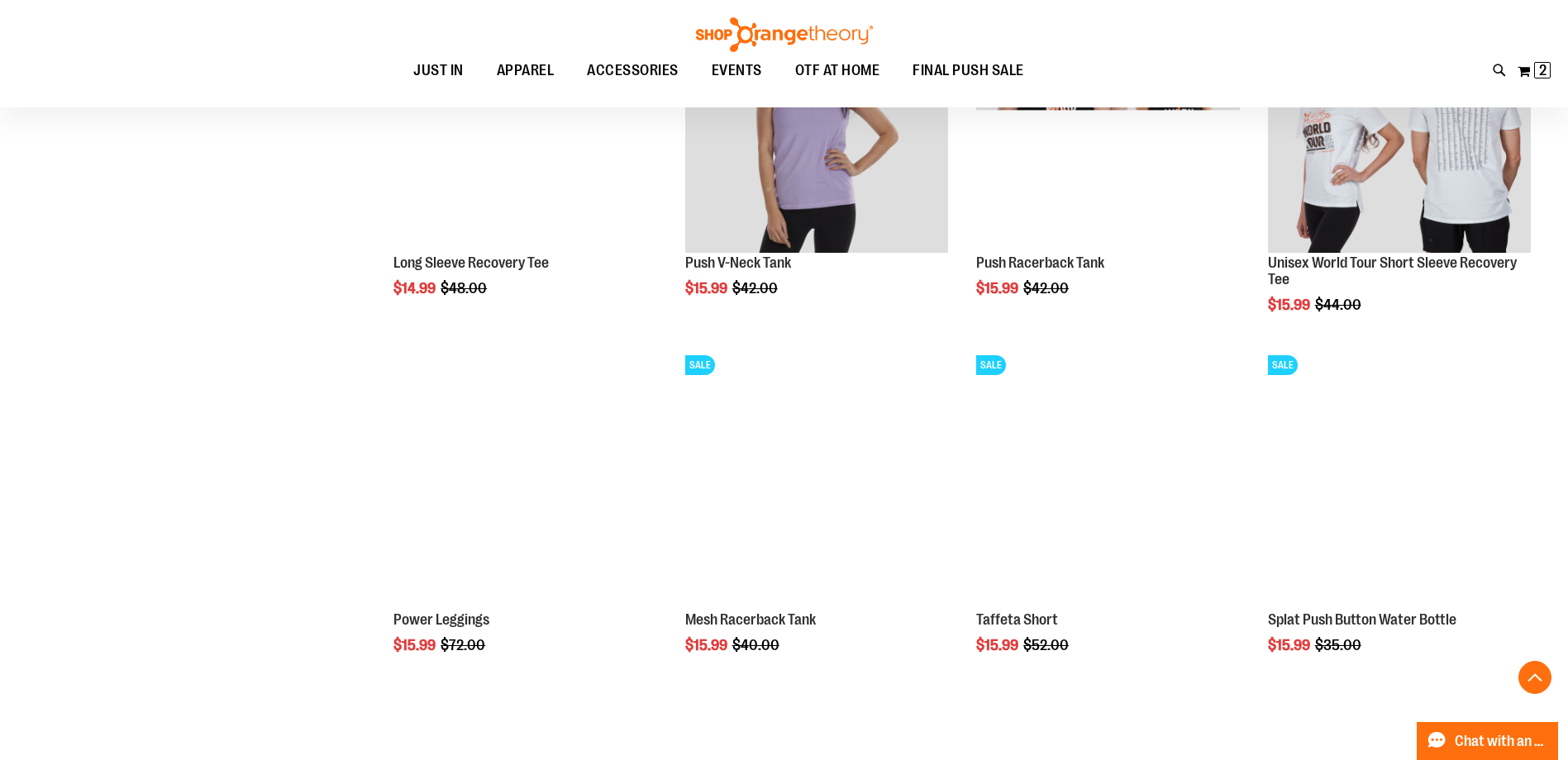
scroll to position [6116, 0]
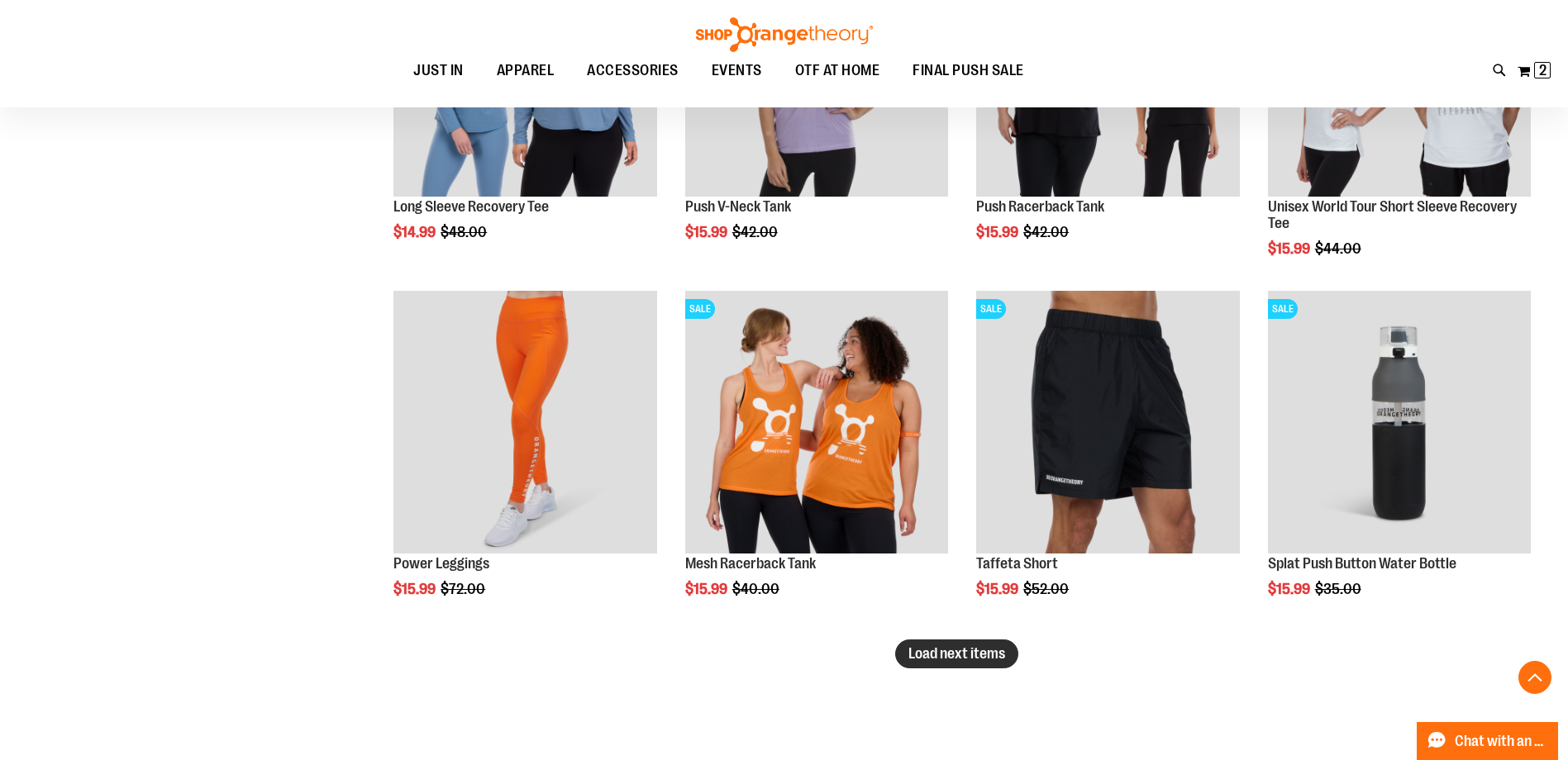
click at [930, 640] on button "Load next items" at bounding box center [957, 654] width 124 height 29
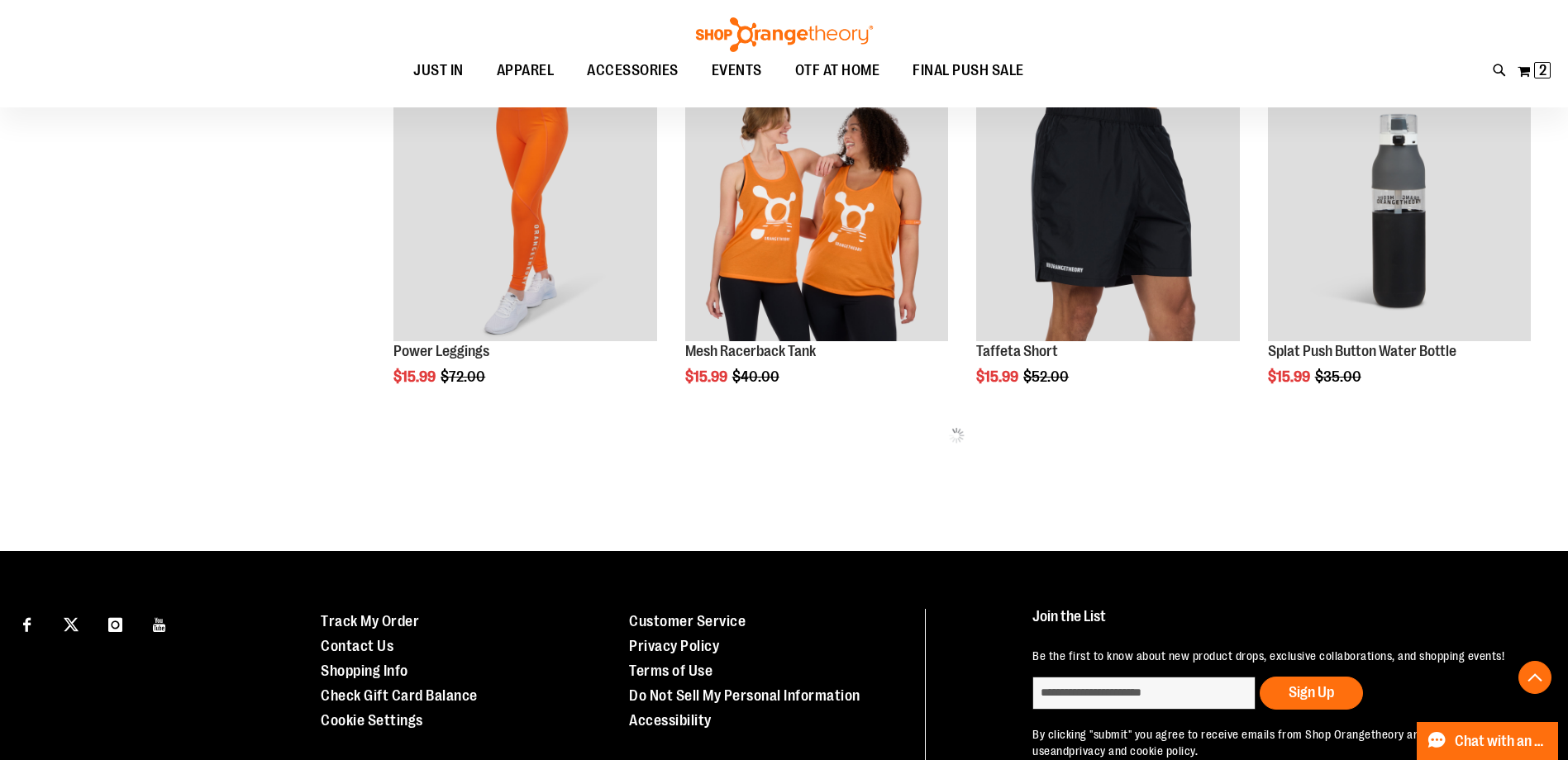
scroll to position [6363, 0]
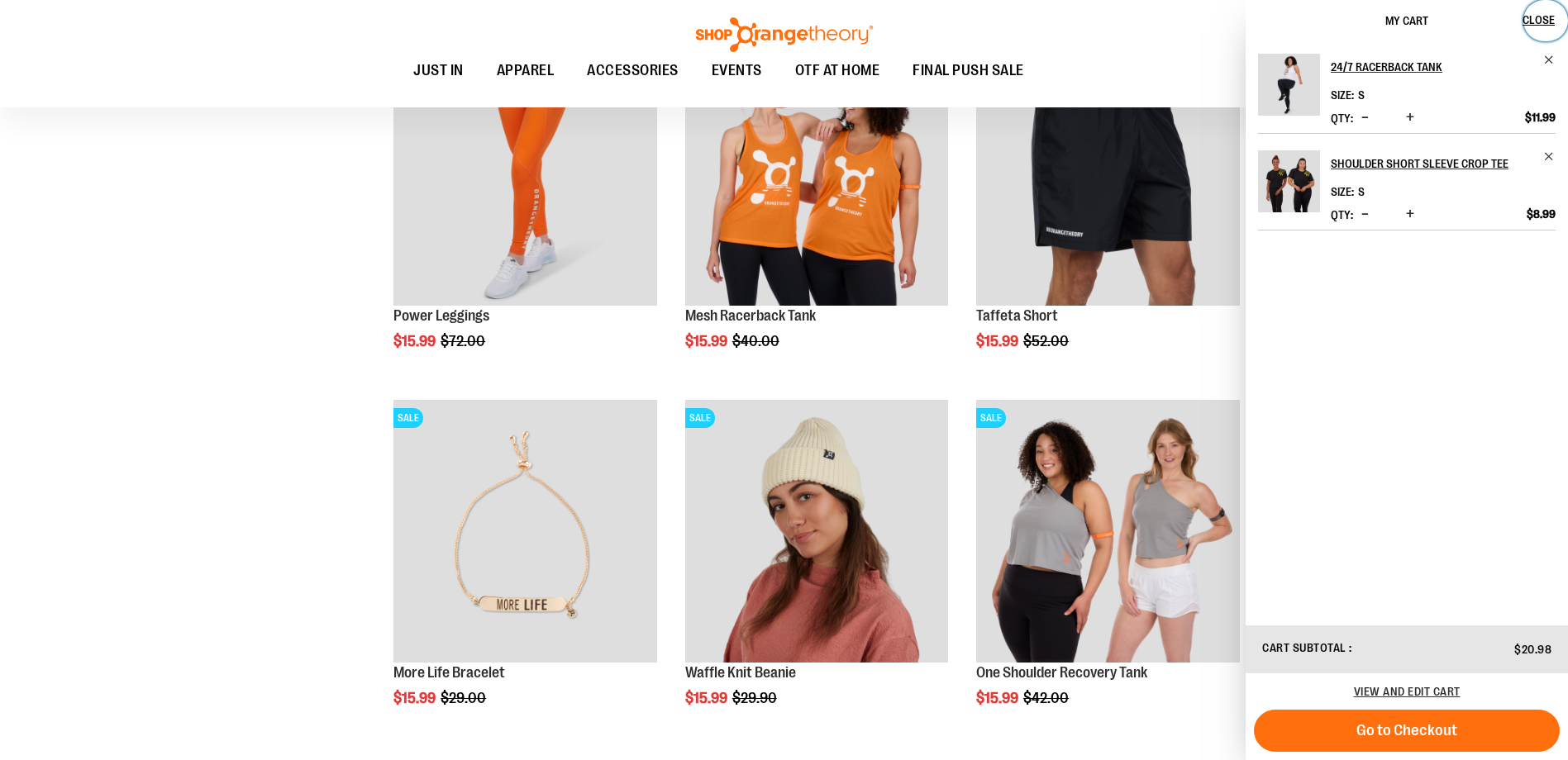
click at [1530, 31] on button "Close" at bounding box center [1546, 21] width 45 height 41
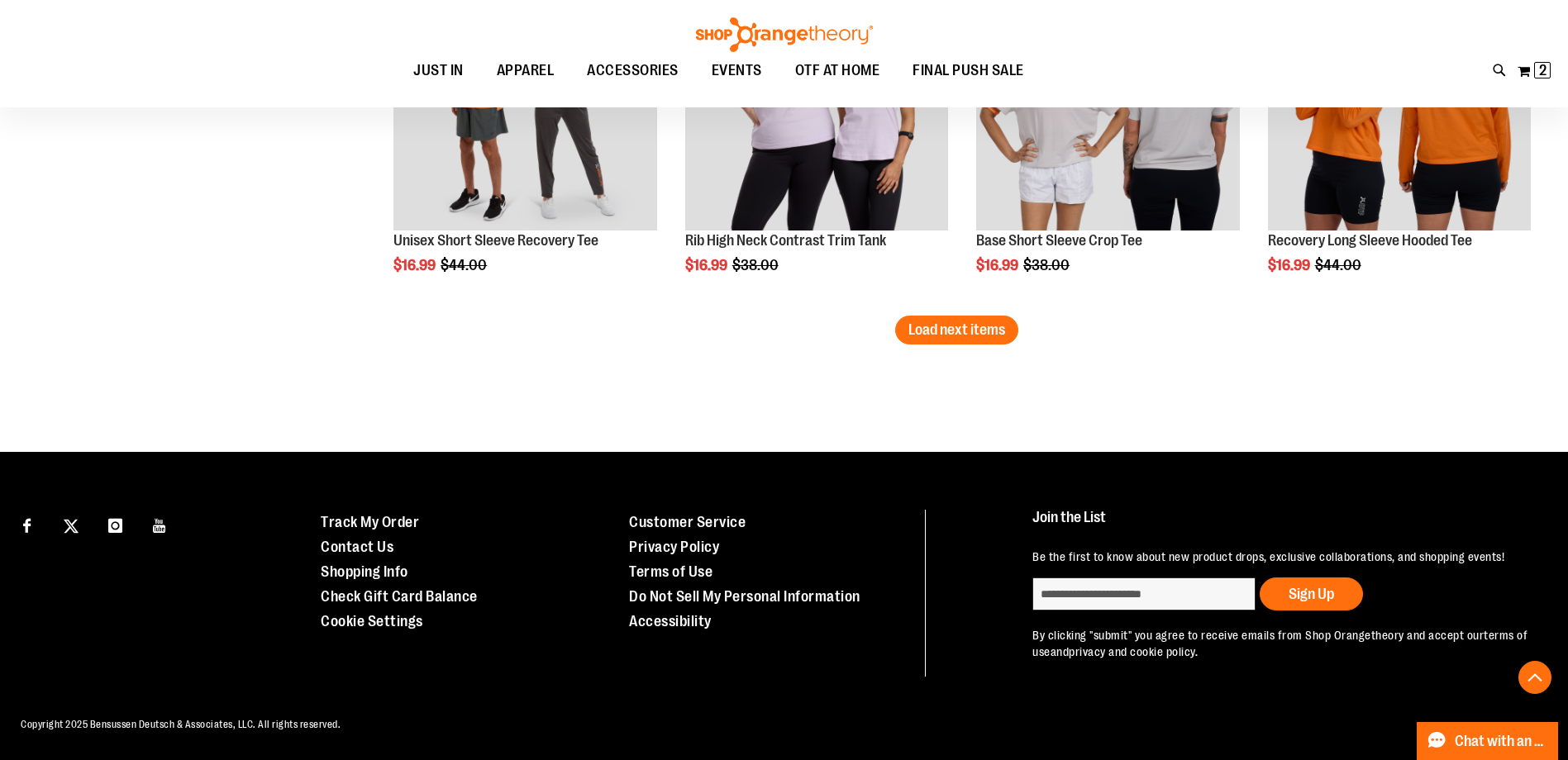
scroll to position [7520, 0]
